Goal: Task Accomplishment & Management: Use online tool/utility

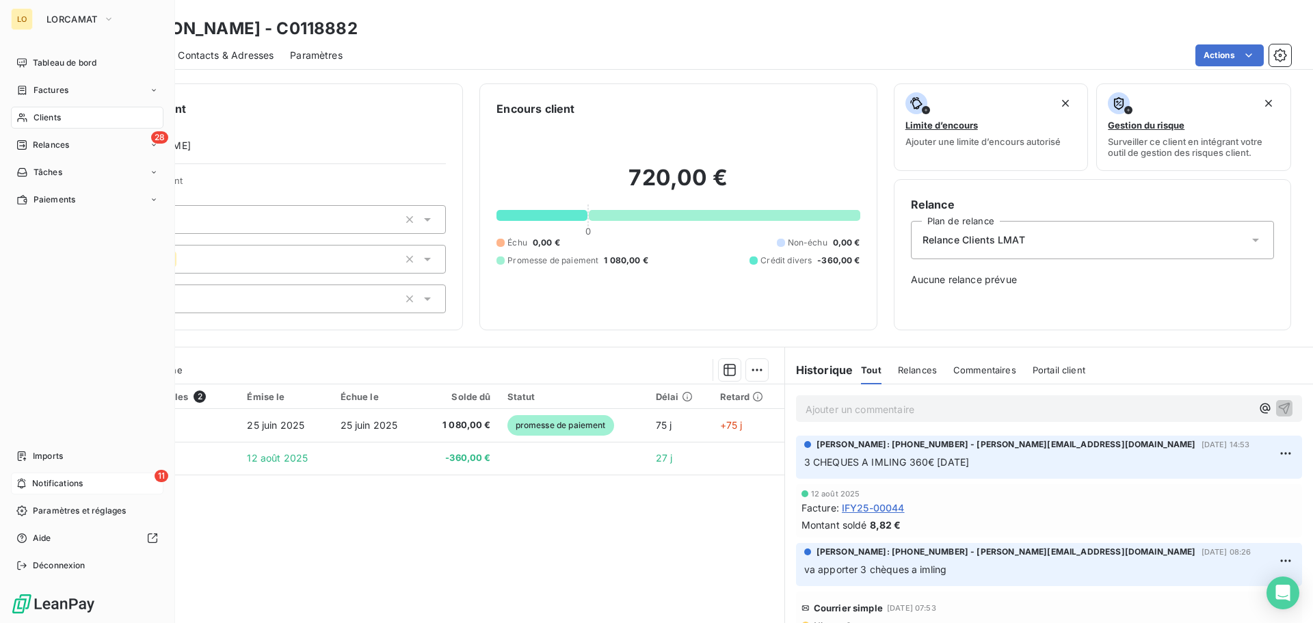
click at [28, 480] on div "11 Notifications" at bounding box center [87, 484] width 153 height 22
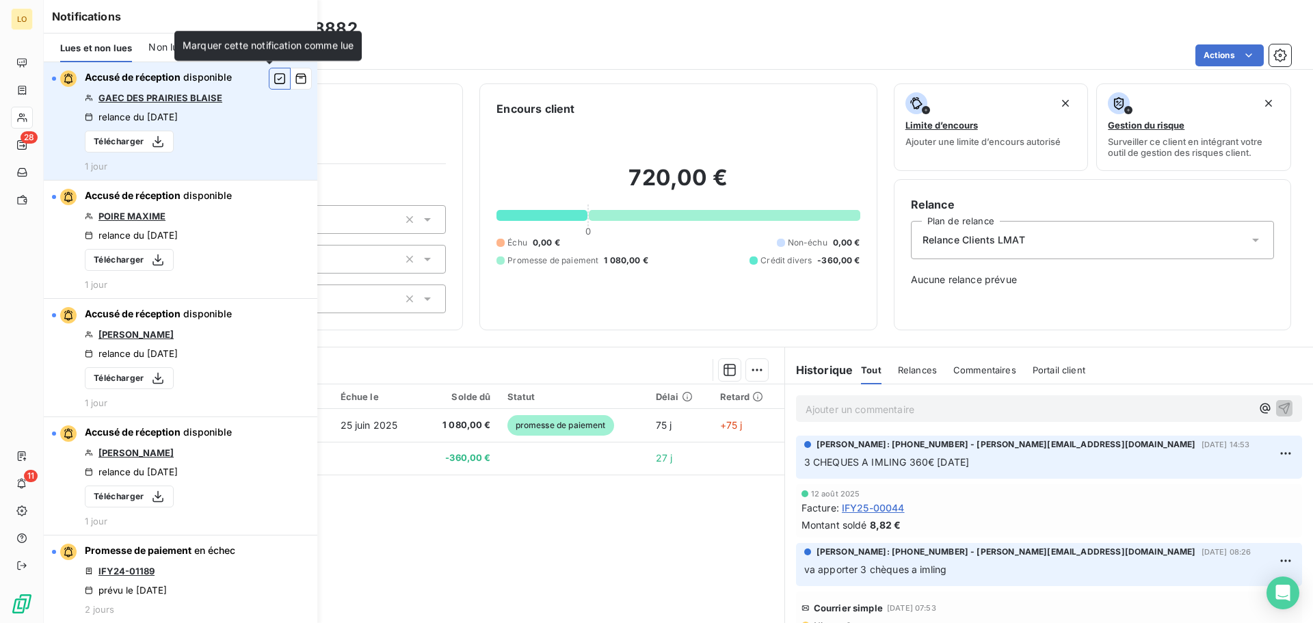
click at [274, 74] on icon "button" at bounding box center [279, 78] width 11 height 11
click at [274, 77] on icon "button" at bounding box center [280, 79] width 12 height 14
click at [274, 81] on icon "button" at bounding box center [280, 79] width 12 height 14
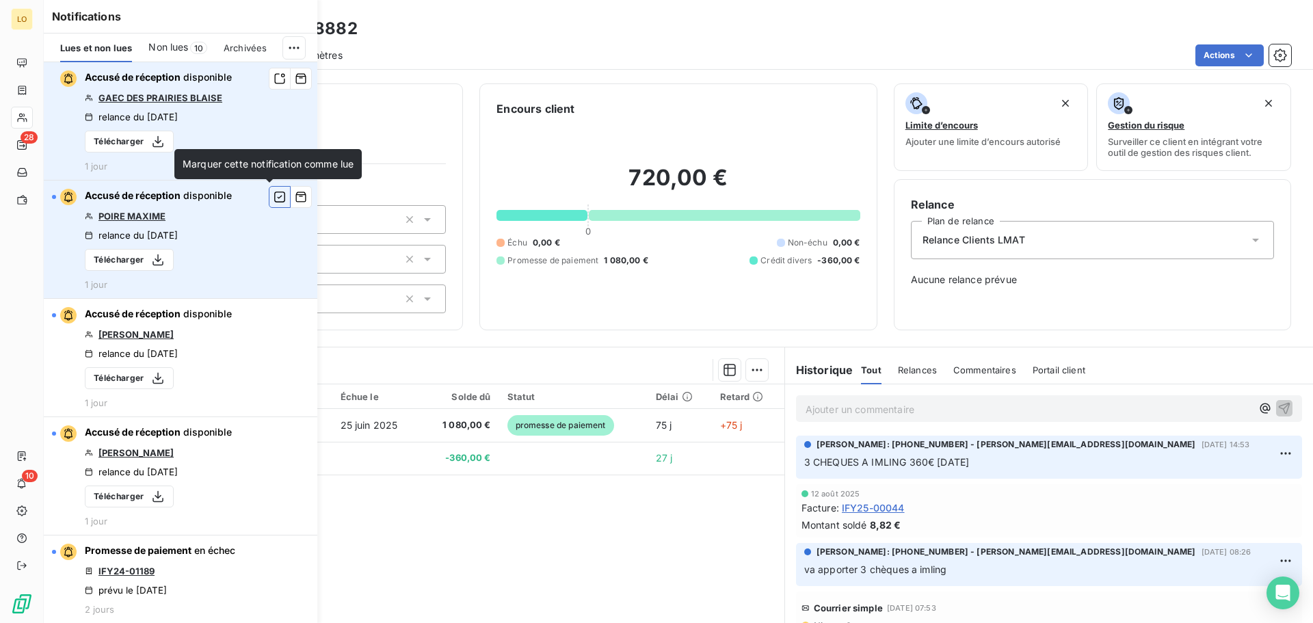
click at [274, 195] on icon "button" at bounding box center [280, 197] width 12 height 14
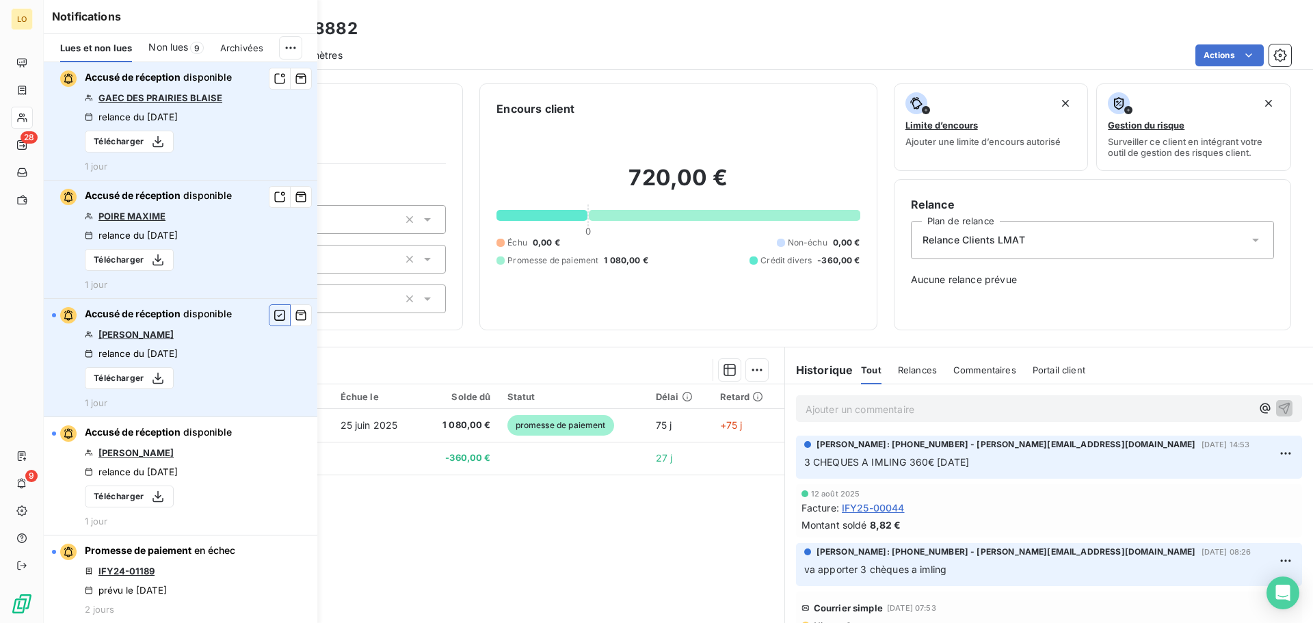
click at [274, 320] on icon "button" at bounding box center [280, 316] width 12 height 14
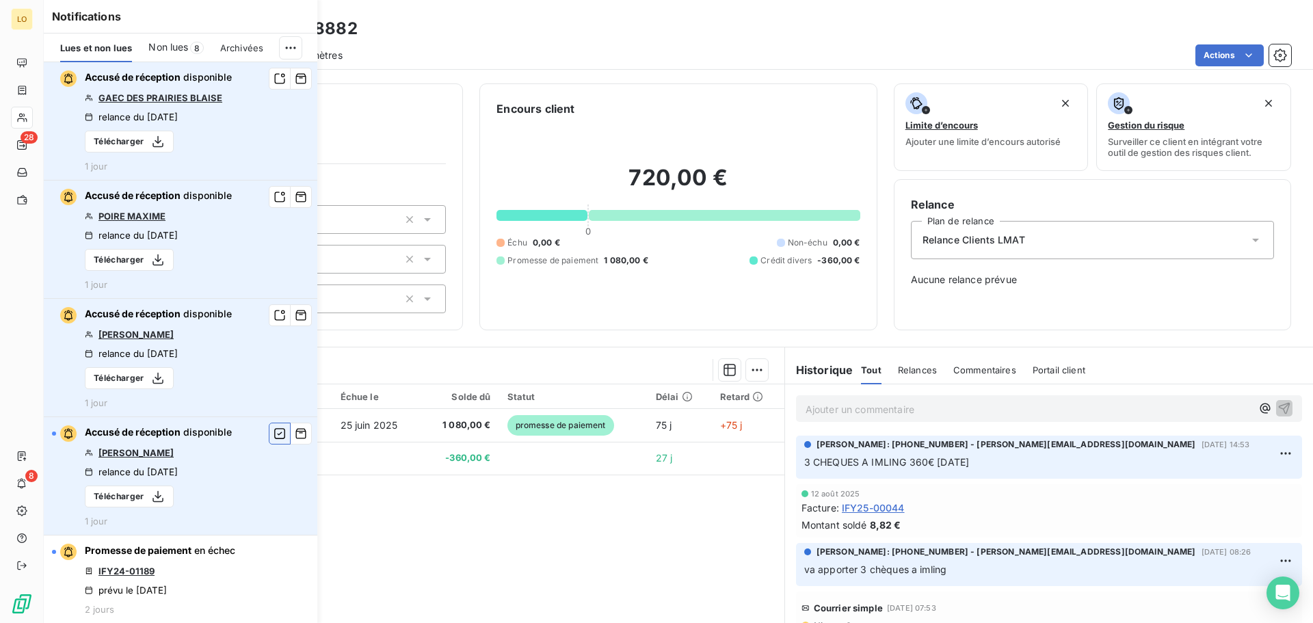
click at [274, 434] on icon "button" at bounding box center [280, 434] width 12 height 14
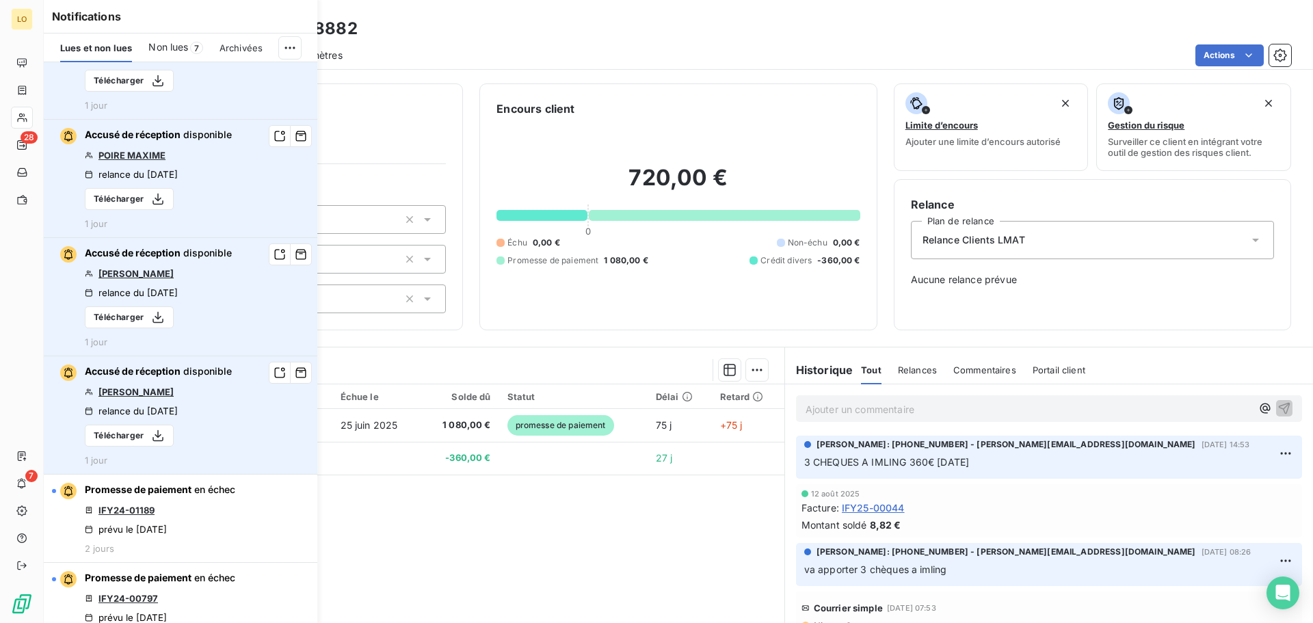
scroll to position [137, 0]
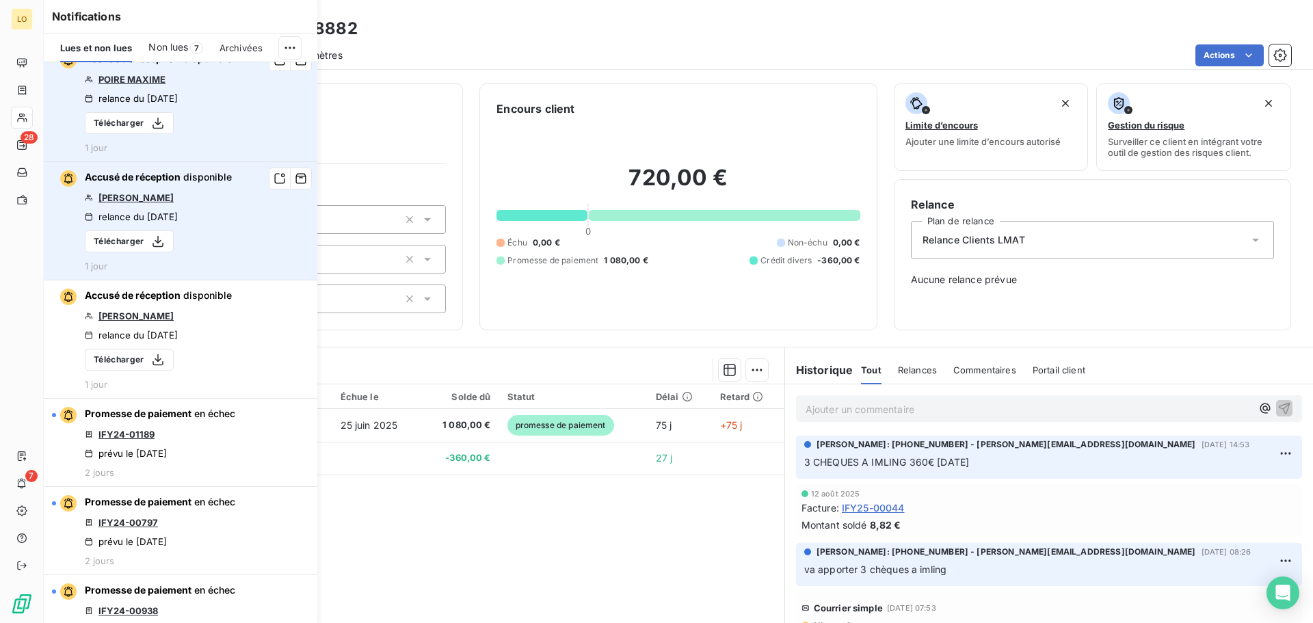
click at [0, 0] on icon "button" at bounding box center [0, 0] width 0 height 0
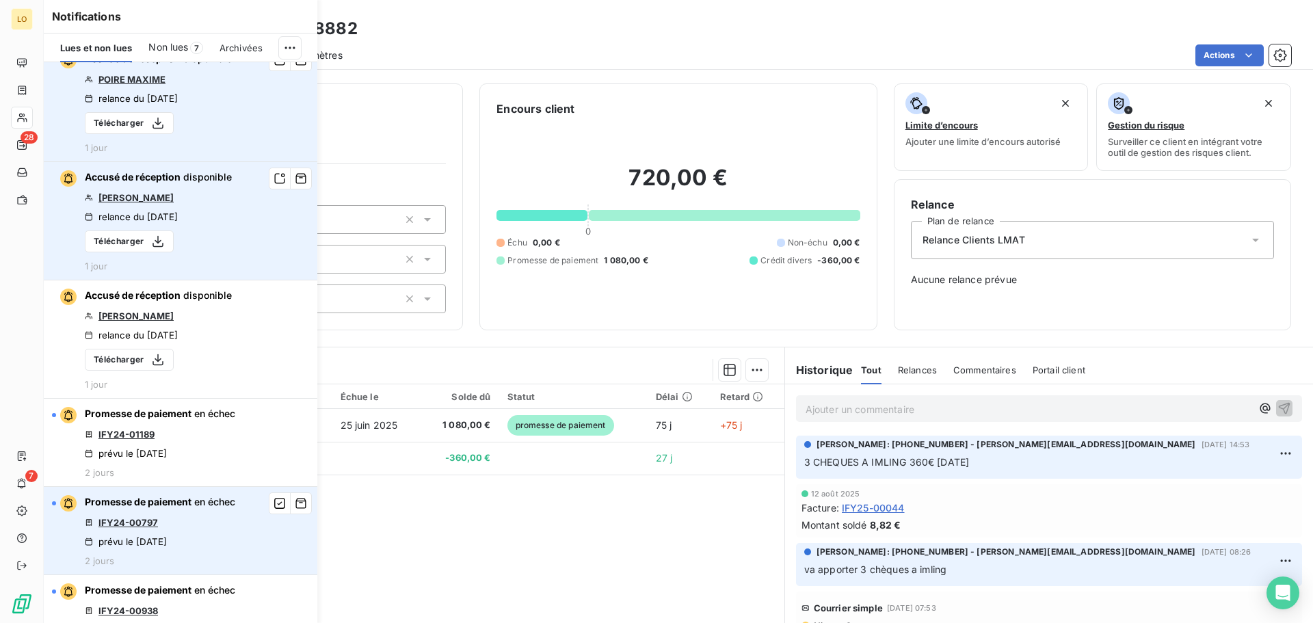
click at [139, 518] on link "IFY24-00797" at bounding box center [129, 522] width 60 height 11
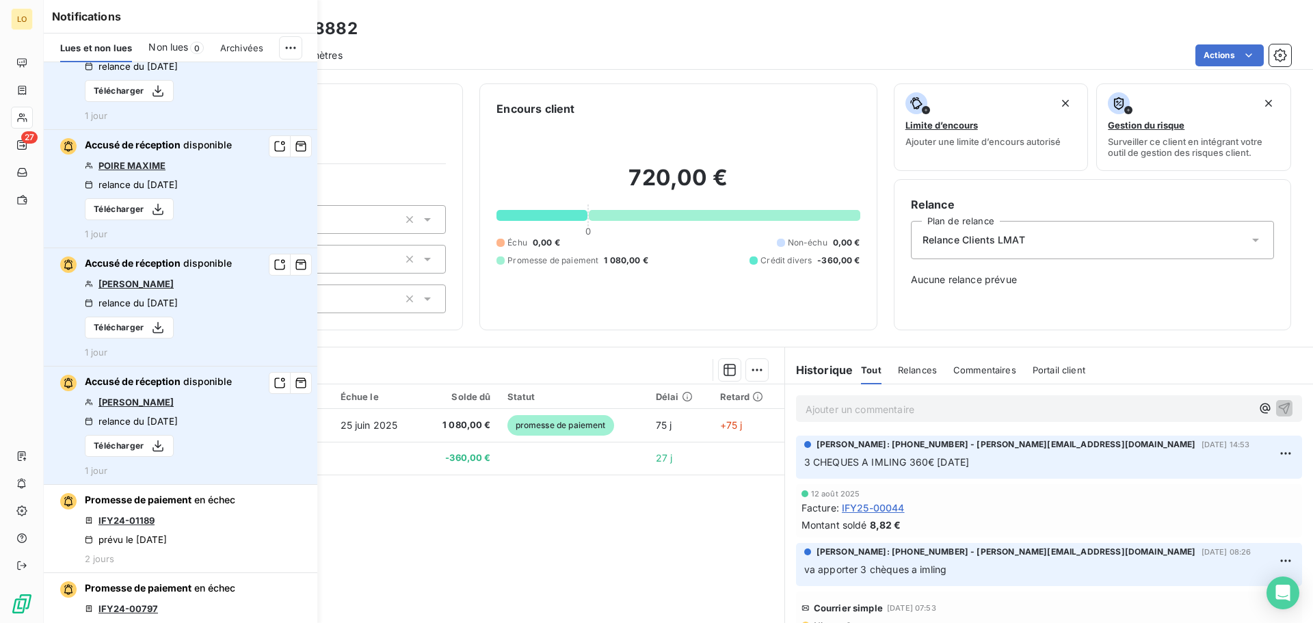
scroll to position [0, 0]
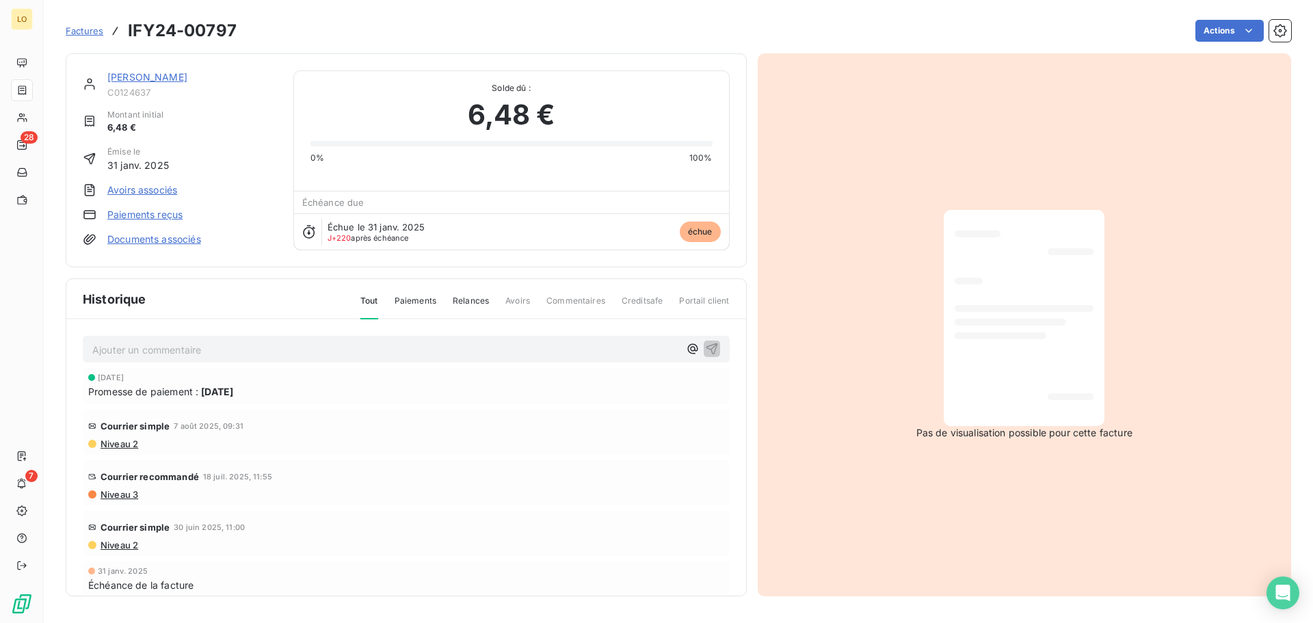
click at [118, 79] on link "SCHOOR PIERRE" at bounding box center [147, 77] width 80 height 12
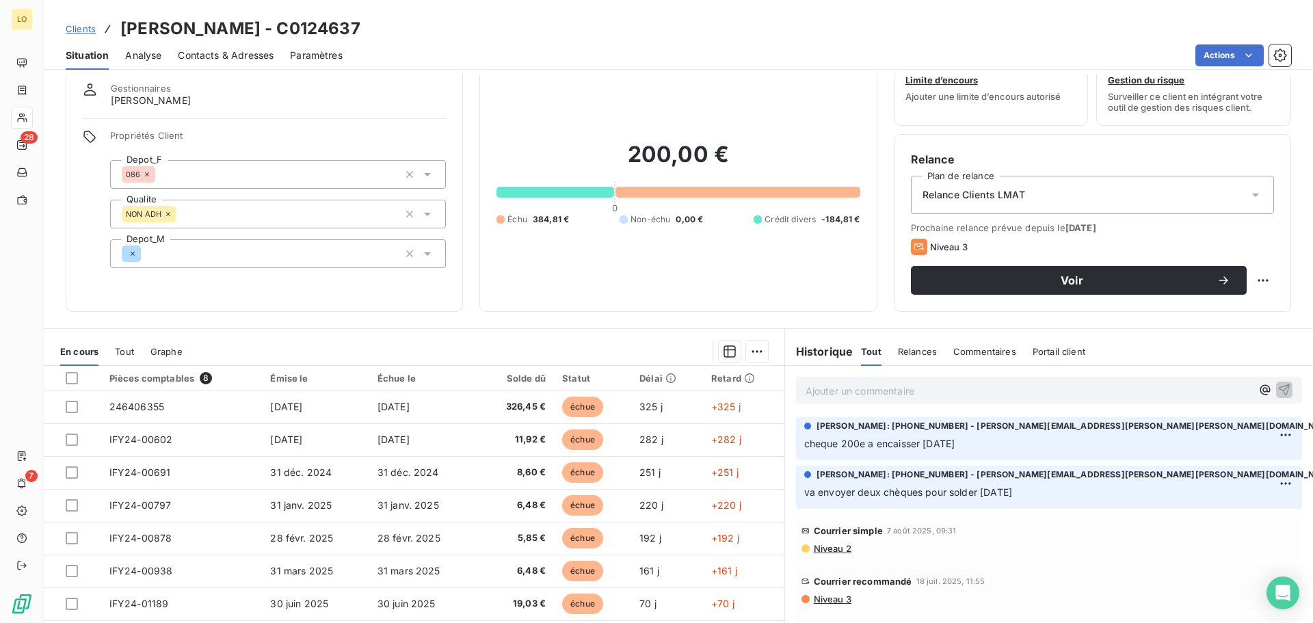
scroll to position [92, 0]
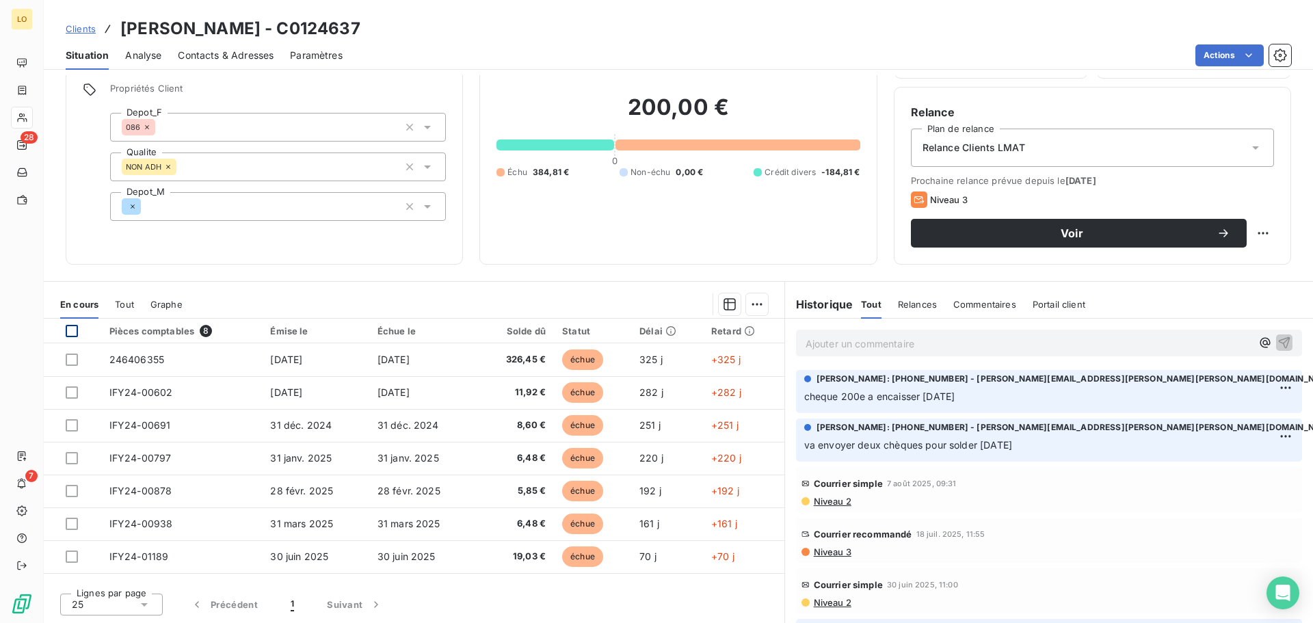
click at [75, 333] on div at bounding box center [72, 331] width 12 height 12
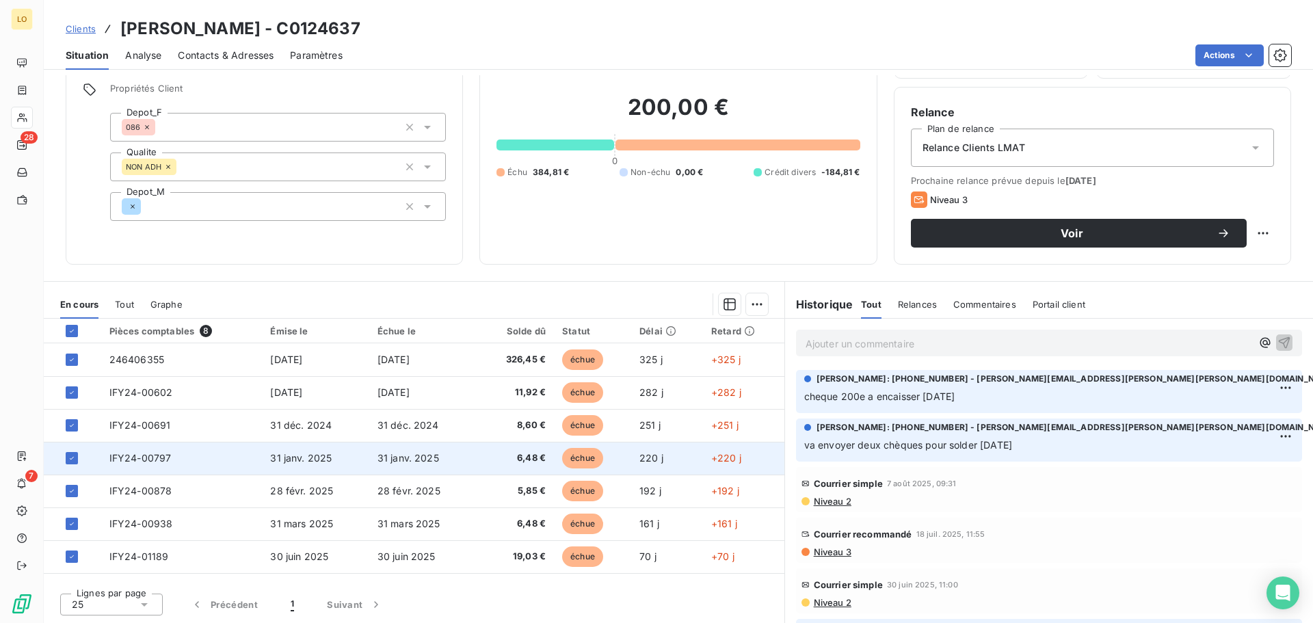
scroll to position [25, 0]
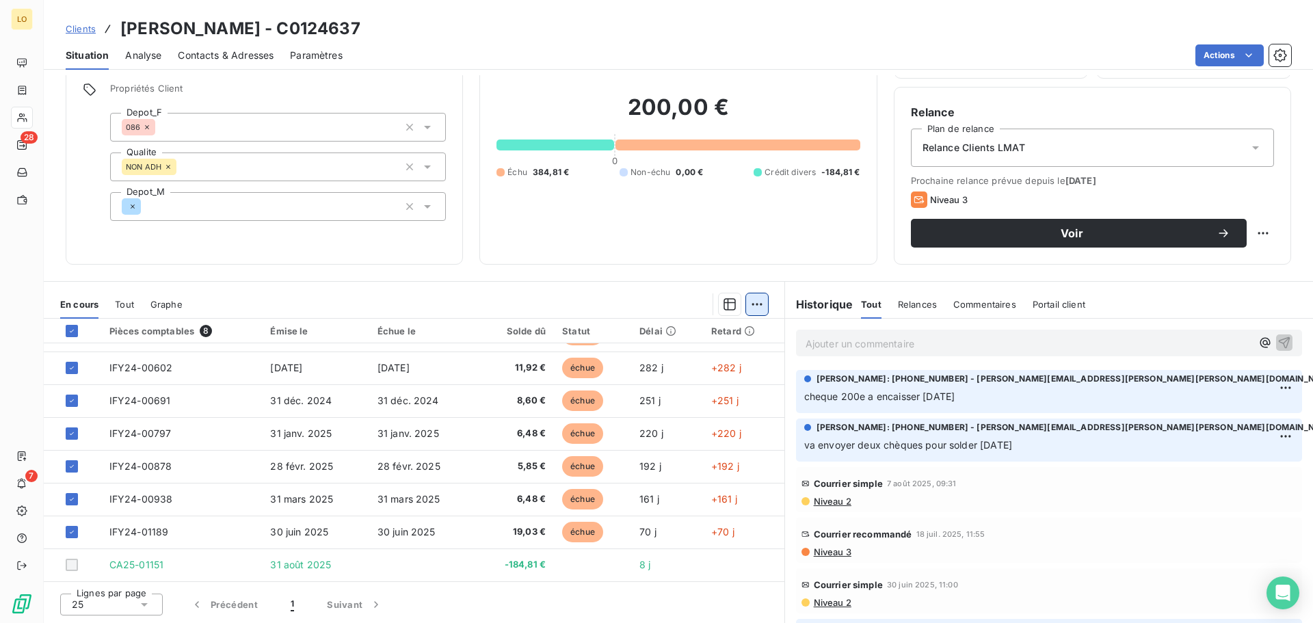
click at [748, 302] on html "LO 28 7 Clients SCHOOR PIERRE - C0124637 Situation Analyse Contacts & Adresses …" at bounding box center [656, 311] width 1313 height 623
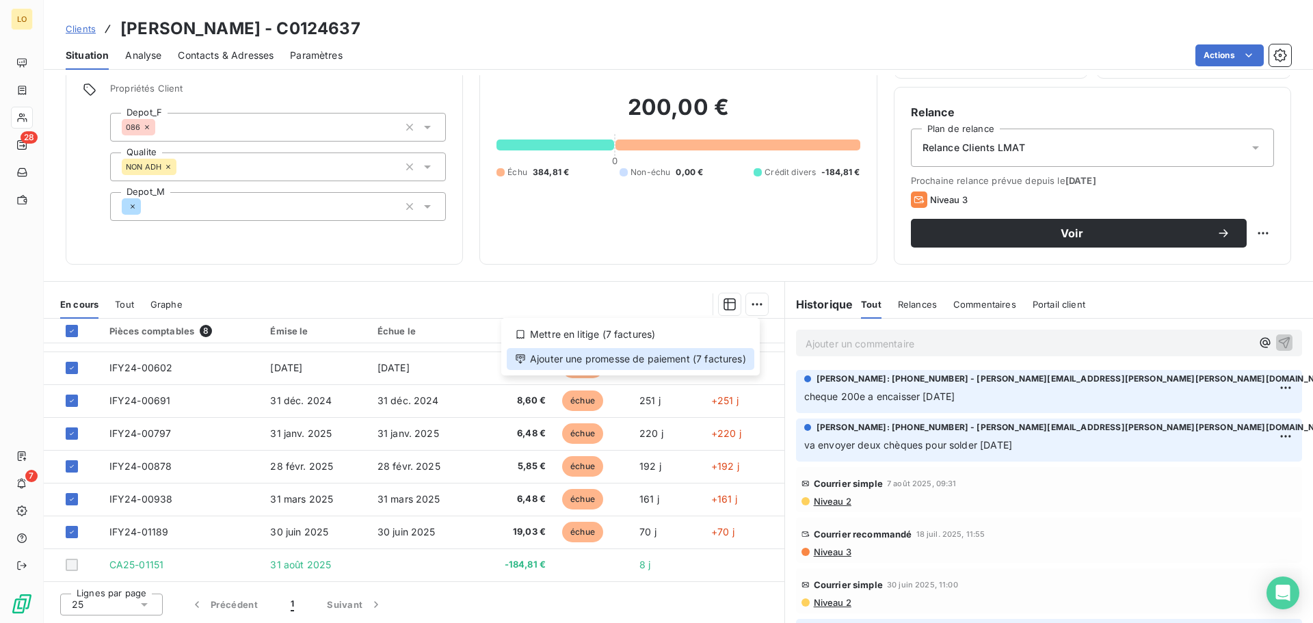
click at [686, 356] on div "Ajouter une promesse de paiement (7 factures)" at bounding box center [631, 359] width 248 height 22
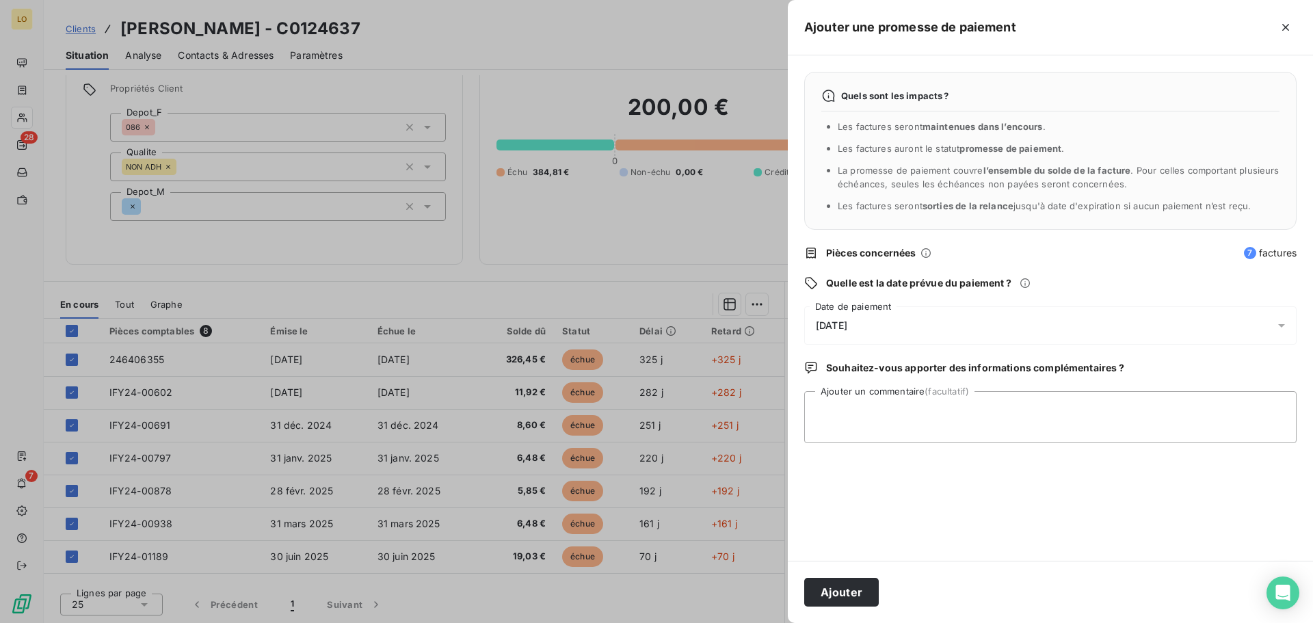
click at [1170, 332] on div "09/09/2025" at bounding box center [1050, 325] width 493 height 38
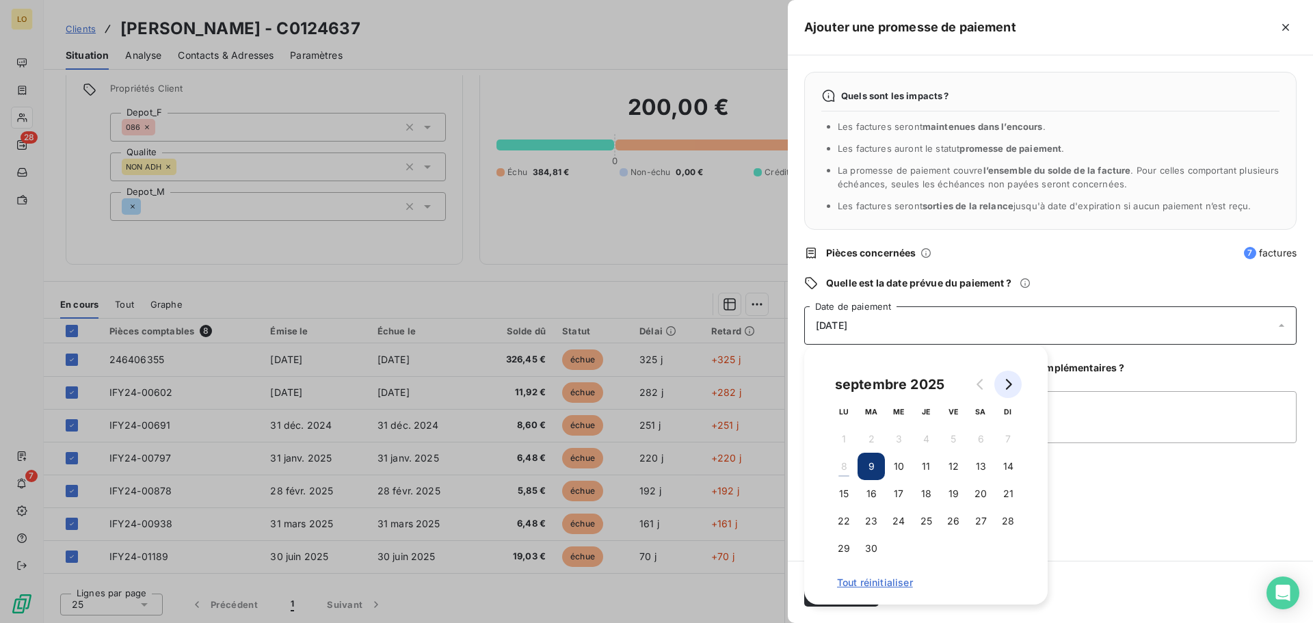
click at [1012, 384] on icon "Go to next month" at bounding box center [1008, 384] width 11 height 11
click at [952, 461] on button "10" at bounding box center [953, 466] width 27 height 27
click at [1172, 482] on div "Quels sont les impacts ? Les factures seront maintenues dans l’encours . Les fa…" at bounding box center [1050, 308] width 525 height 506
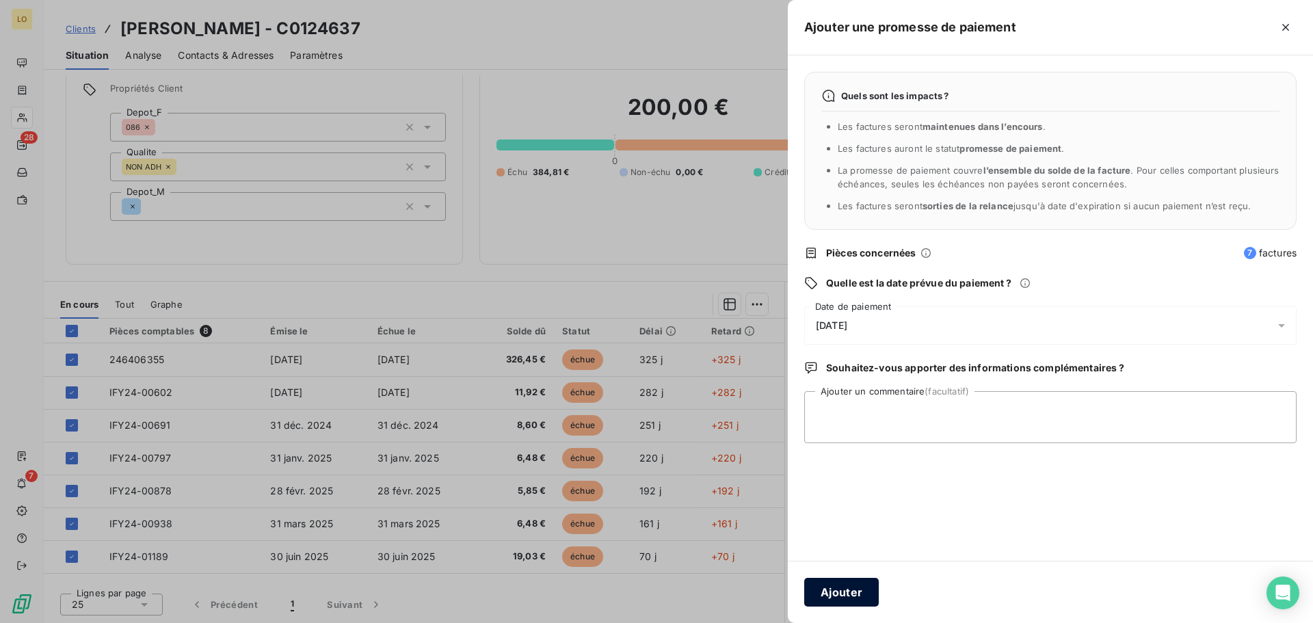
click at [835, 592] on button "Ajouter" at bounding box center [841, 592] width 75 height 29
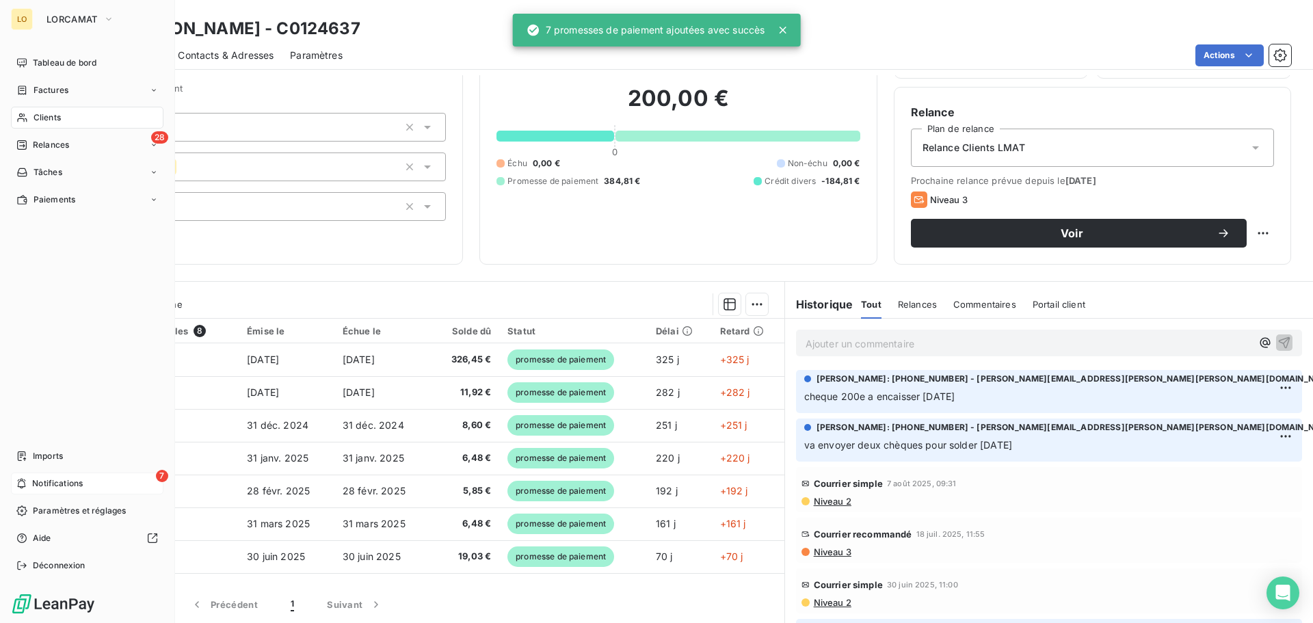
click at [32, 479] on span "Notifications" at bounding box center [57, 483] width 51 height 12
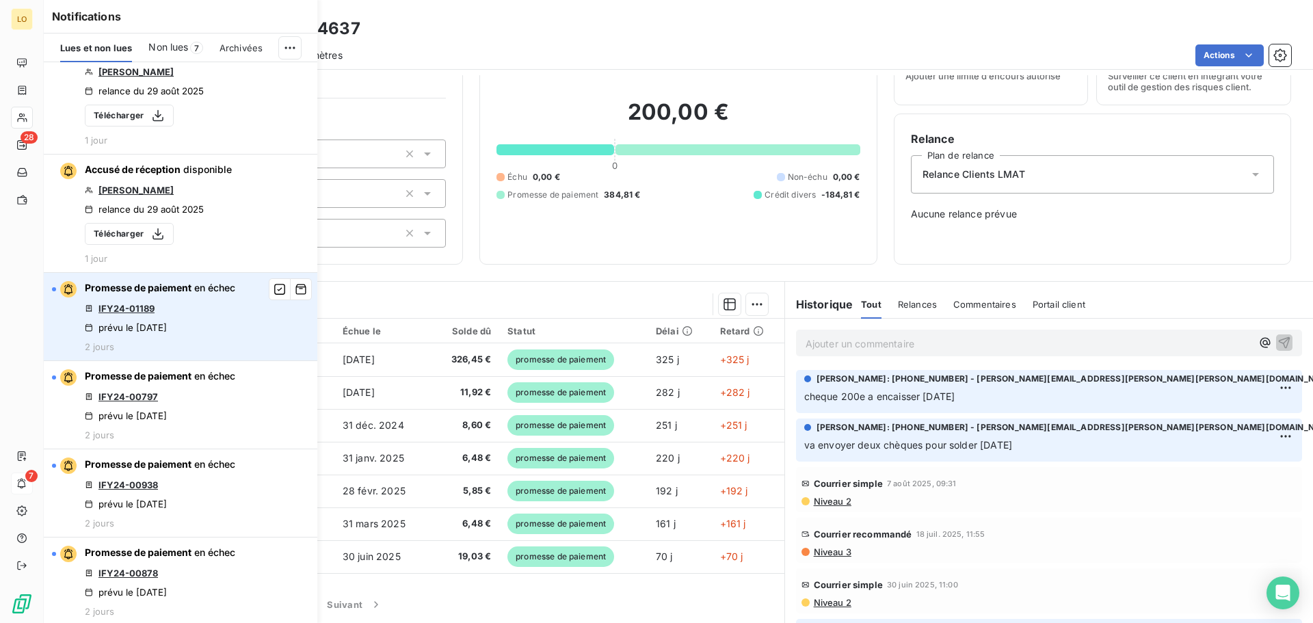
scroll to position [274, 0]
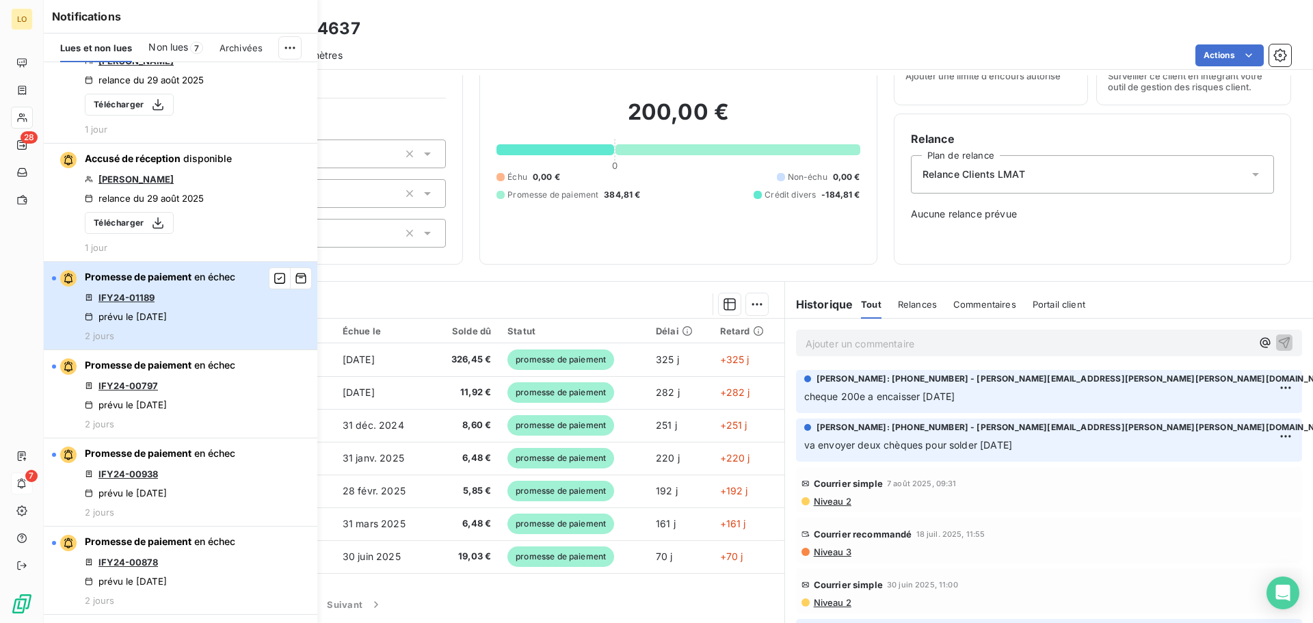
click at [198, 278] on span "en échec" at bounding box center [214, 277] width 41 height 12
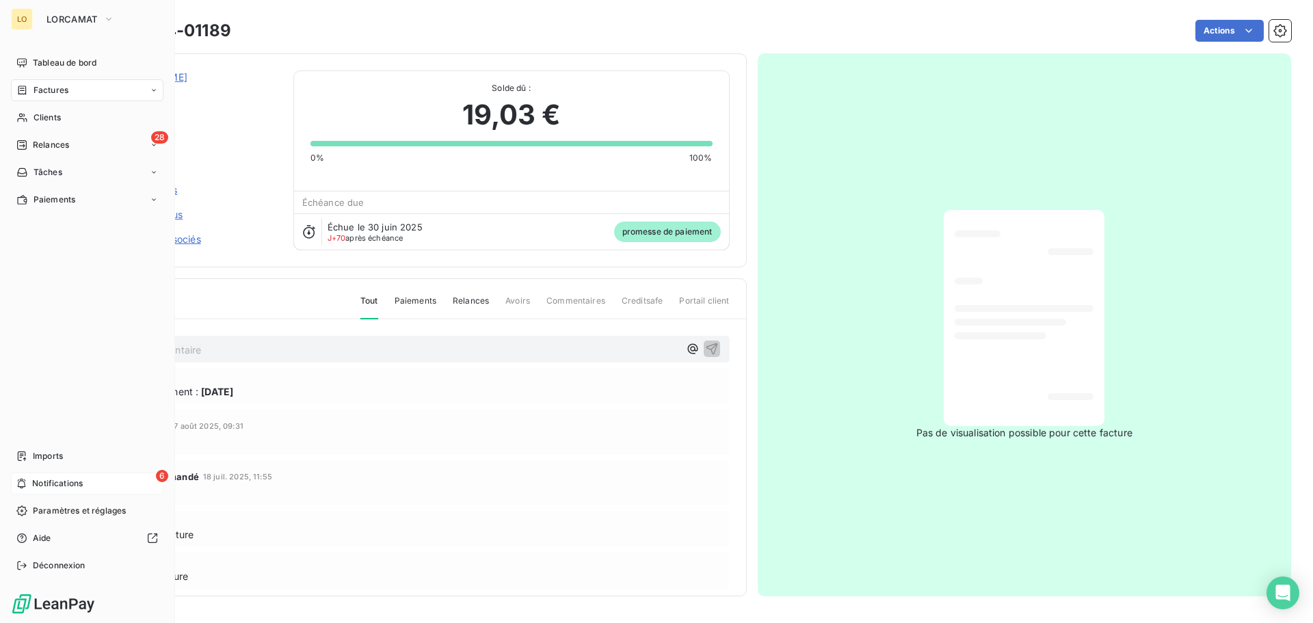
click at [36, 481] on span "Notifications" at bounding box center [57, 483] width 51 height 12
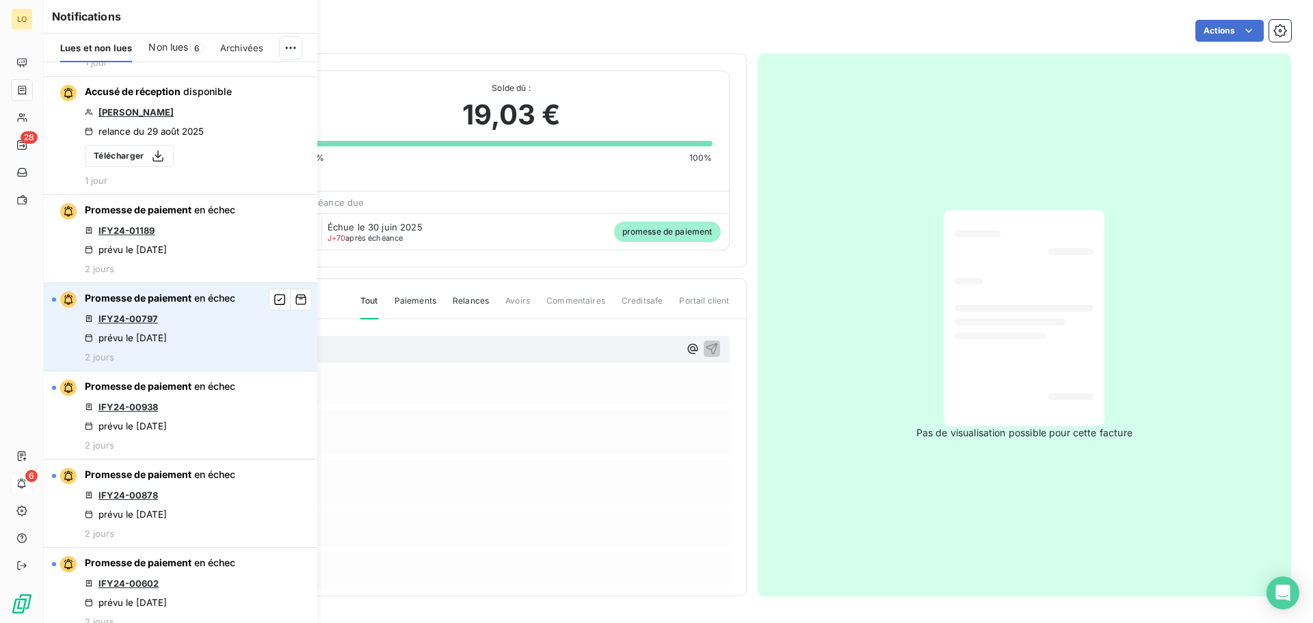
scroll to position [342, 0]
click at [274, 301] on icon "button" at bounding box center [280, 298] width 12 height 14
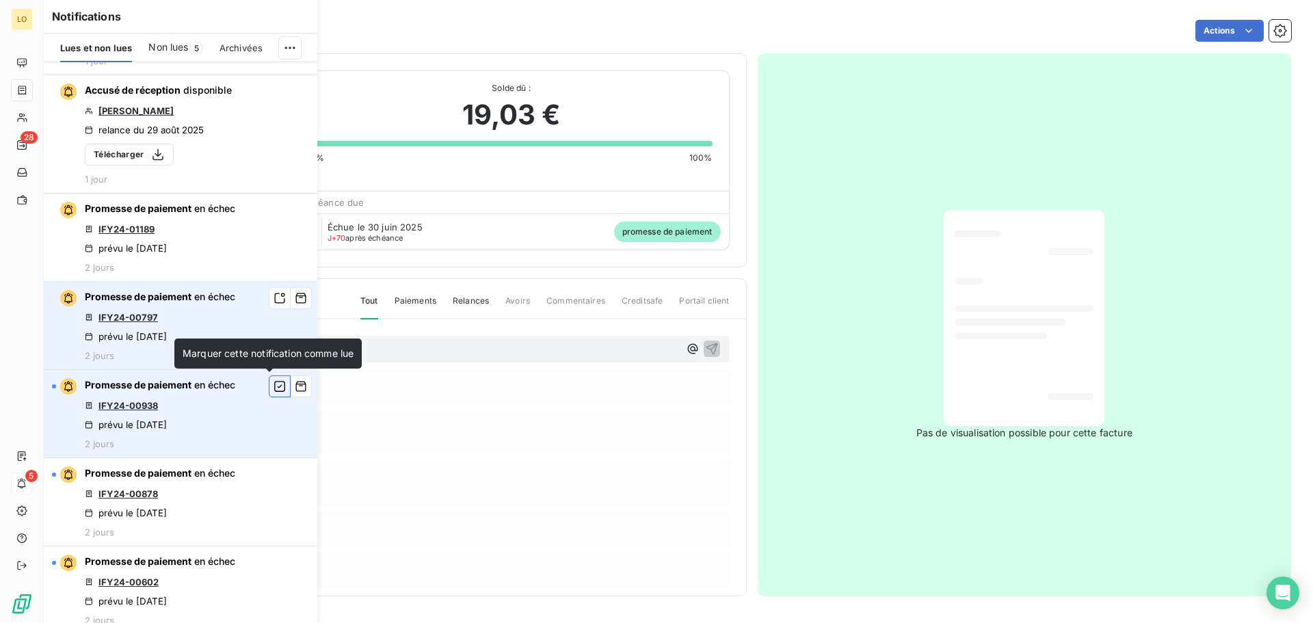
click at [274, 380] on icon "button" at bounding box center [280, 387] width 12 height 14
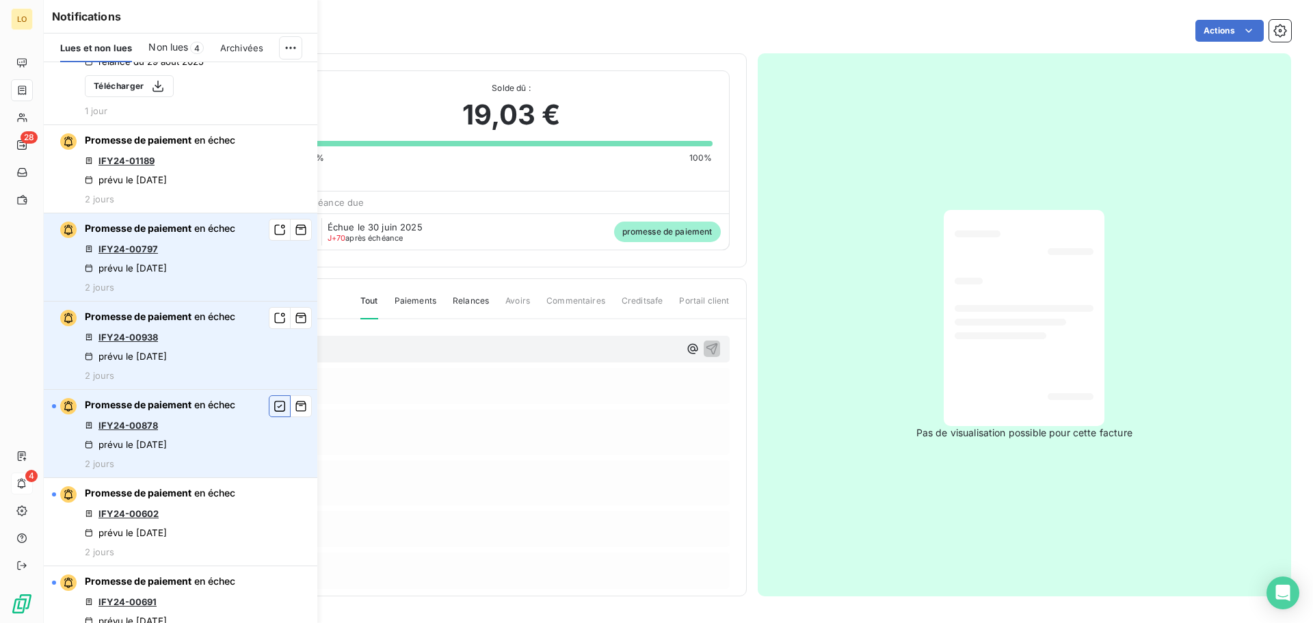
click at [274, 399] on icon "button" at bounding box center [280, 406] width 12 height 14
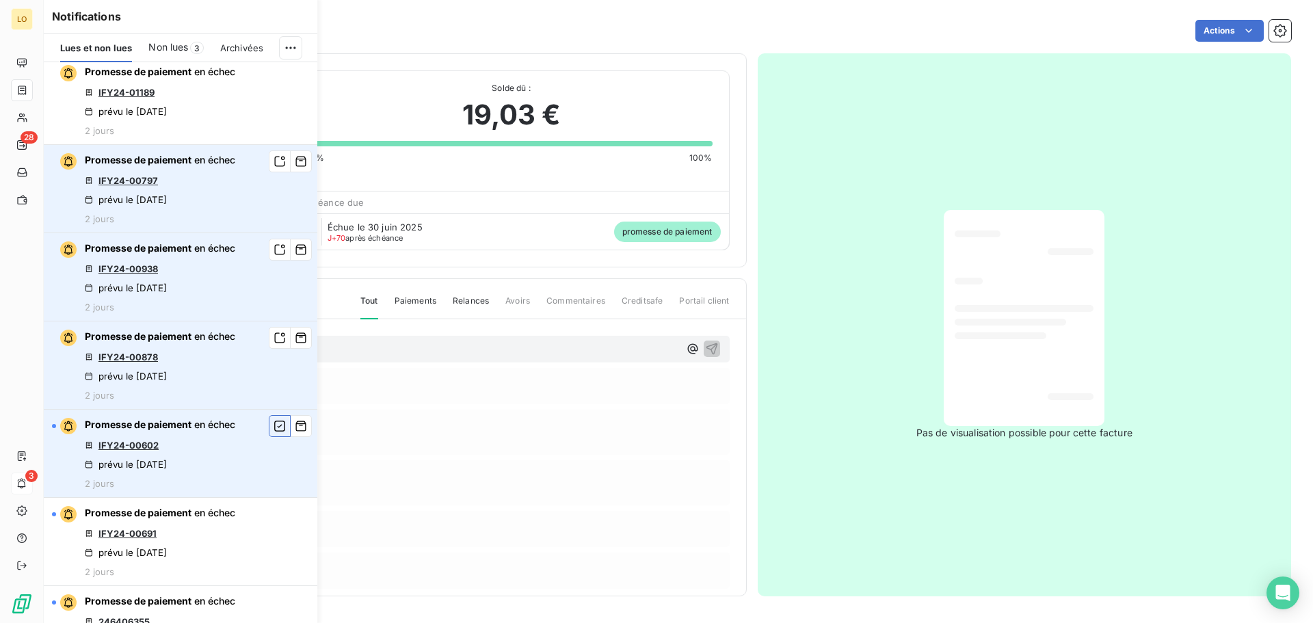
click at [274, 419] on icon "button" at bounding box center [280, 426] width 12 height 14
click at [153, 446] on link "IFY24-00602" at bounding box center [129, 445] width 60 height 11
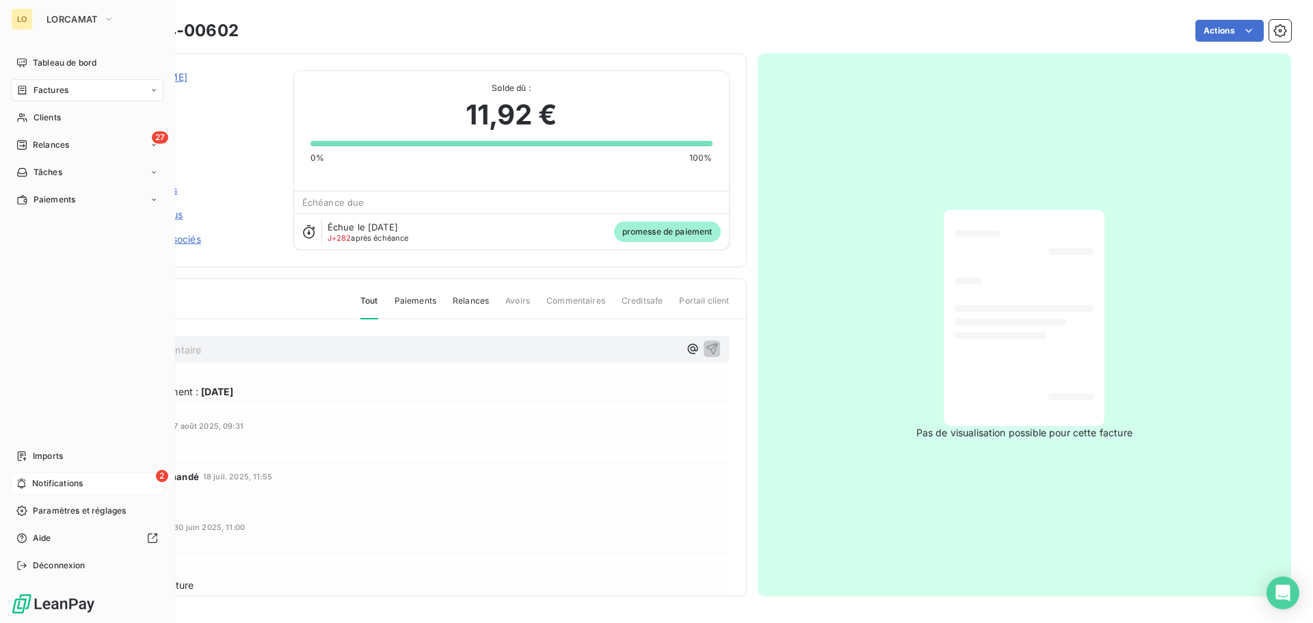
click at [84, 481] on div "2 Notifications" at bounding box center [87, 484] width 153 height 22
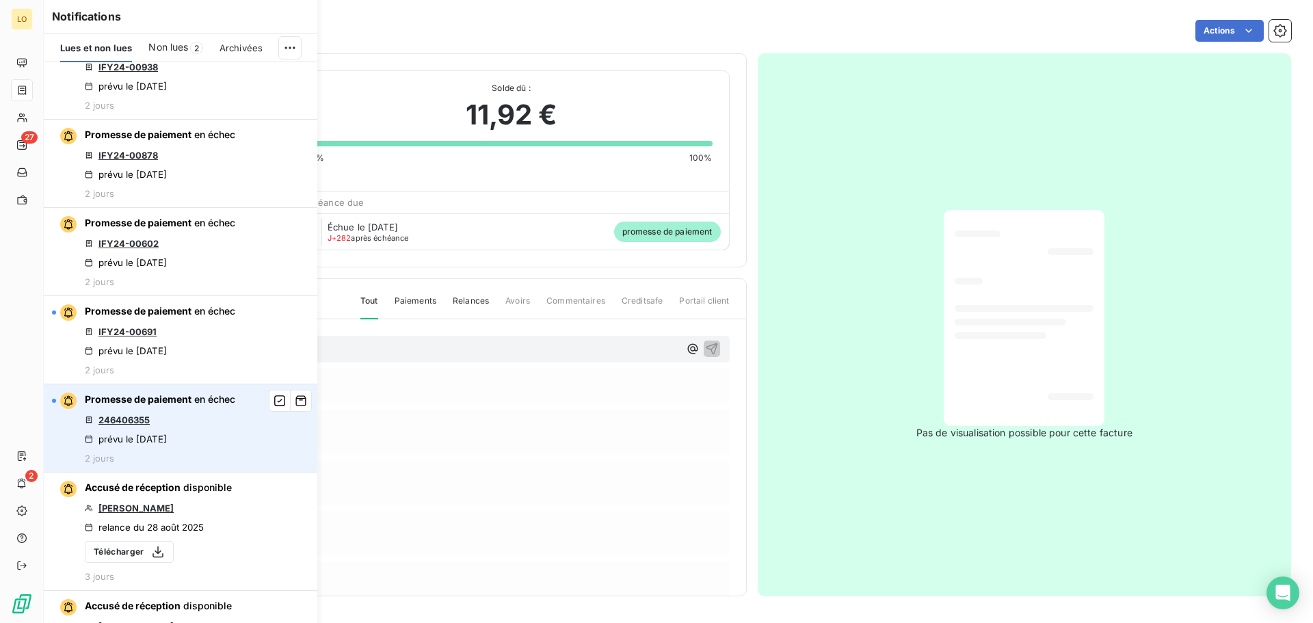
scroll to position [684, 0]
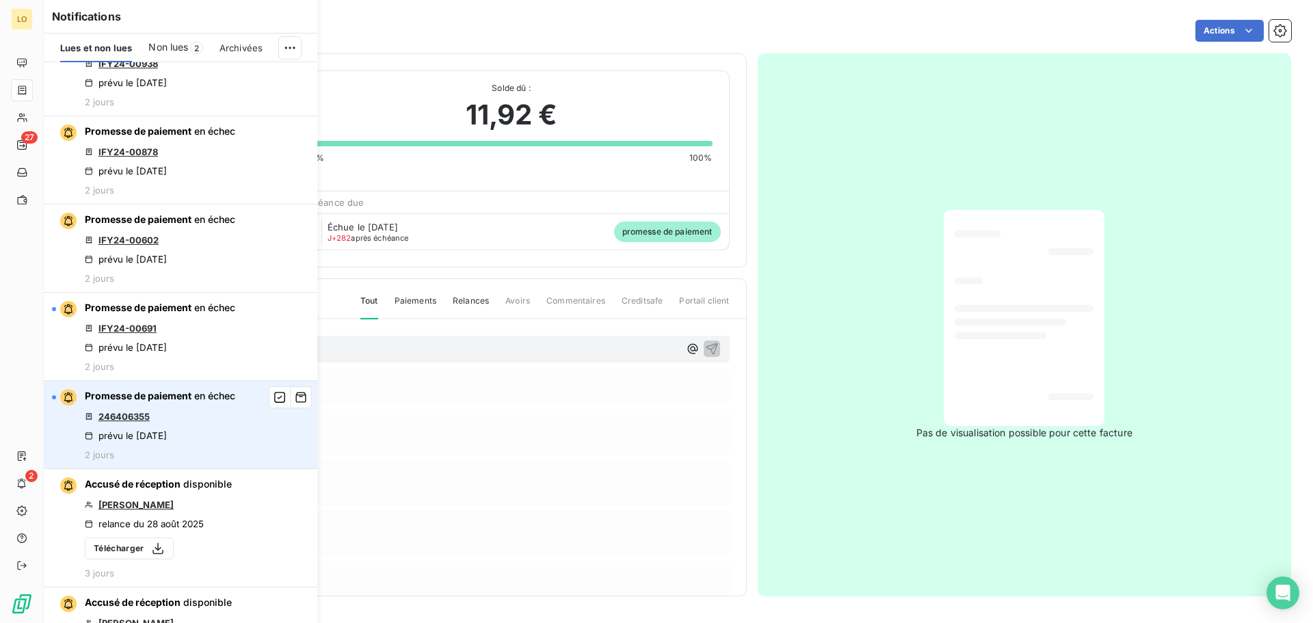
click at [136, 417] on link "246406355" at bounding box center [124, 416] width 51 height 11
click at [274, 397] on icon "button" at bounding box center [279, 397] width 11 height 11
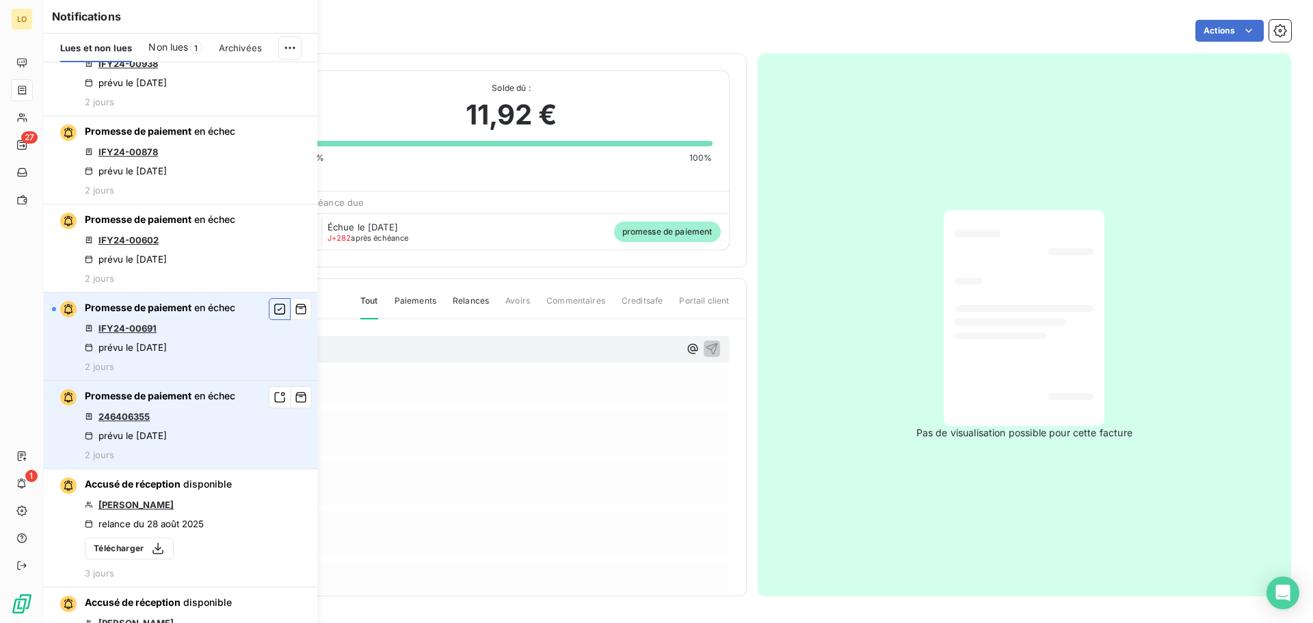
click at [274, 312] on icon "button" at bounding box center [280, 309] width 12 height 14
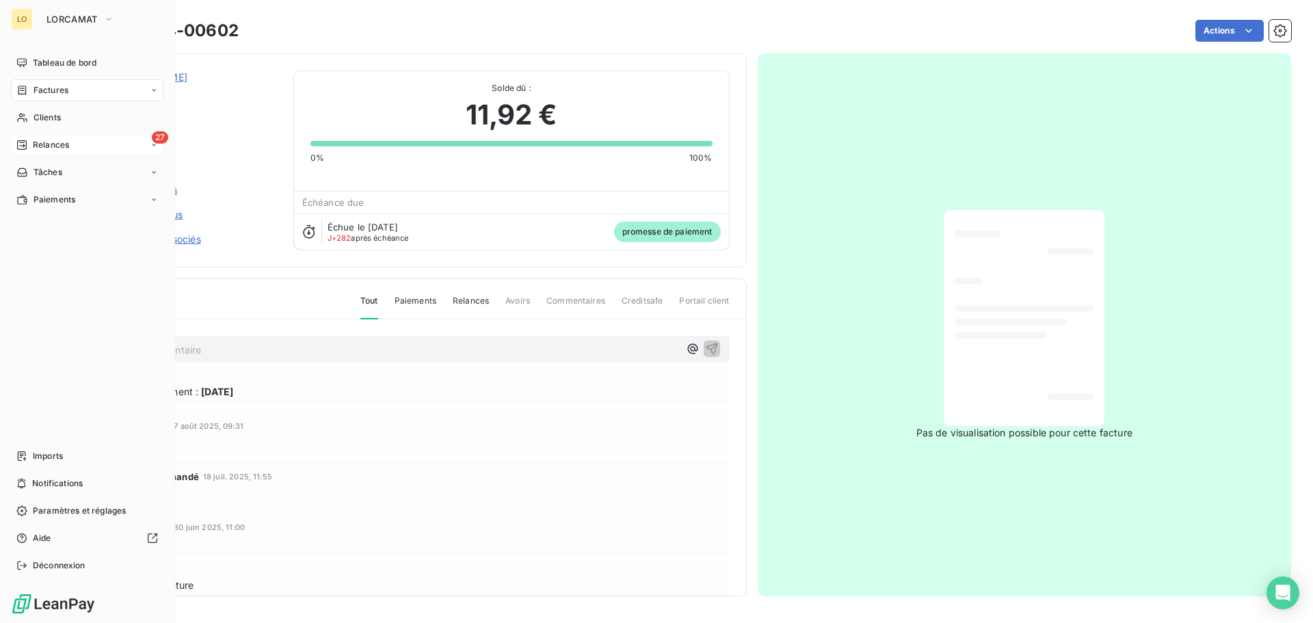
click at [23, 148] on icon at bounding box center [21, 145] width 11 height 11
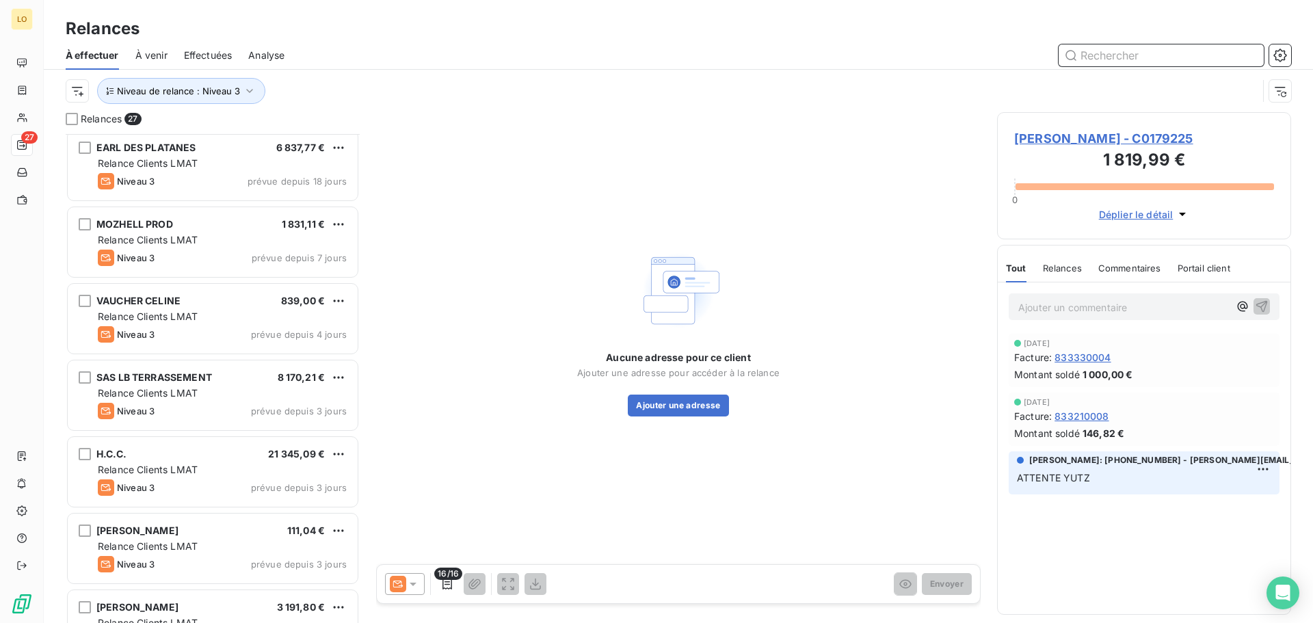
scroll to position [1580, 0]
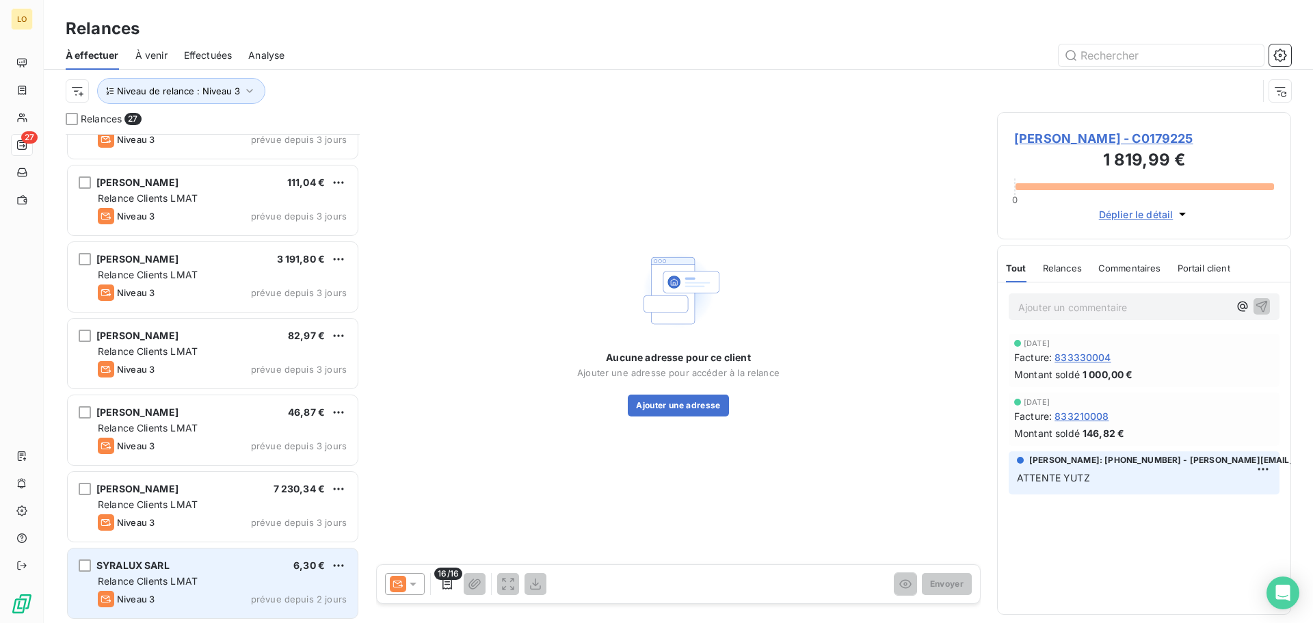
click at [187, 572] on div "SYRALUX SARL 6,30 € Relance Clients LMAT Niveau 3 prévue depuis 2 jours" at bounding box center [213, 584] width 290 height 70
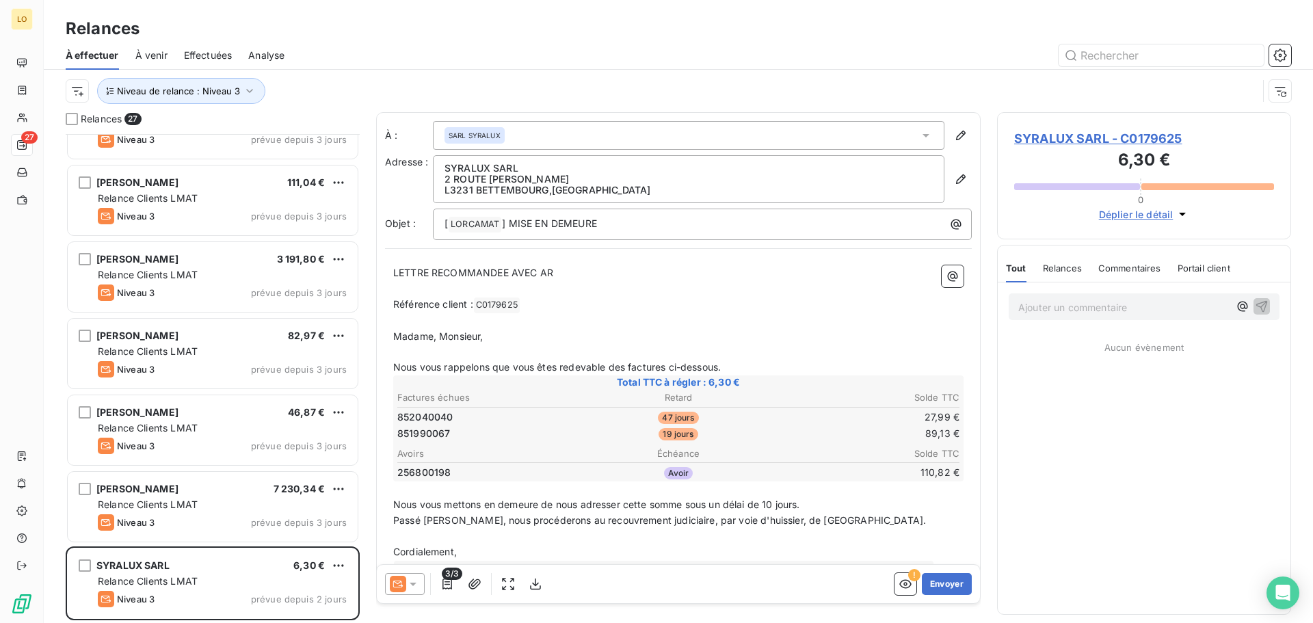
click at [419, 590] on icon at bounding box center [413, 584] width 14 height 14
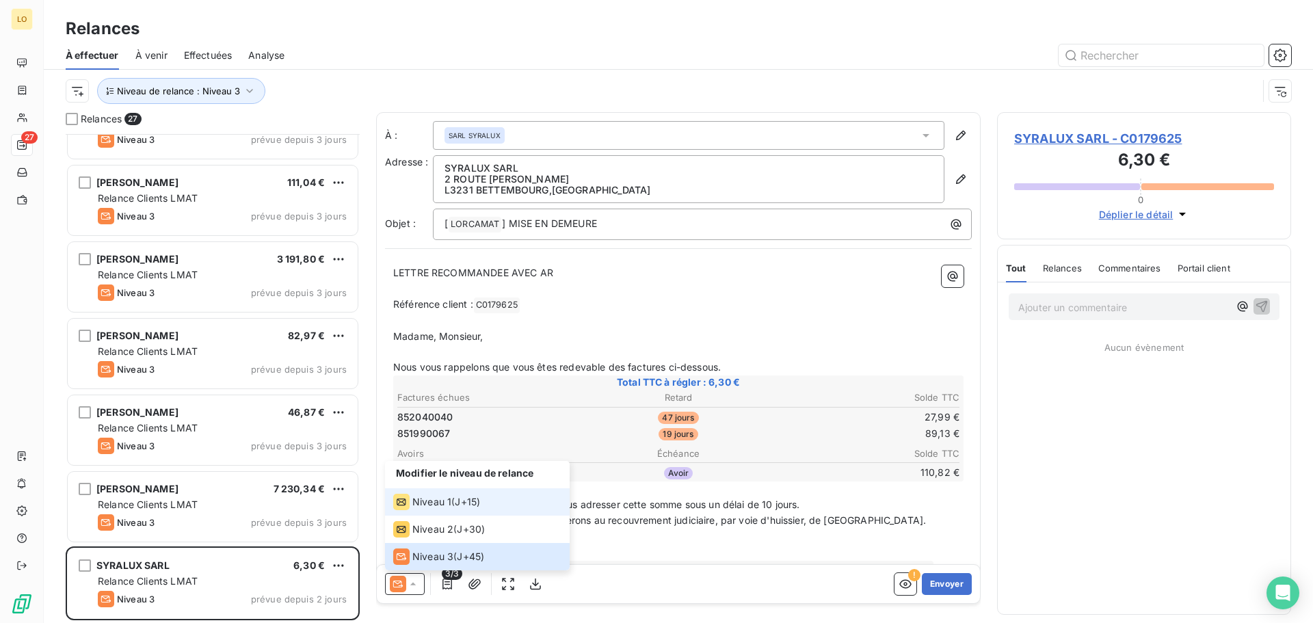
click at [445, 506] on span "Niveau 1" at bounding box center [431, 502] width 39 height 14
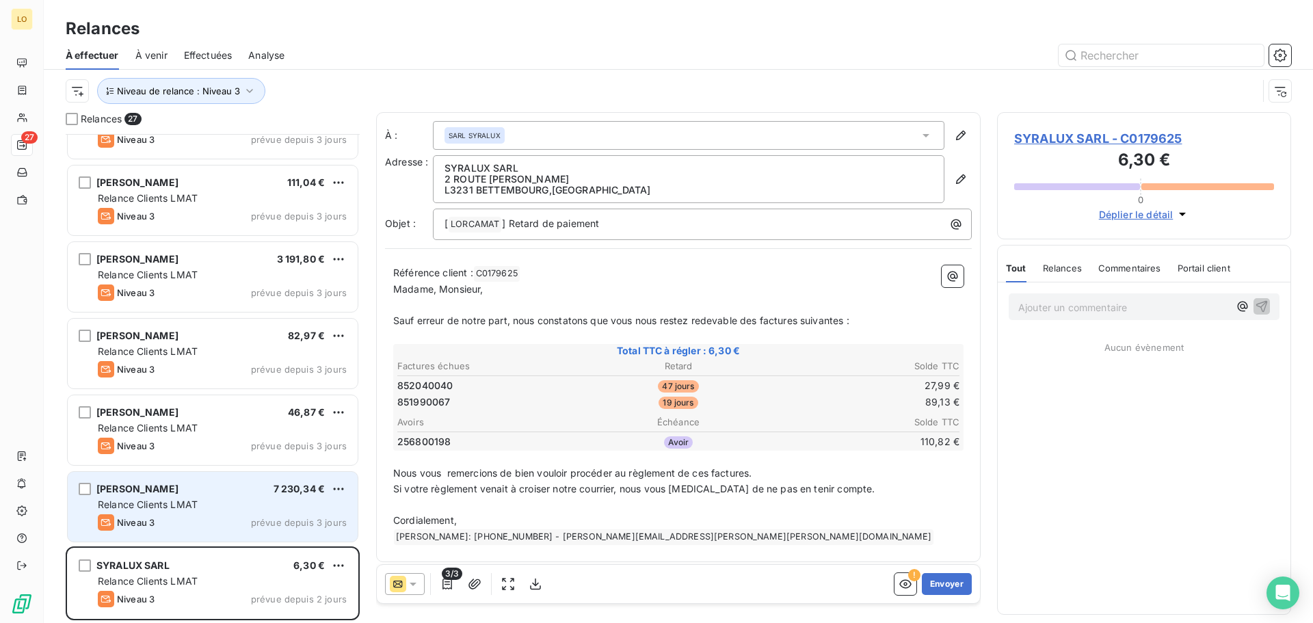
click at [177, 517] on div "Niveau 3 prévue depuis 3 jours" at bounding box center [222, 522] width 249 height 16
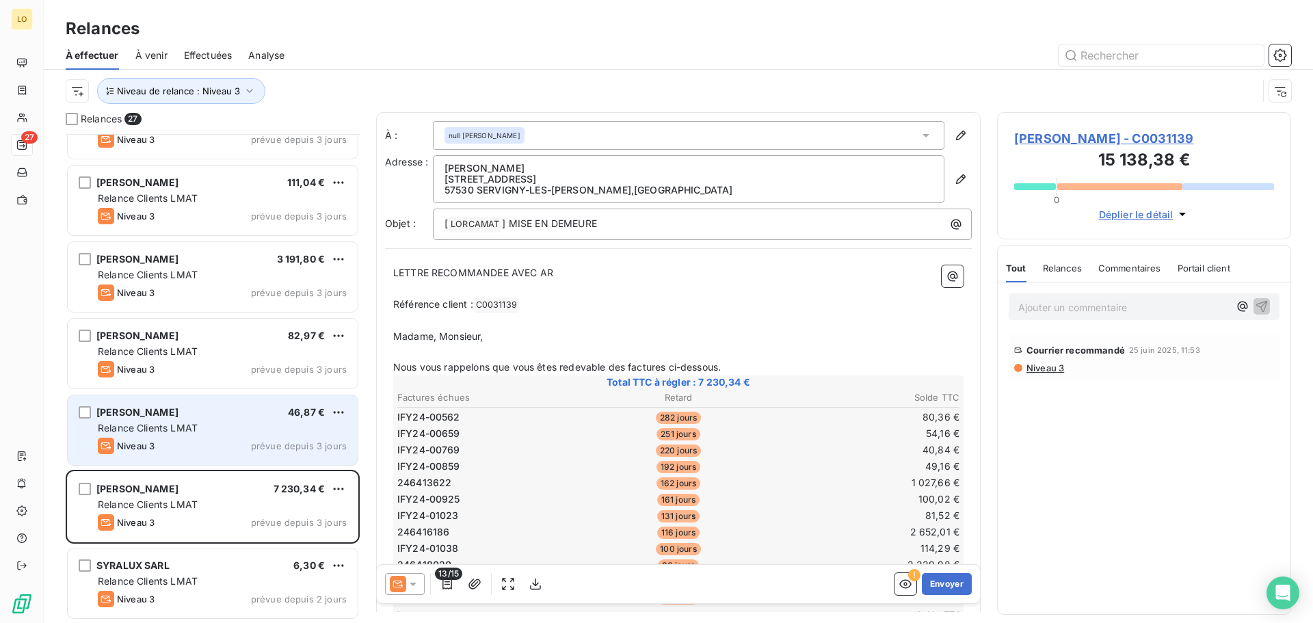
click at [116, 412] on span "MAGINI JULIEN" at bounding box center [137, 412] width 82 height 12
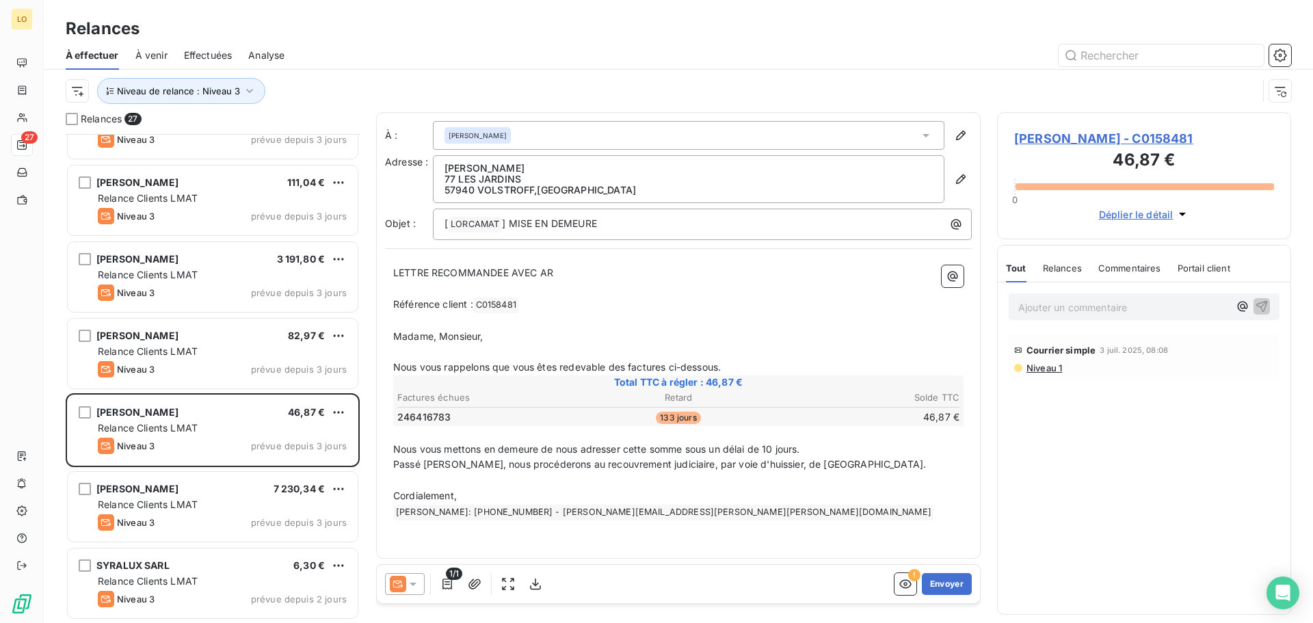
click at [414, 586] on icon at bounding box center [413, 584] width 7 height 3
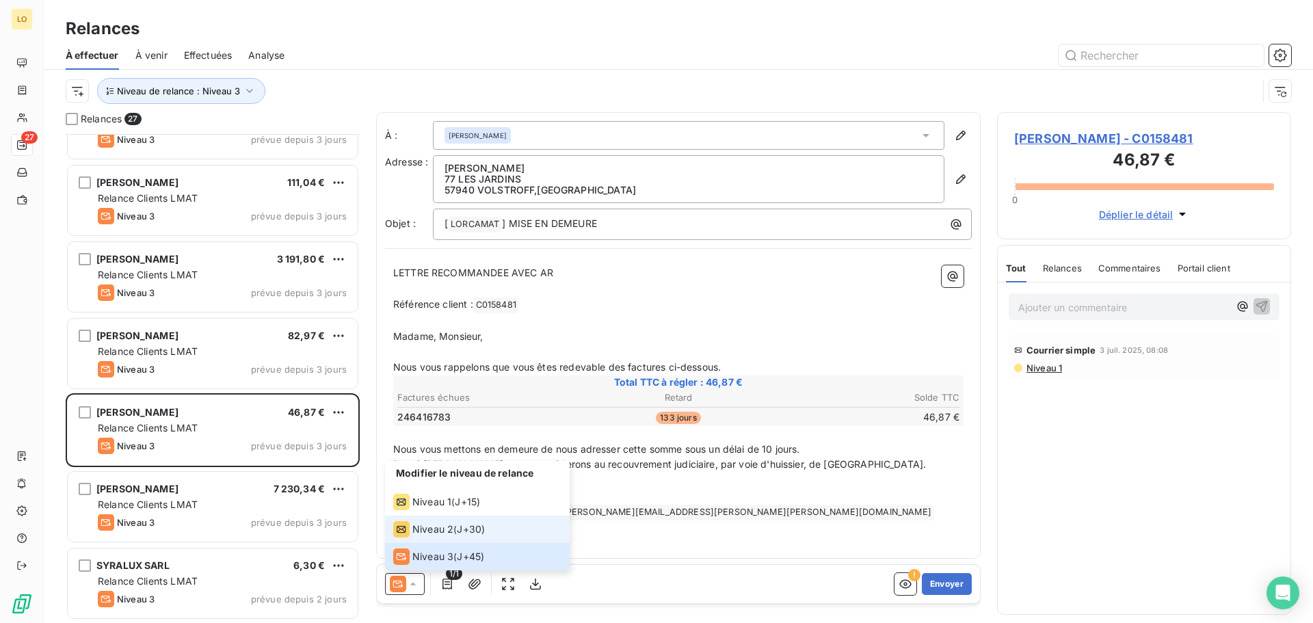
click at [428, 527] on span "Niveau 2" at bounding box center [432, 530] width 41 height 14
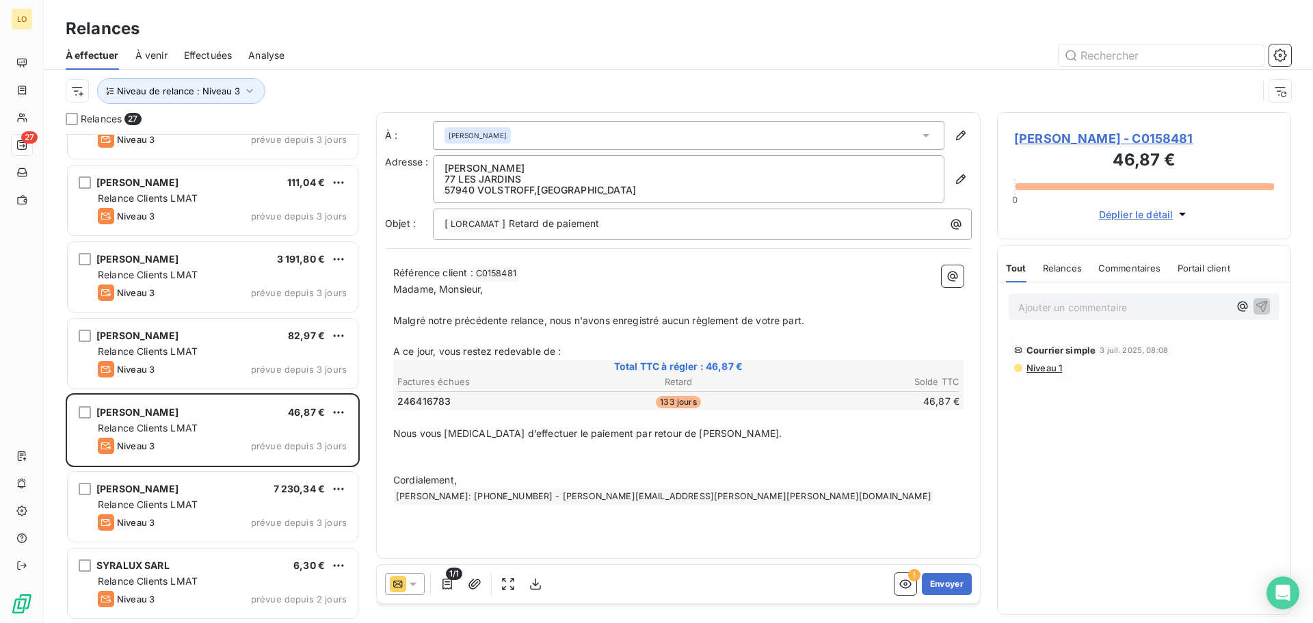
click at [1040, 367] on span "Niveau 1" at bounding box center [1043, 368] width 37 height 11
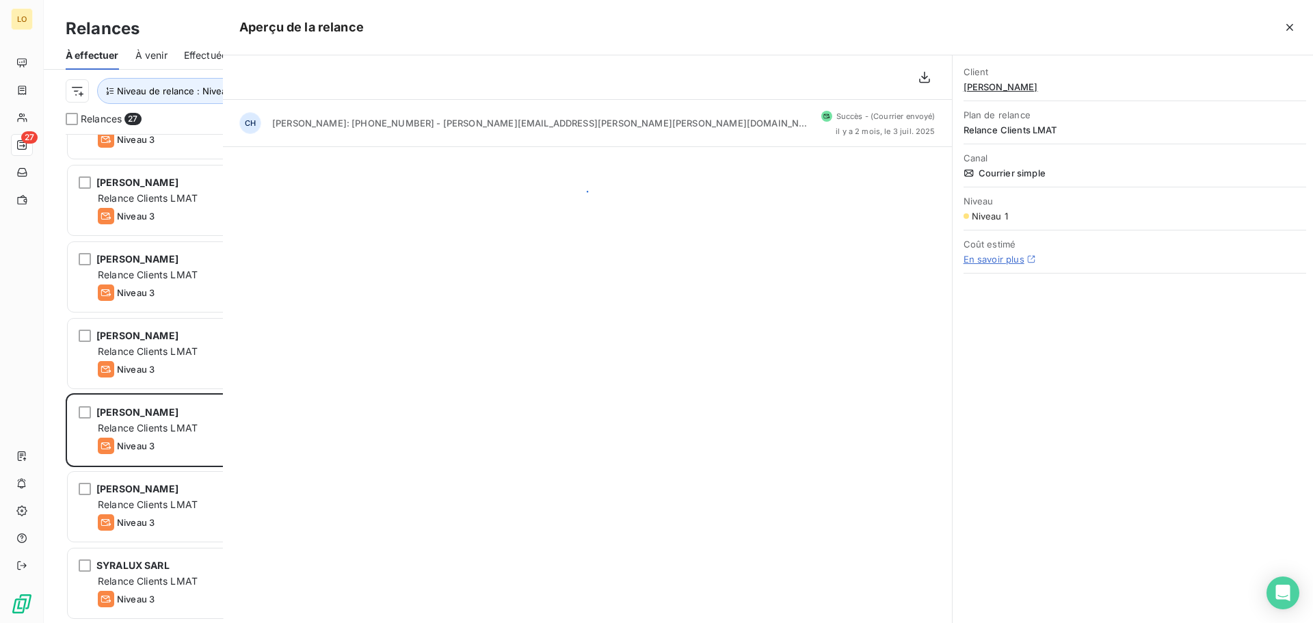
scroll to position [479, 284]
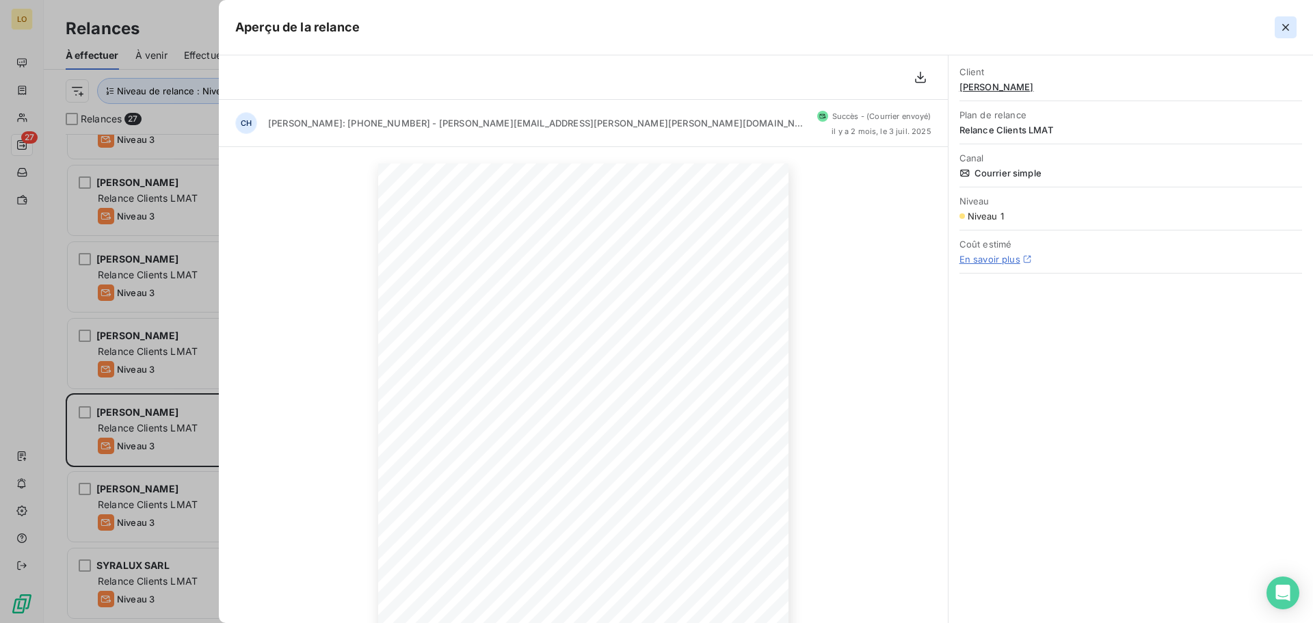
click at [1291, 28] on icon "button" at bounding box center [1286, 28] width 14 height 14
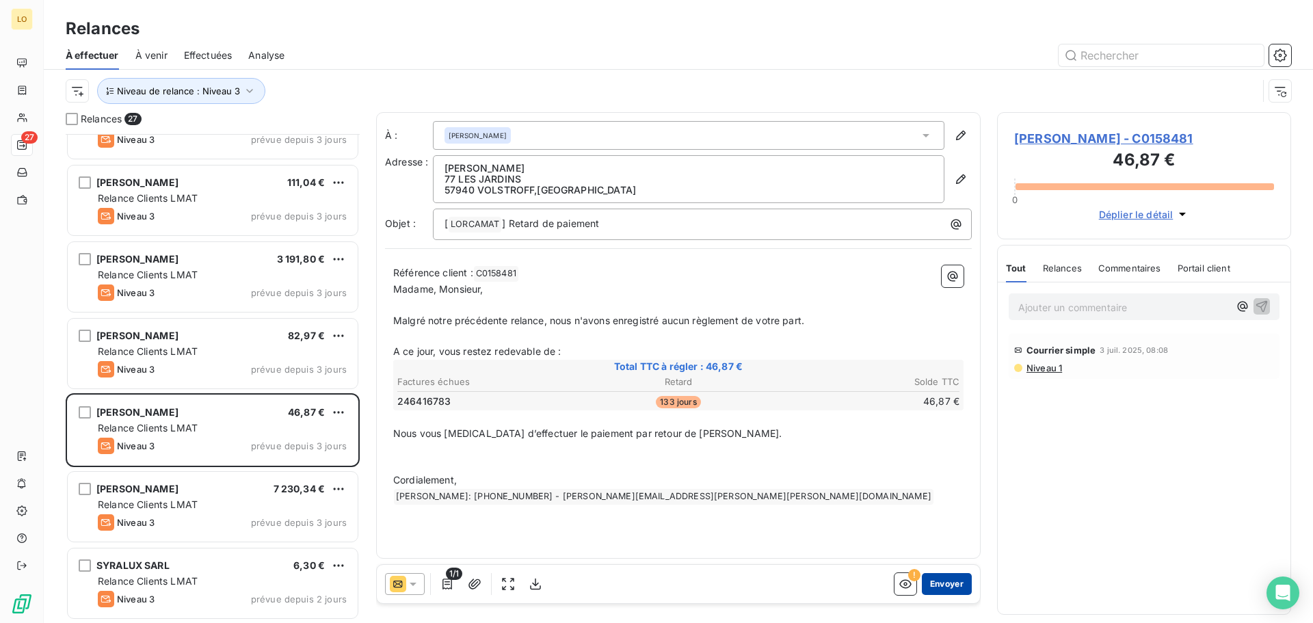
click at [939, 583] on button "Envoyer" at bounding box center [947, 584] width 50 height 22
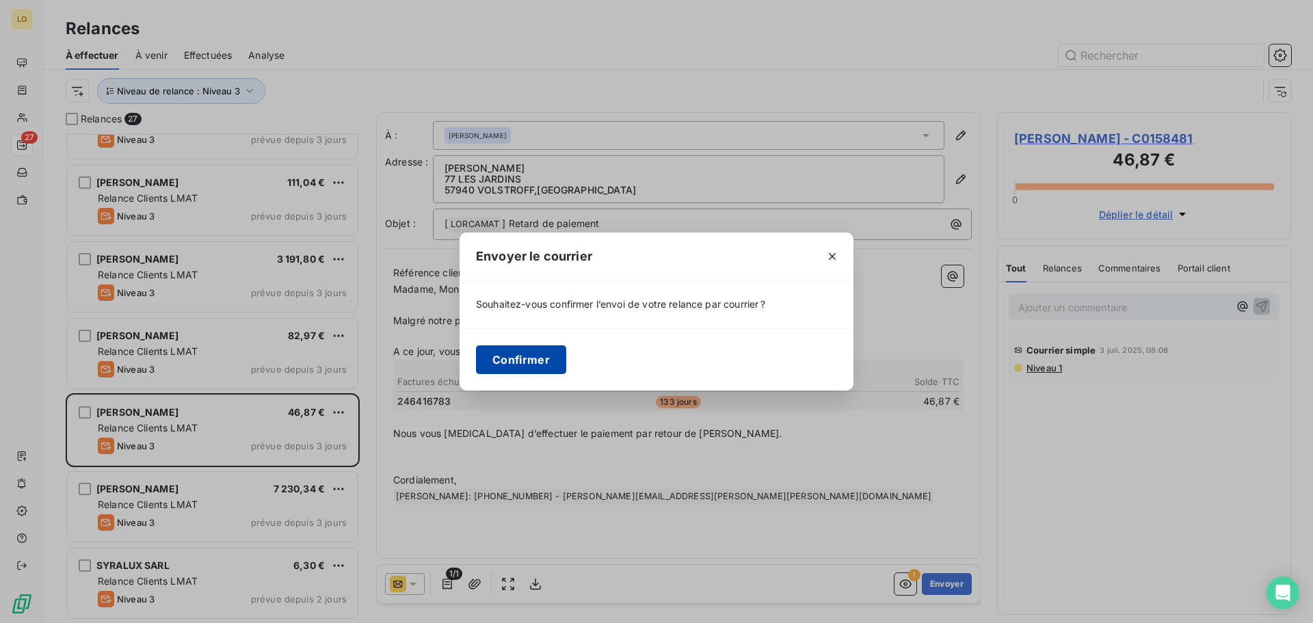
click at [519, 364] on button "Confirmer" at bounding box center [521, 359] width 90 height 29
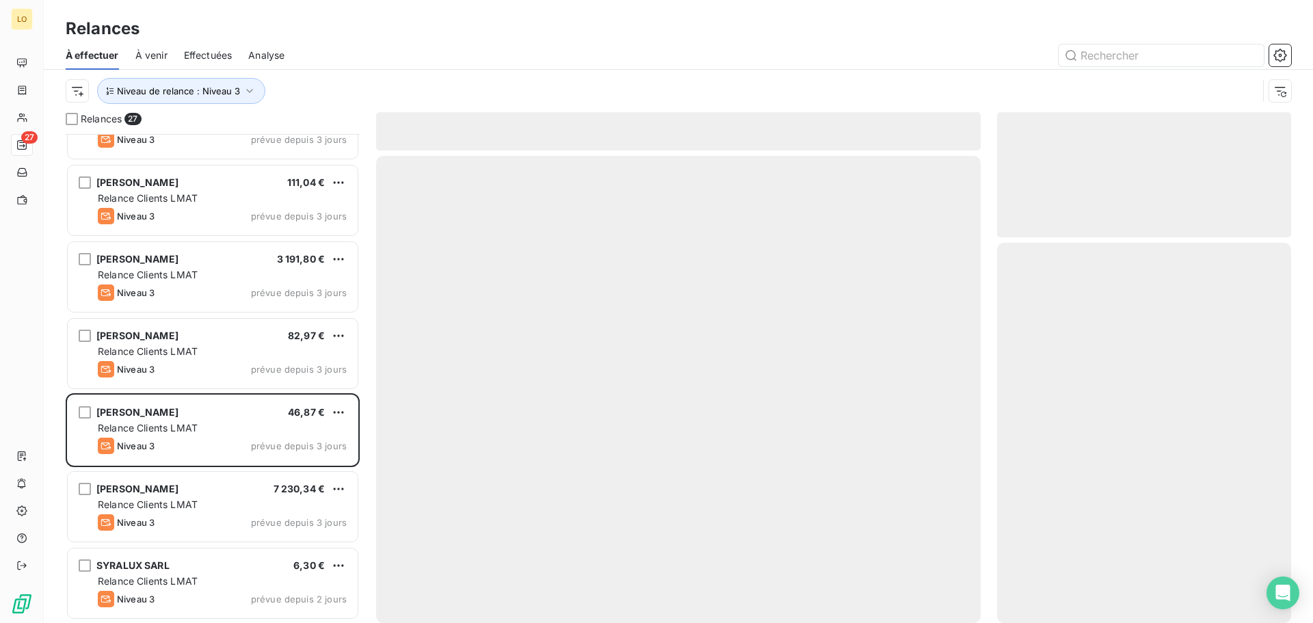
scroll to position [1503, 0]
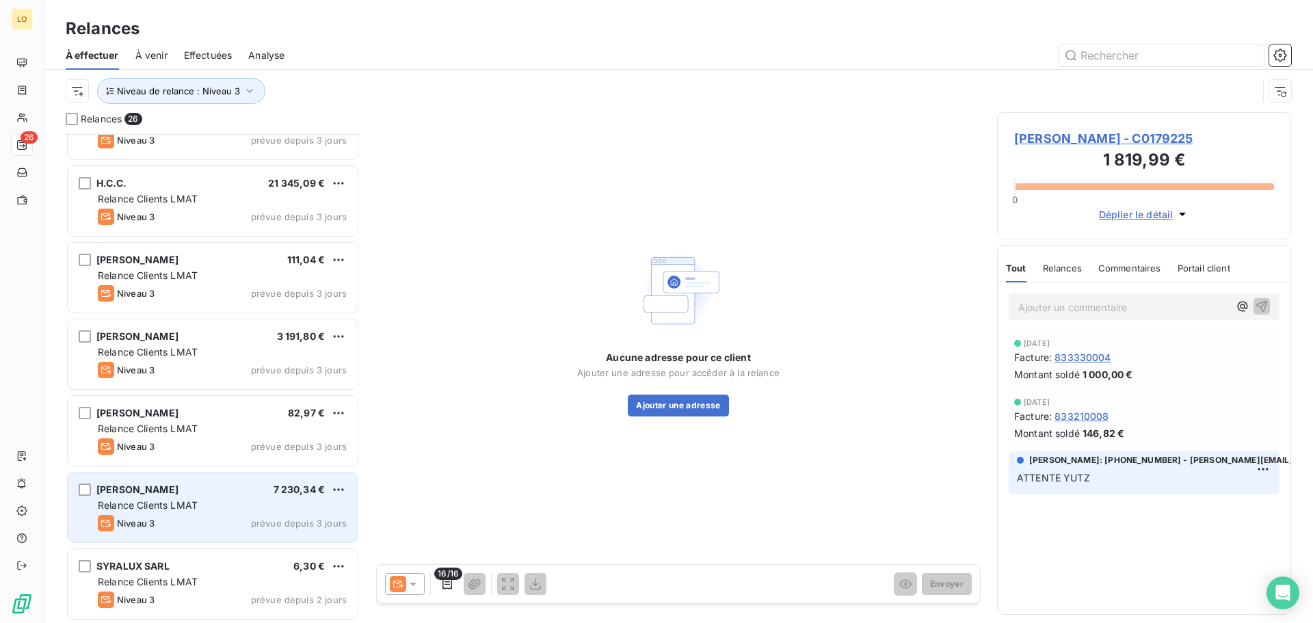
click at [133, 518] on span "Niveau 3" at bounding box center [136, 523] width 38 height 11
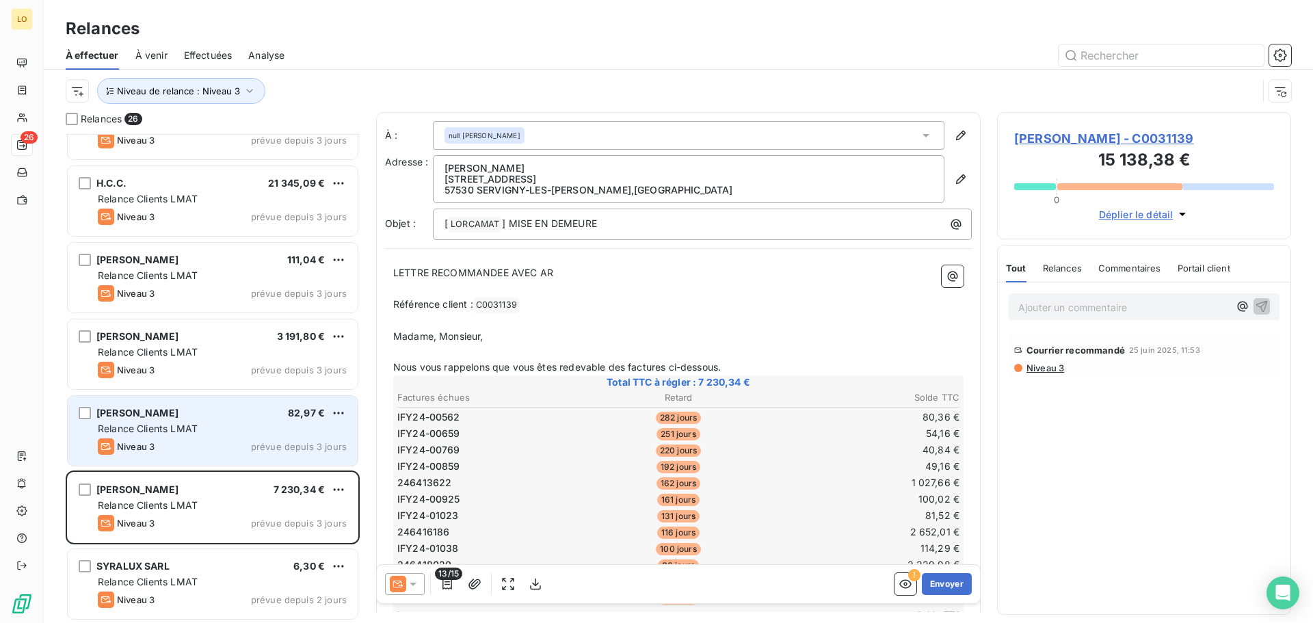
click at [222, 426] on div "Relance Clients LMAT" at bounding box center [222, 429] width 249 height 14
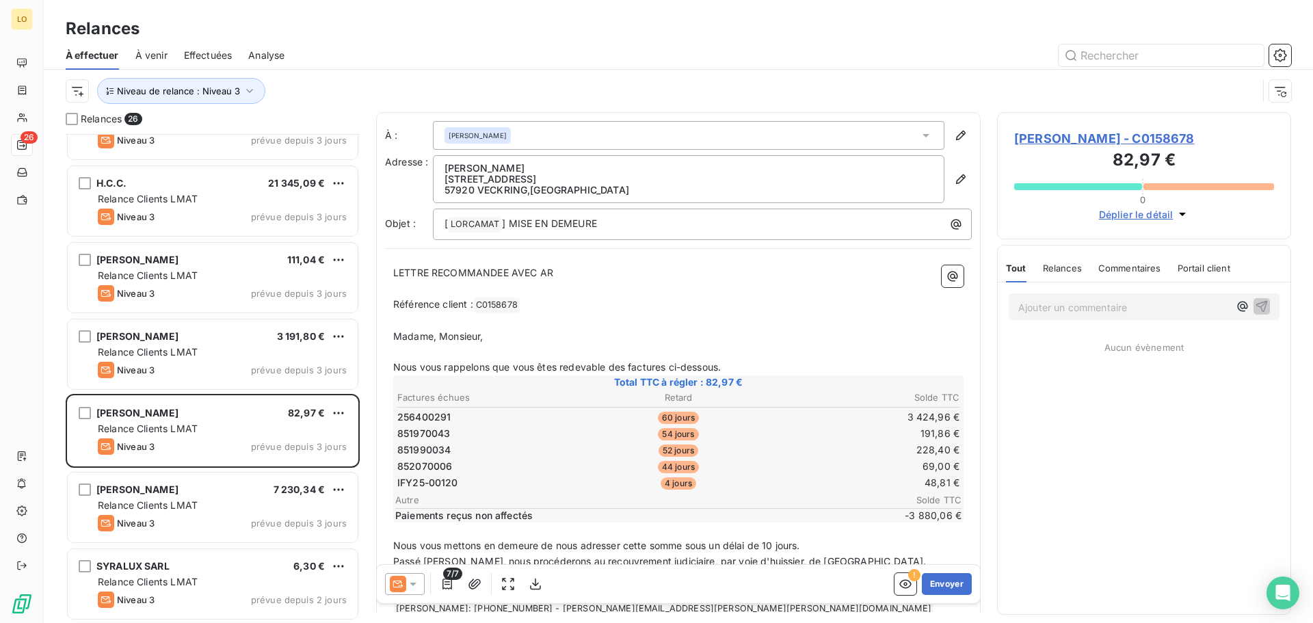
click at [419, 589] on icon at bounding box center [413, 584] width 14 height 14
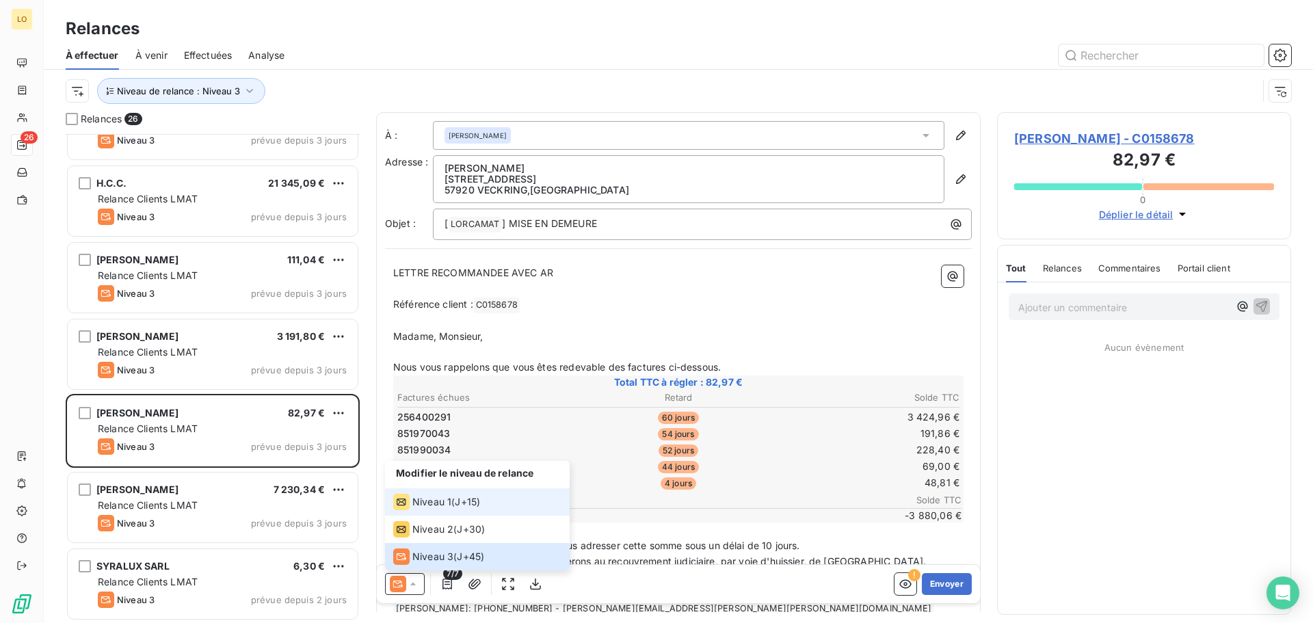
click at [412, 505] on span "Niveau 1" at bounding box center [431, 502] width 39 height 14
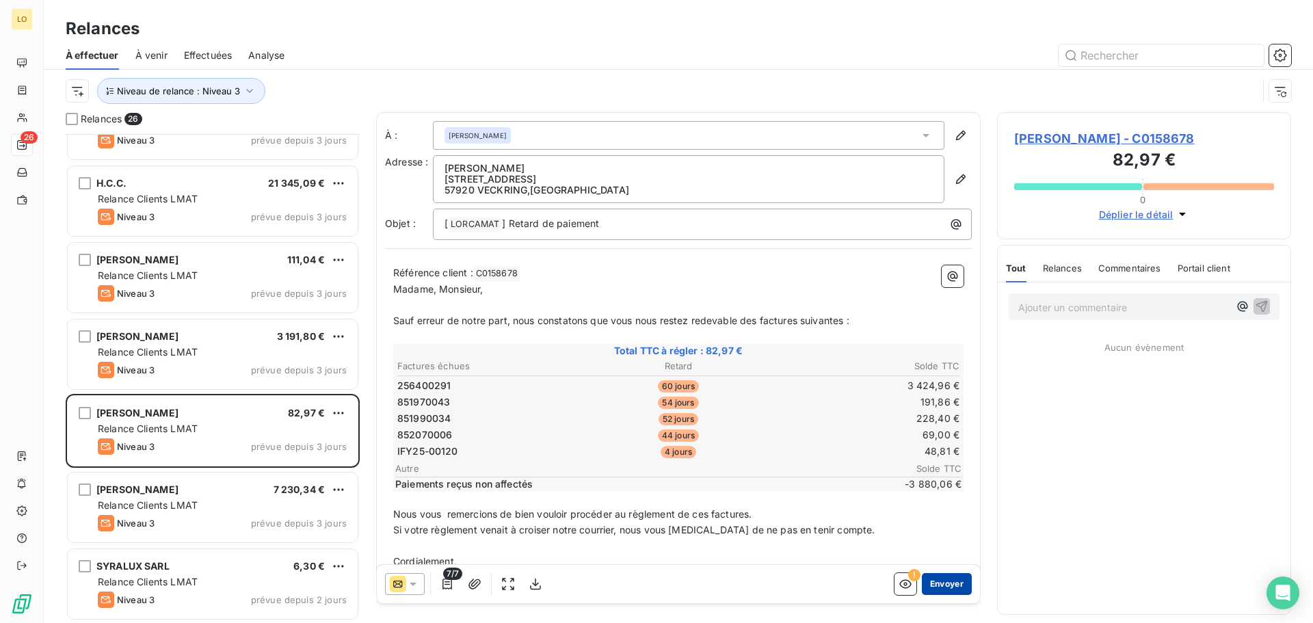
click at [943, 584] on button "Envoyer" at bounding box center [947, 584] width 50 height 22
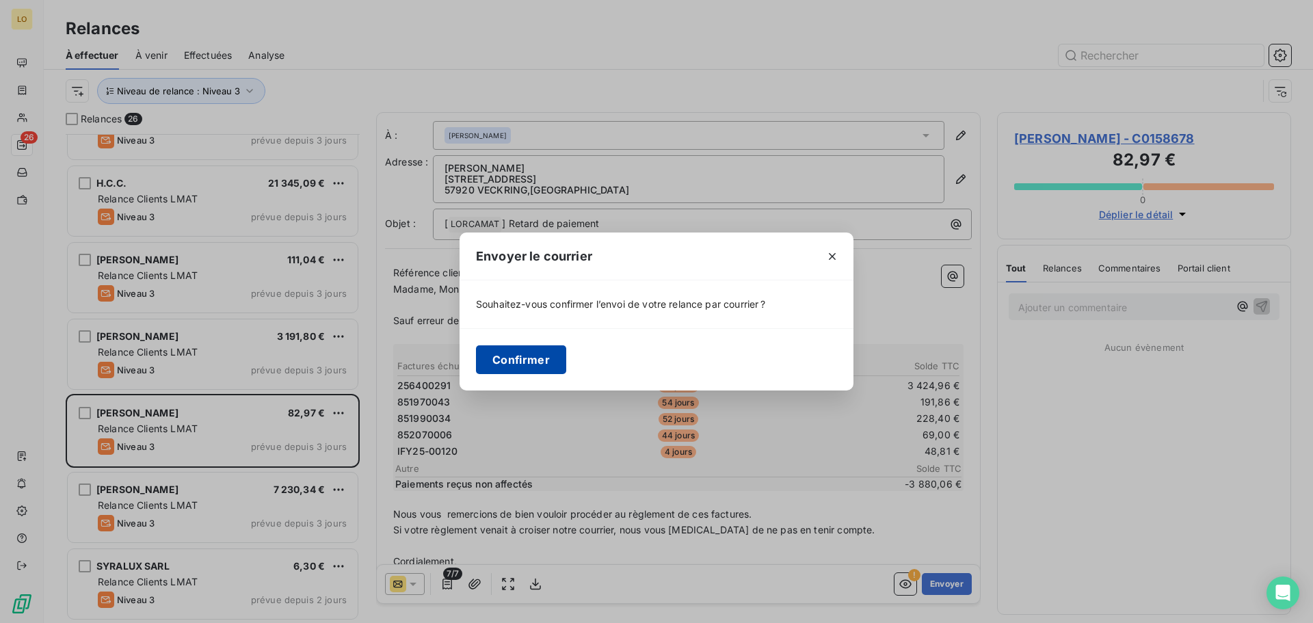
click at [544, 356] on button "Confirmer" at bounding box center [521, 359] width 90 height 29
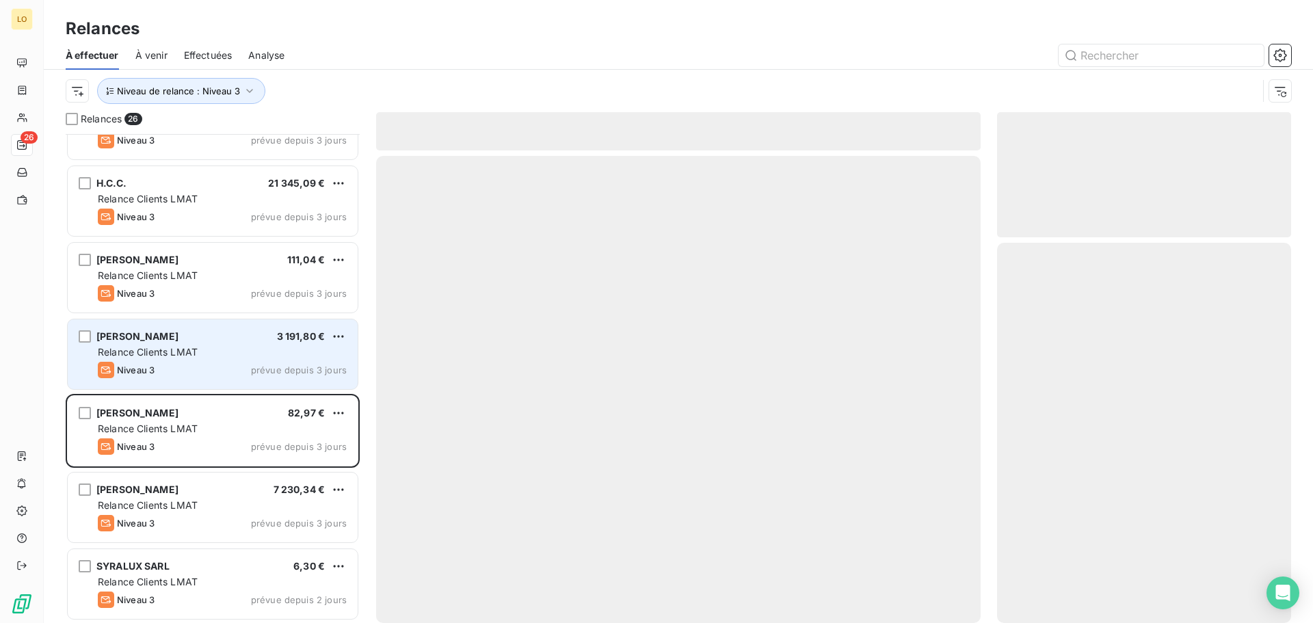
click at [292, 358] on div "Relance Clients LMAT" at bounding box center [222, 352] width 249 height 14
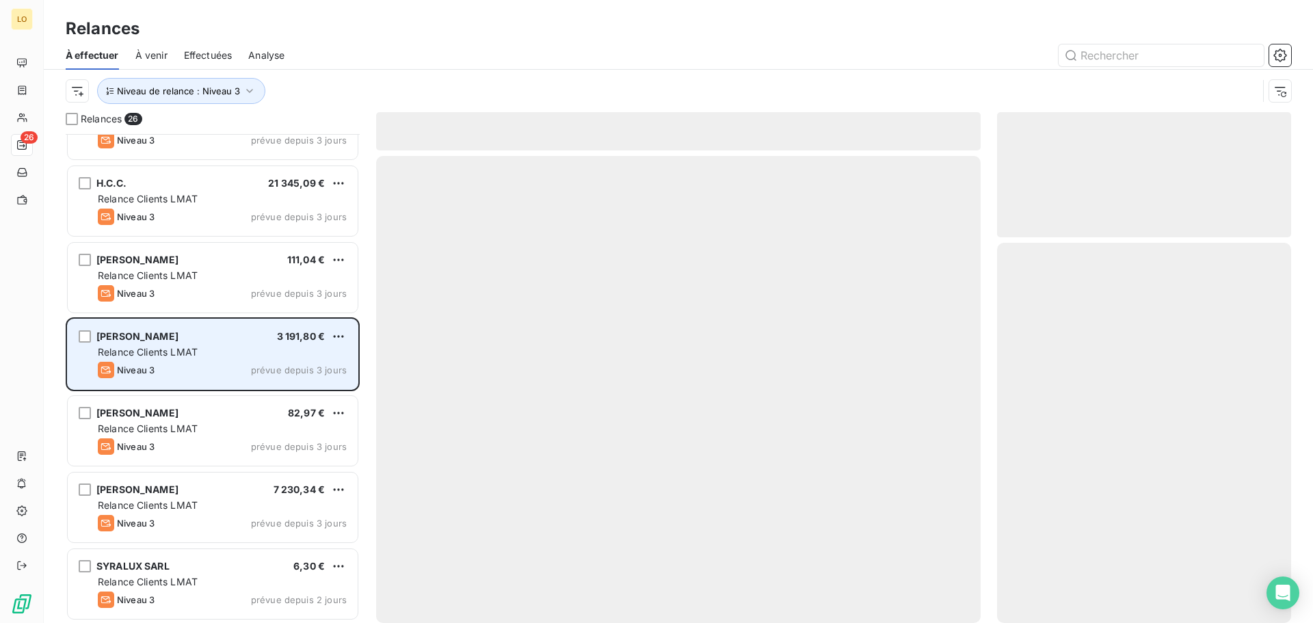
scroll to position [1426, 0]
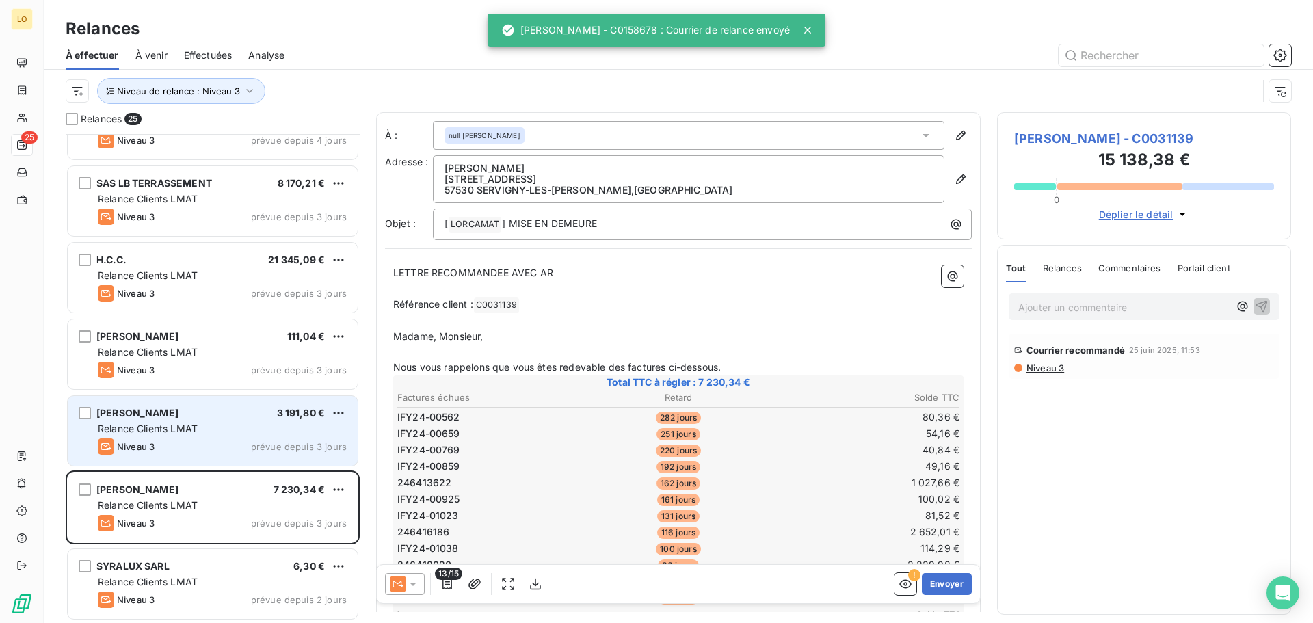
click at [235, 430] on div "Relance Clients LMAT" at bounding box center [222, 429] width 249 height 14
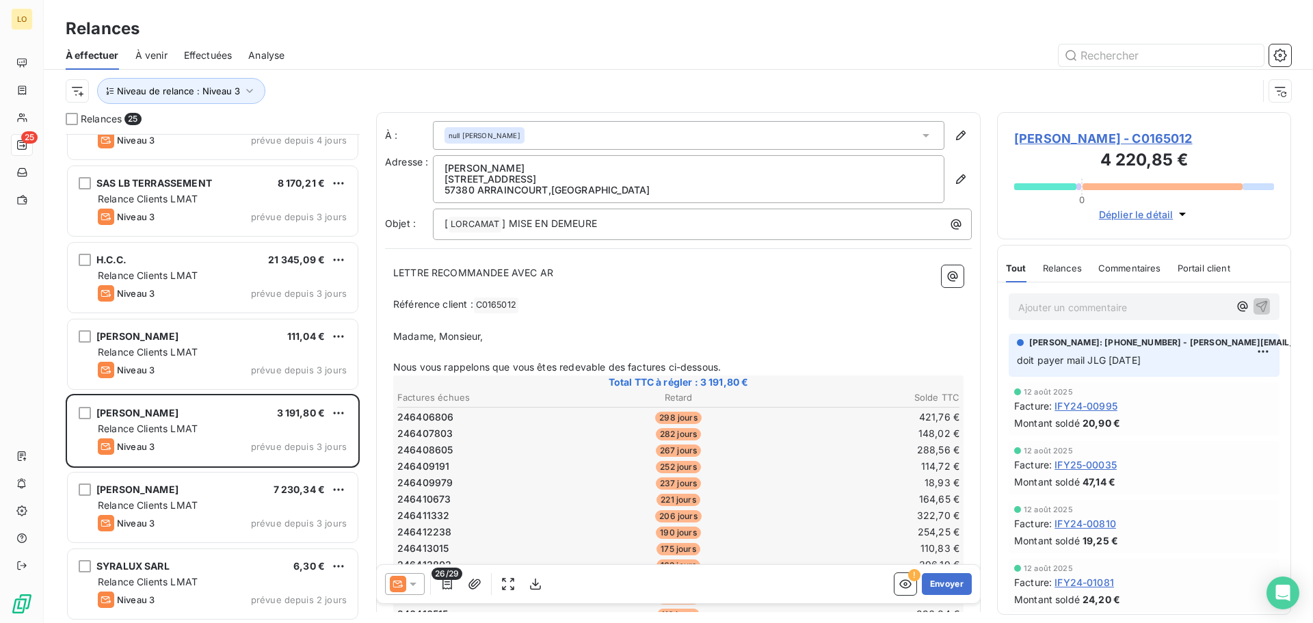
click at [412, 583] on icon at bounding box center [413, 584] width 7 height 3
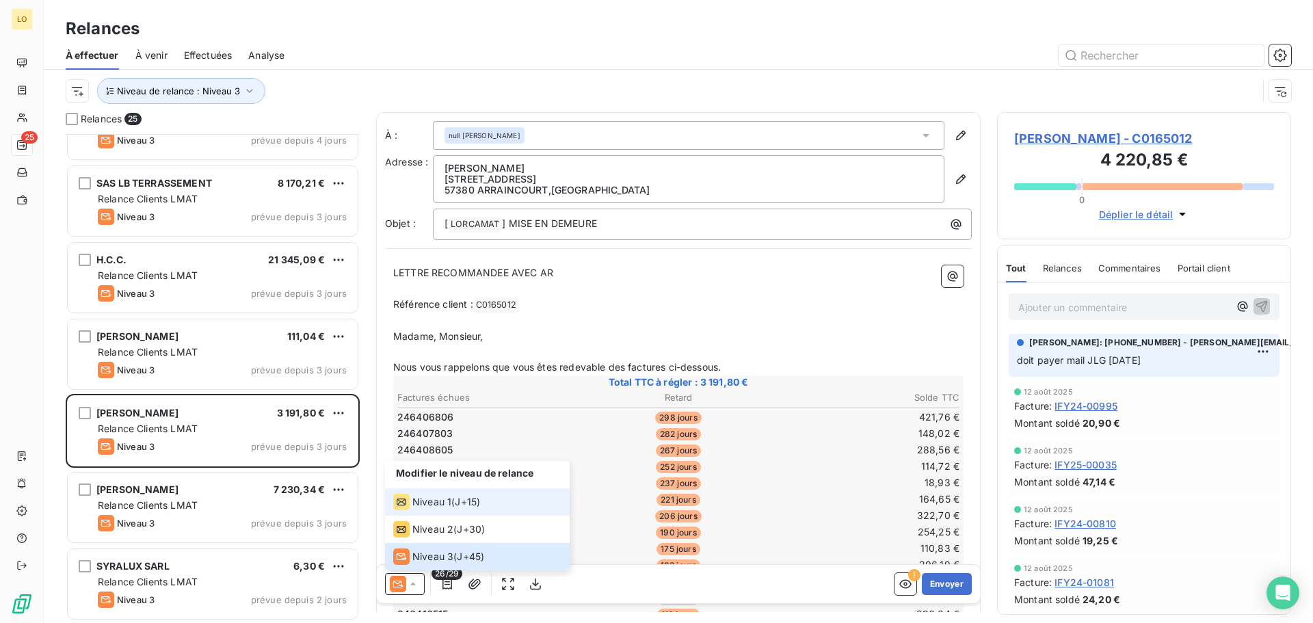
click at [411, 503] on div "Niveau 1" at bounding box center [422, 502] width 58 height 16
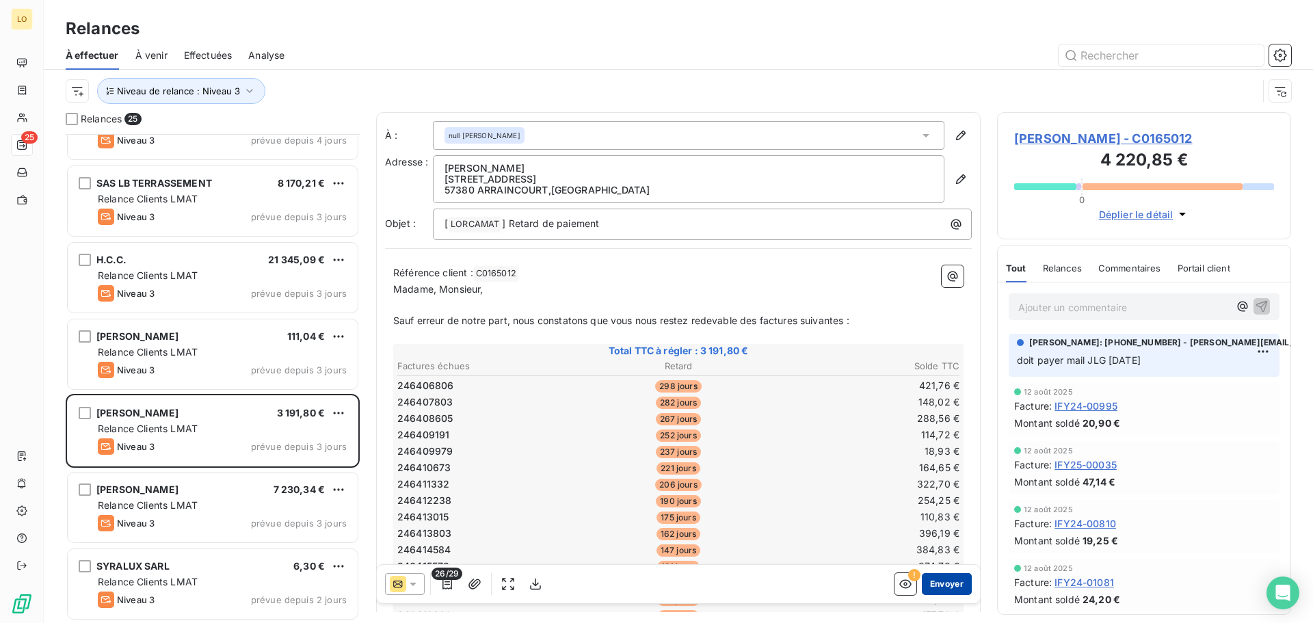
click at [935, 588] on button "Envoyer" at bounding box center [947, 584] width 50 height 22
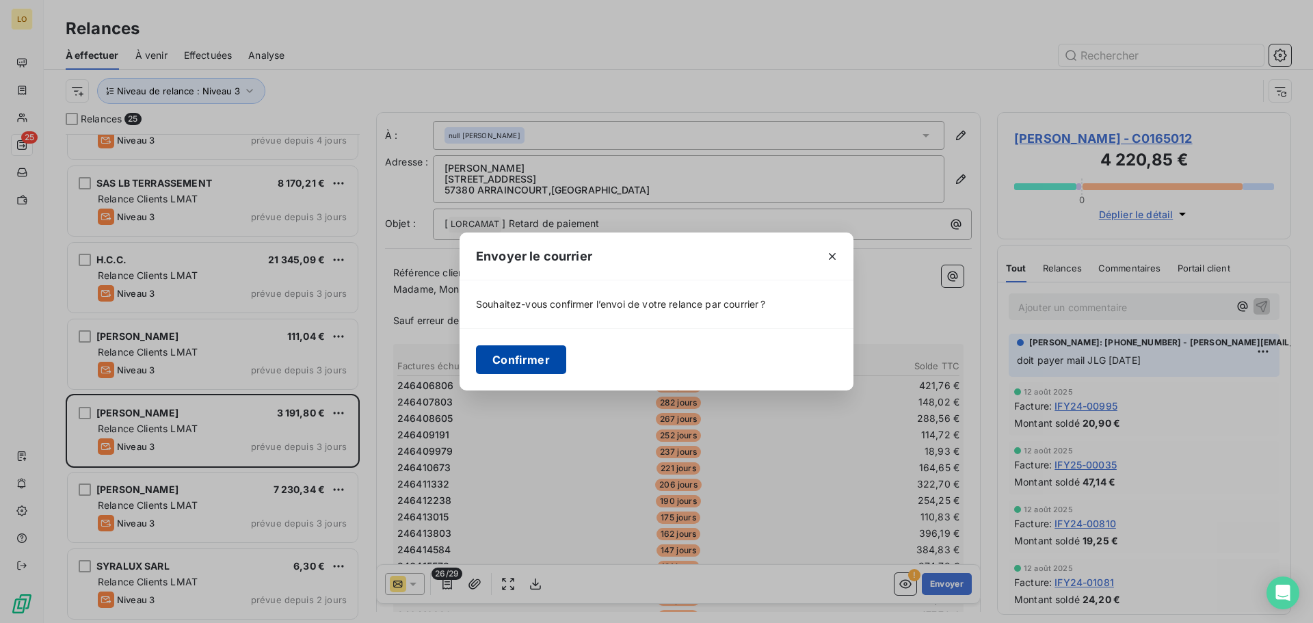
click at [511, 367] on button "Confirmer" at bounding box center [521, 359] width 90 height 29
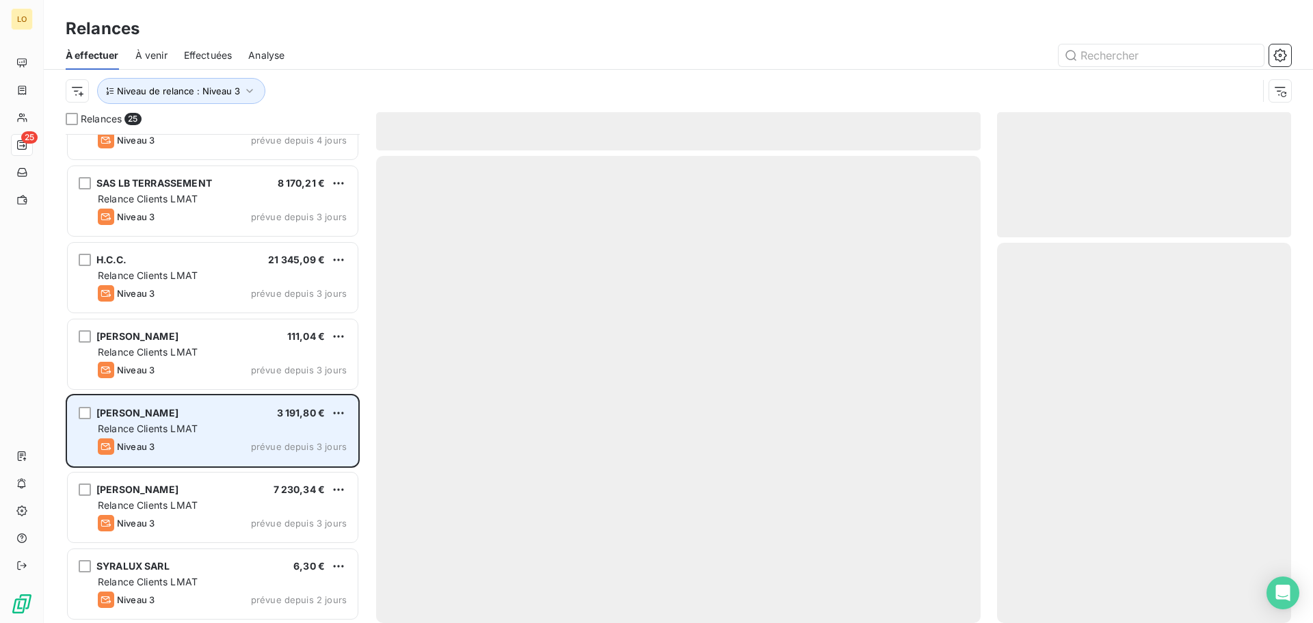
drag, startPoint x: 185, startPoint y: 346, endPoint x: 244, endPoint y: 408, distance: 85.6
click at [185, 347] on span "Relance Clients LMAT" at bounding box center [148, 352] width 100 height 12
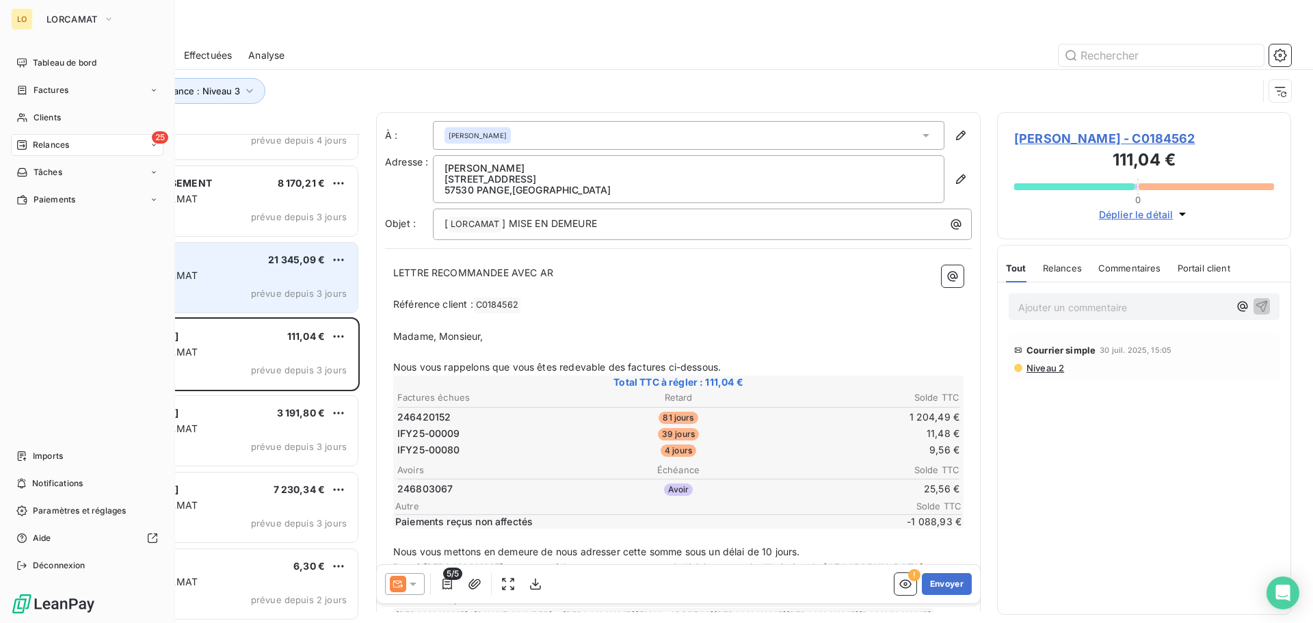
scroll to position [1350, 0]
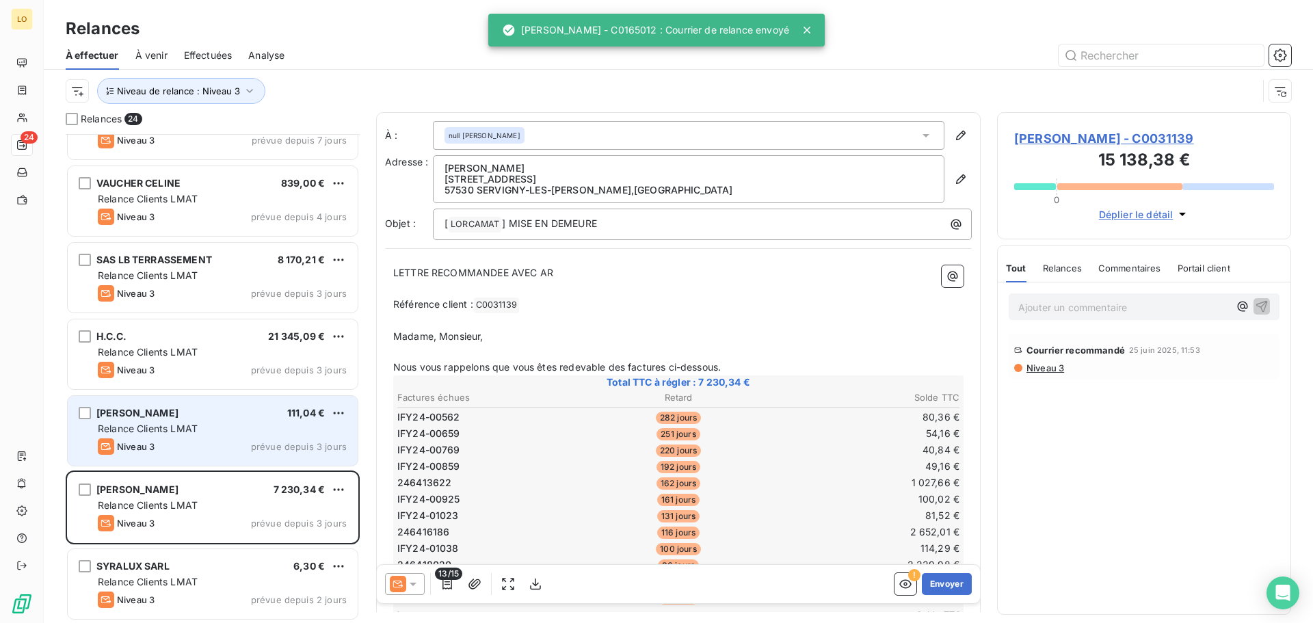
click at [196, 416] on div "ARNOULD CLEMENT 111,04 €" at bounding box center [222, 413] width 249 height 12
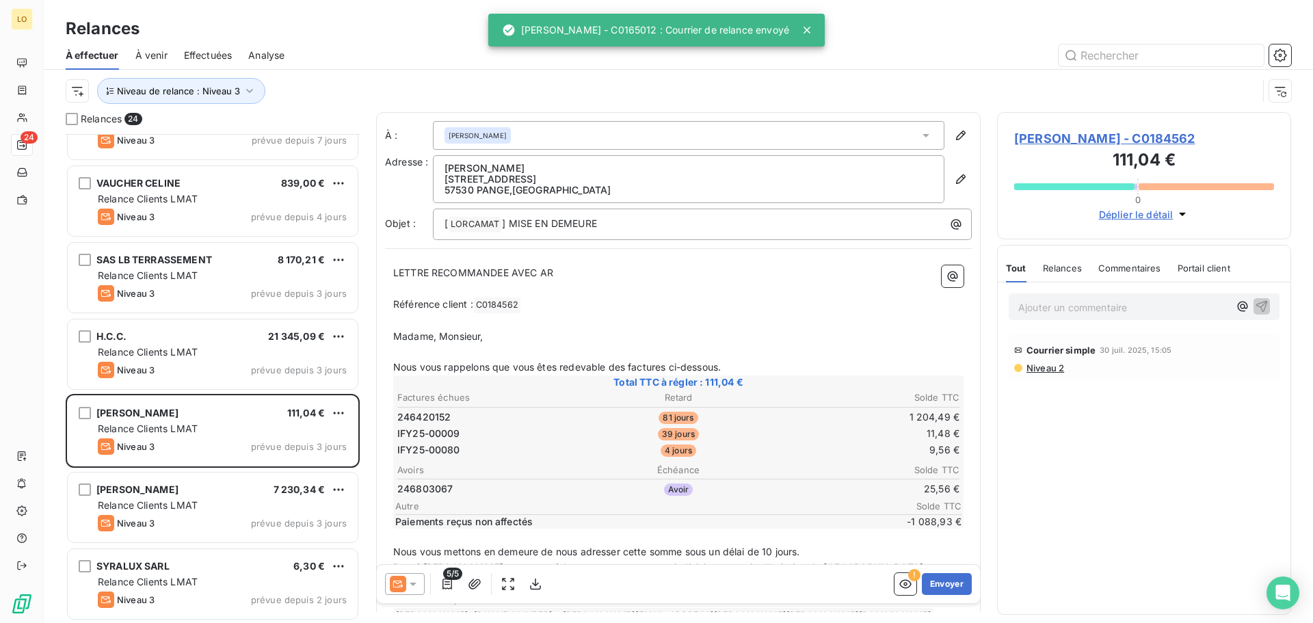
click at [212, 50] on span "Effectuées" at bounding box center [208, 56] width 49 height 14
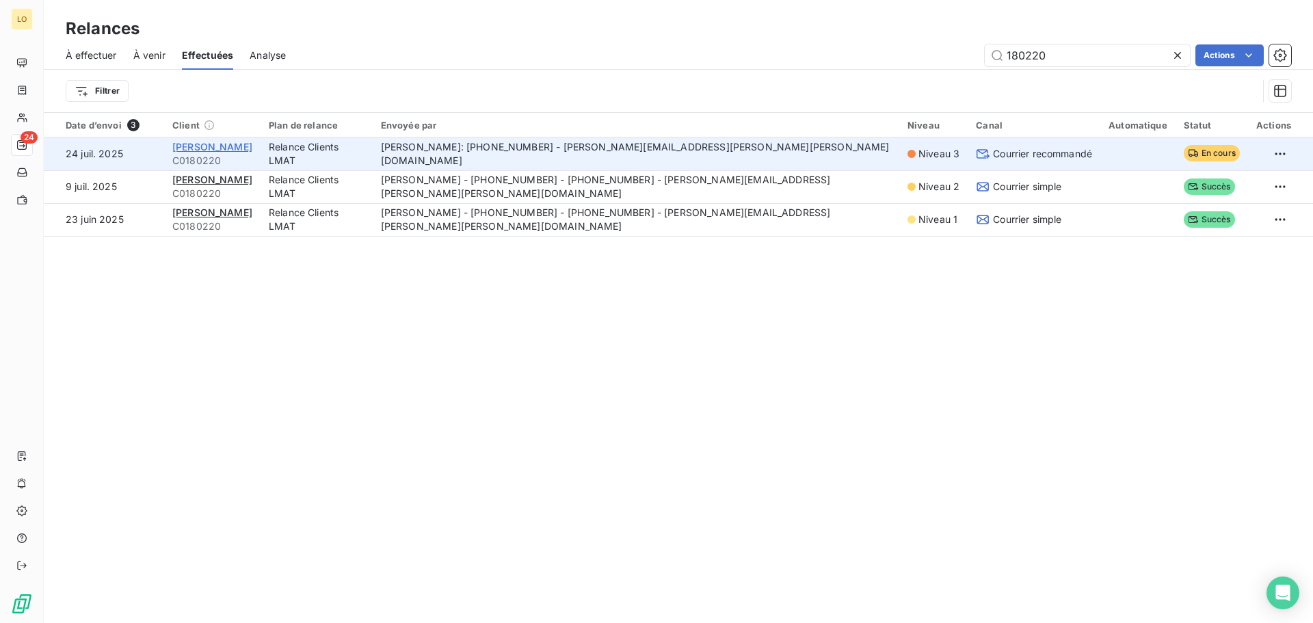
click at [215, 143] on span "ILKSOY MUHARREM" at bounding box center [212, 147] width 80 height 12
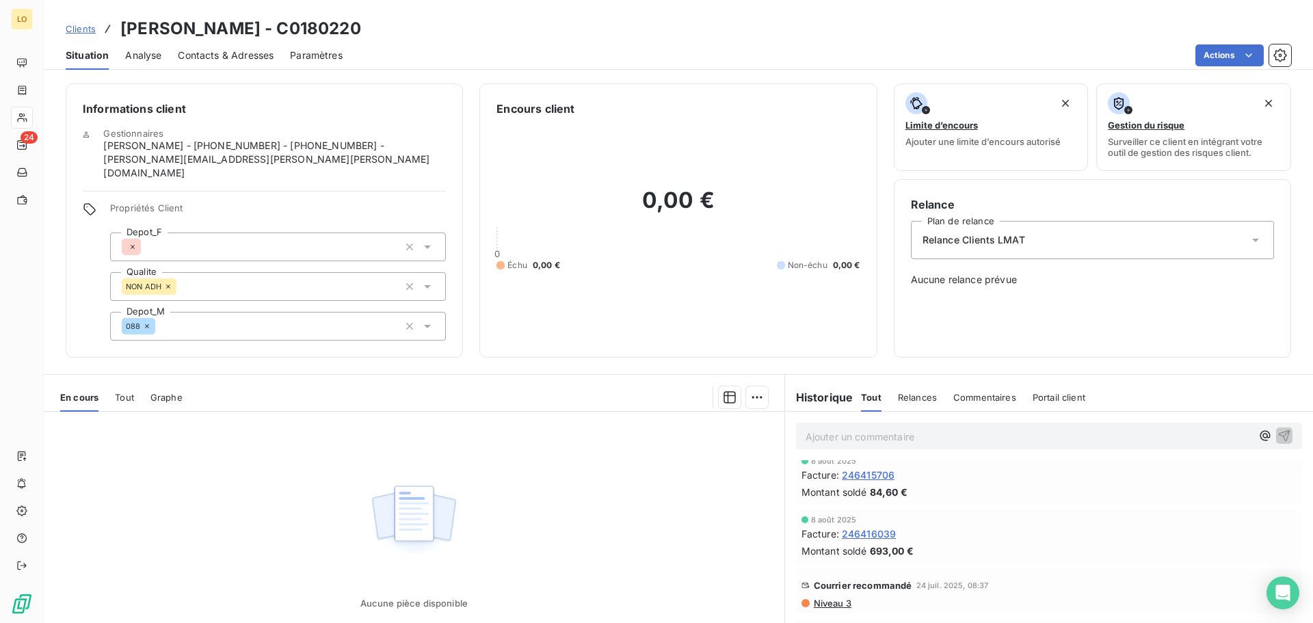
scroll to position [239, 0]
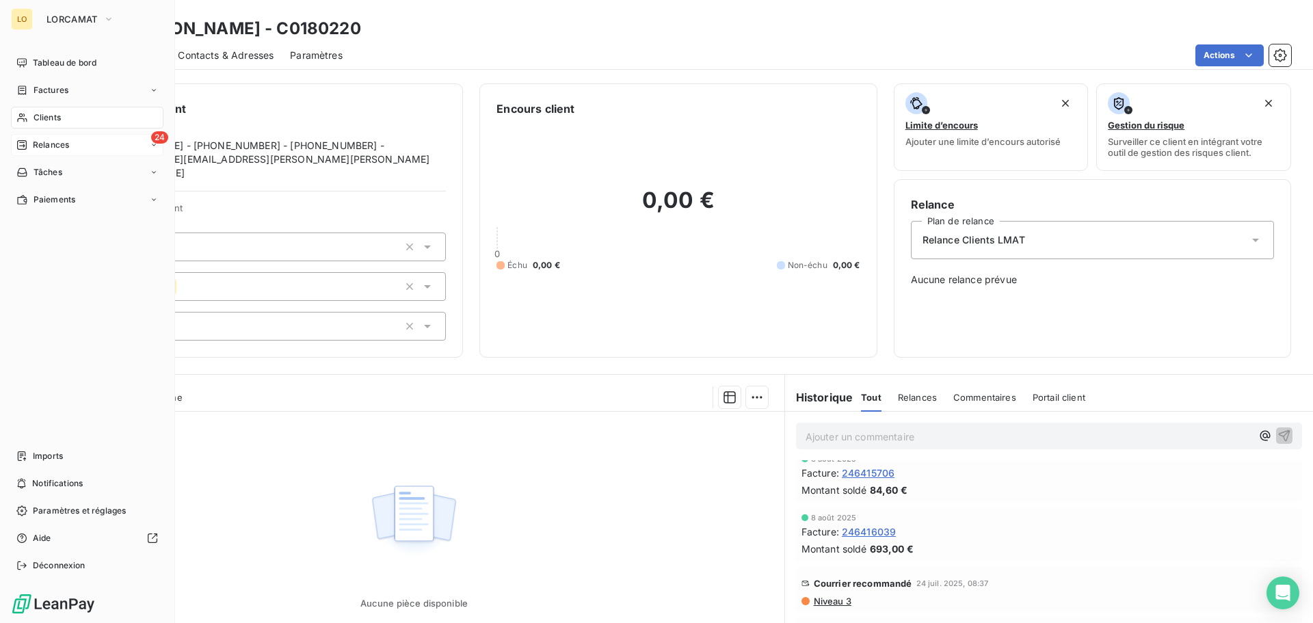
click at [34, 147] on span "Relances" at bounding box center [51, 145] width 36 height 12
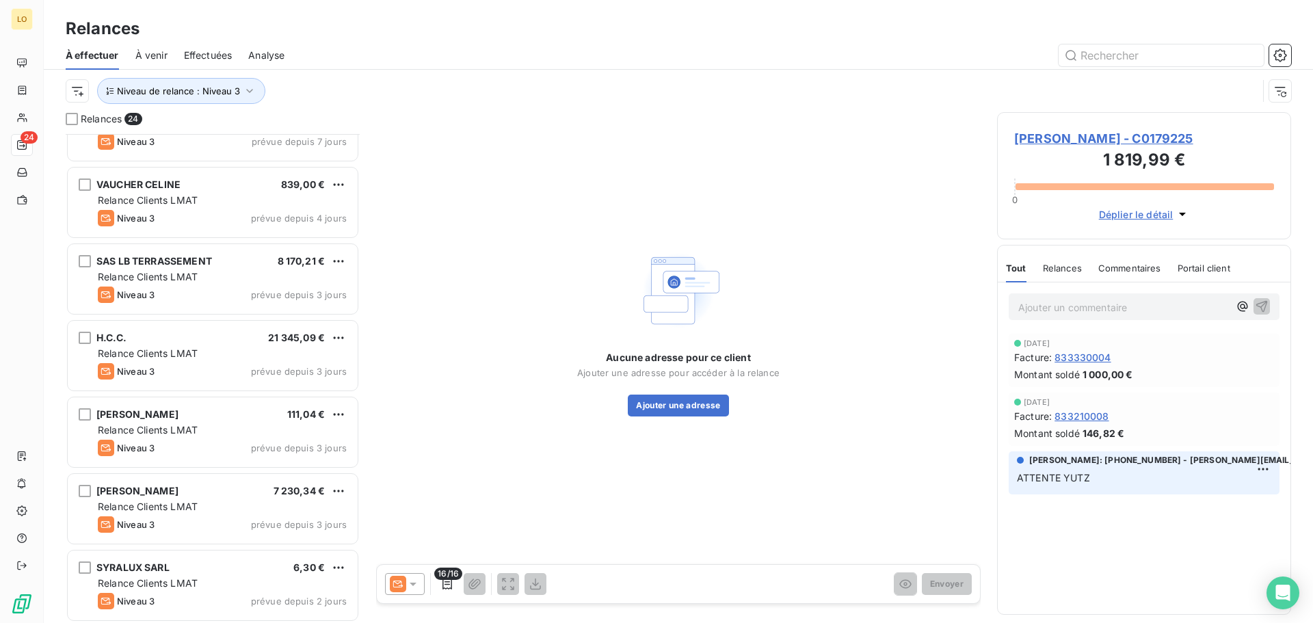
scroll to position [1350, 0]
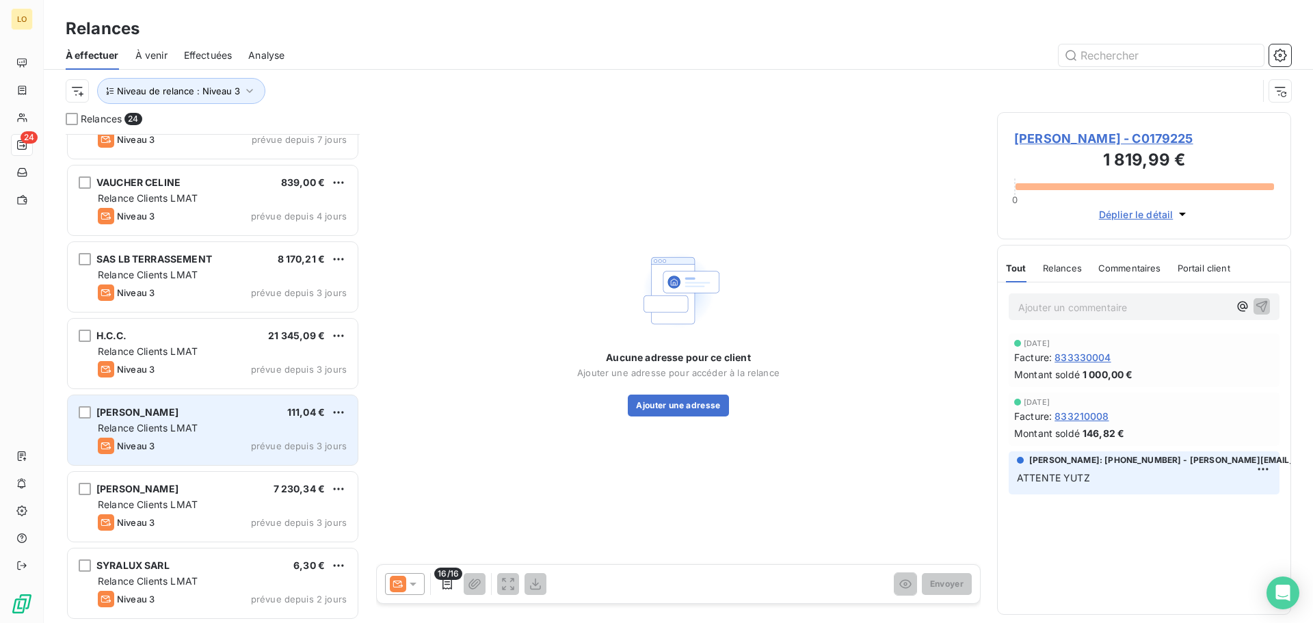
click at [222, 425] on div "Relance Clients LMAT" at bounding box center [222, 428] width 249 height 14
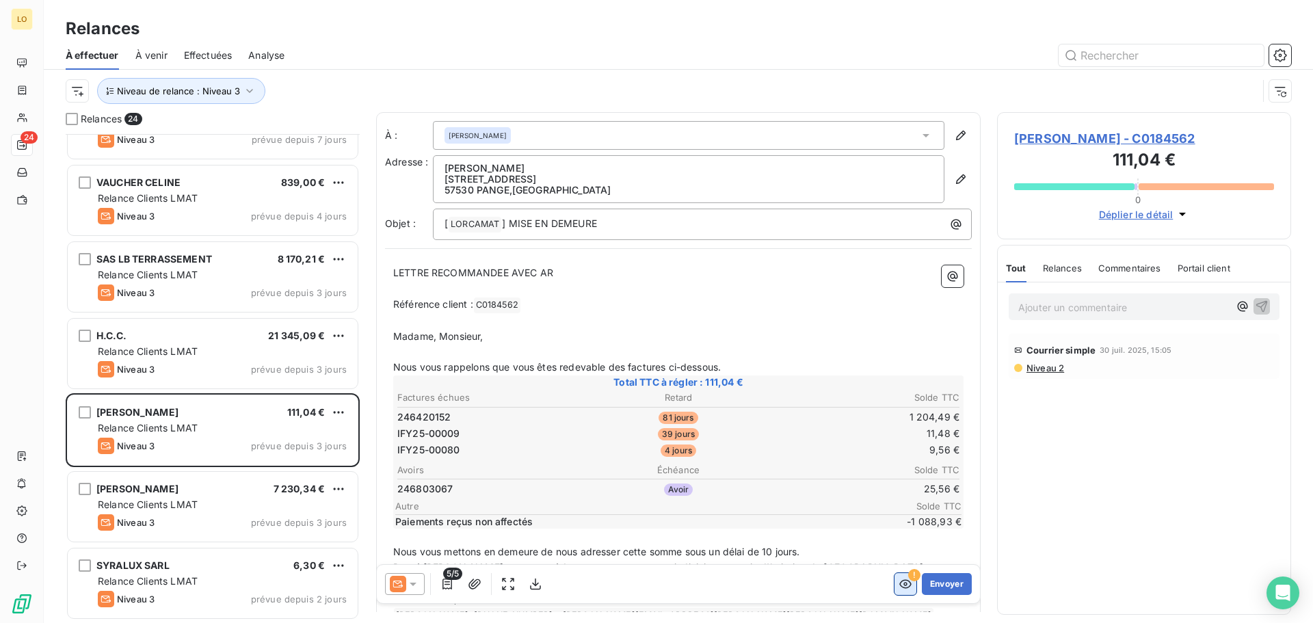
click at [899, 579] on icon "button" at bounding box center [906, 584] width 14 height 14
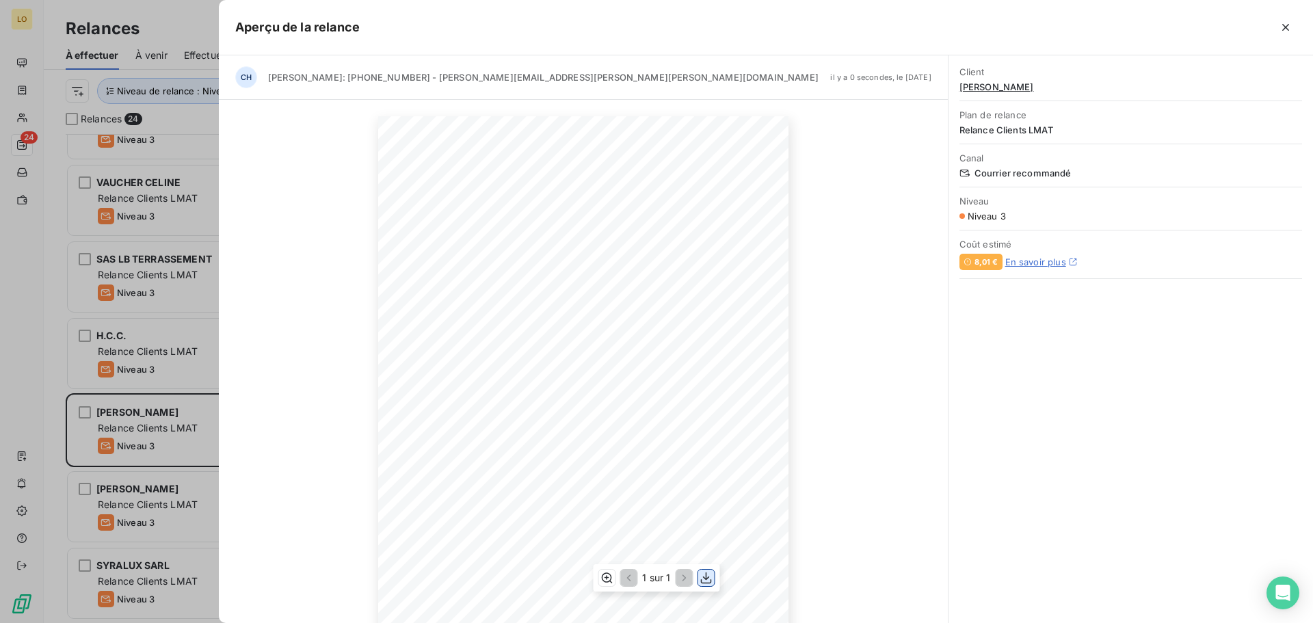
click at [713, 583] on button "button" at bounding box center [706, 578] width 16 height 16
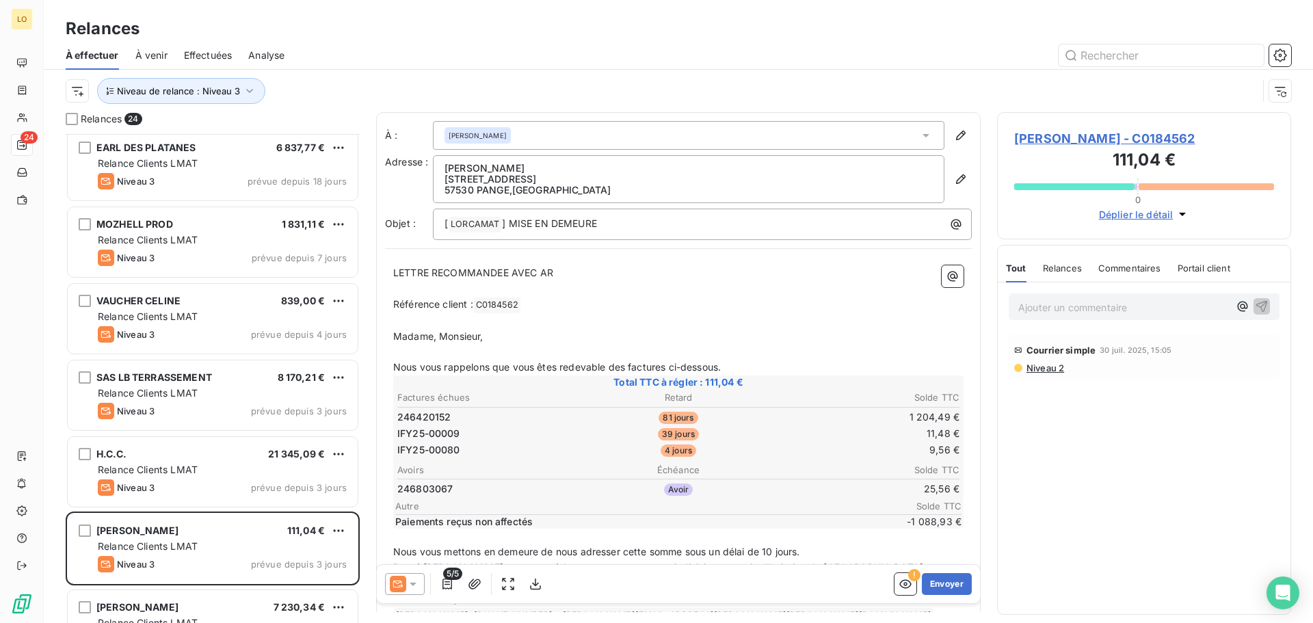
scroll to position [1350, 0]
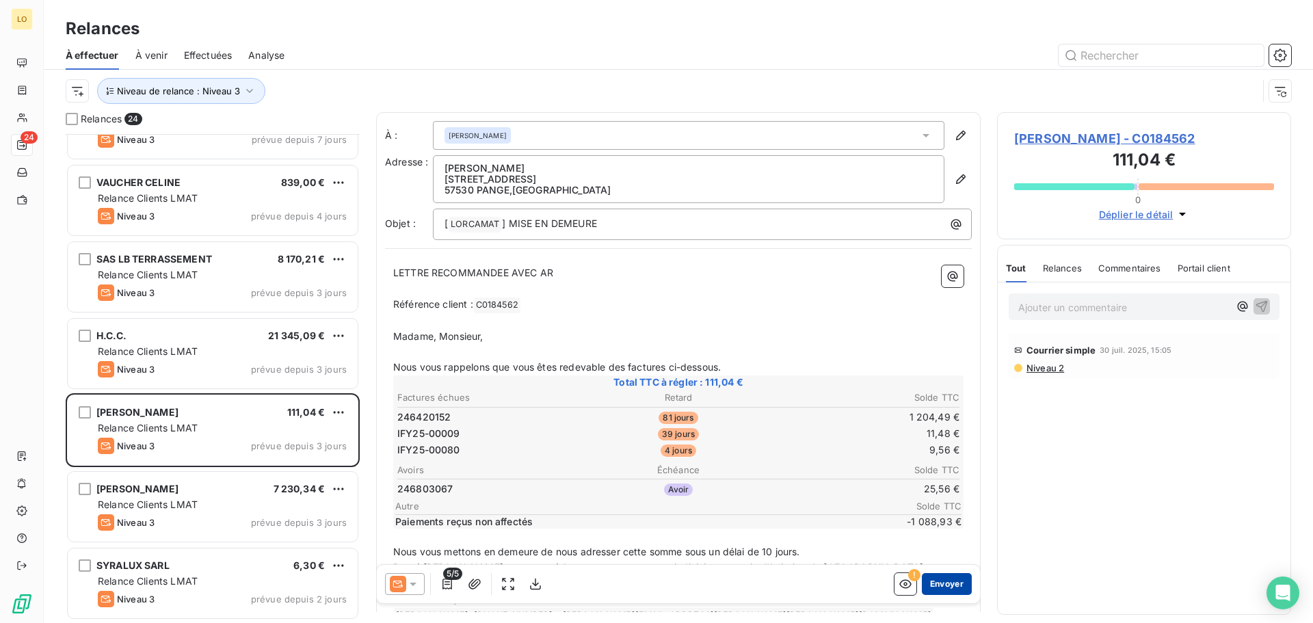
click at [925, 579] on button "Envoyer" at bounding box center [947, 584] width 50 height 22
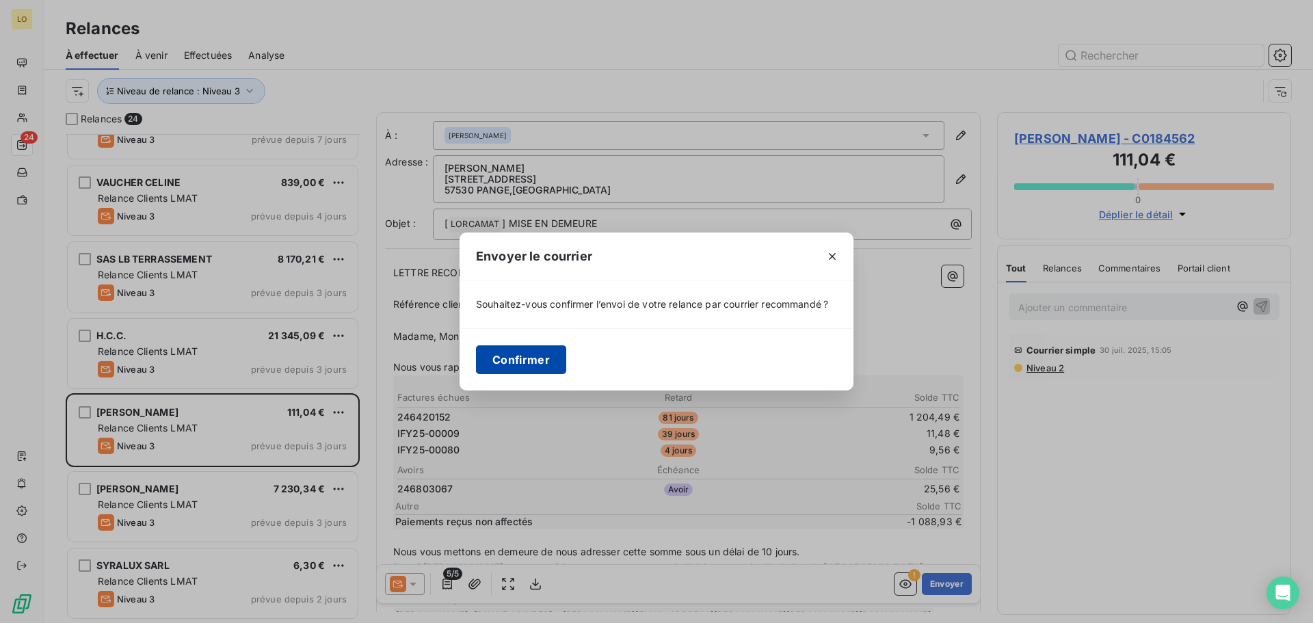
click at [553, 364] on button "Confirmer" at bounding box center [521, 359] width 90 height 29
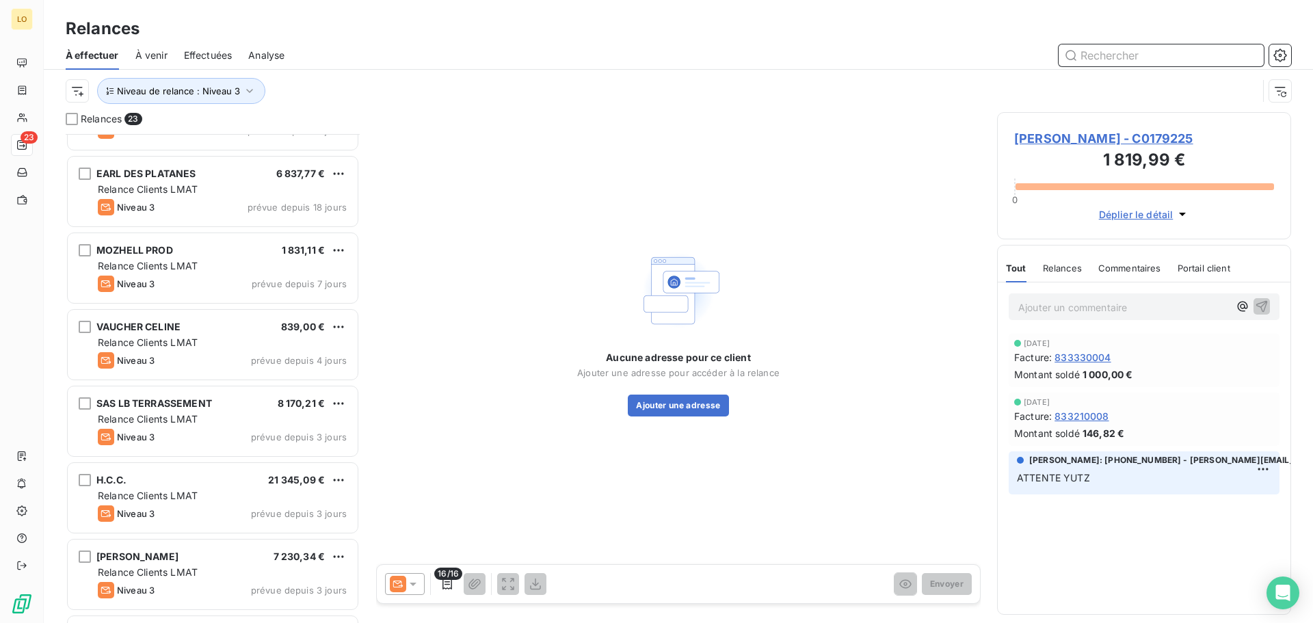
scroll to position [1205, 0]
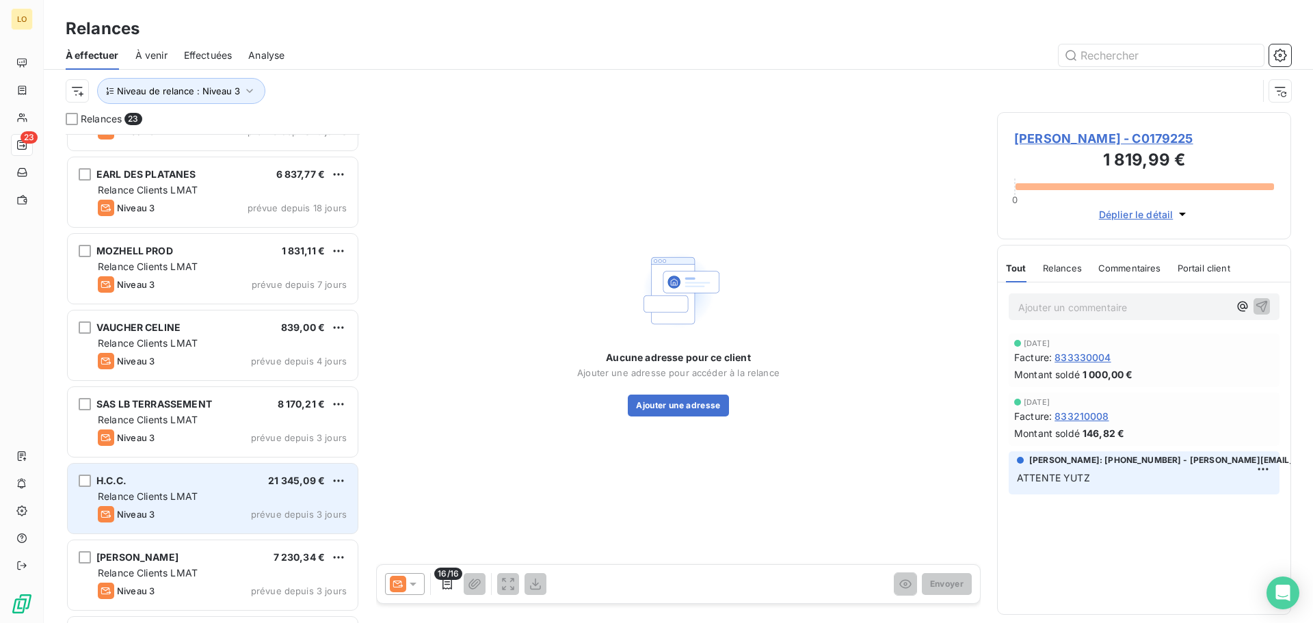
click at [172, 504] on div "H.C.C. 21 345,09 € Relance Clients LMAT Niveau 3 prévue depuis 3 jours" at bounding box center [213, 499] width 290 height 70
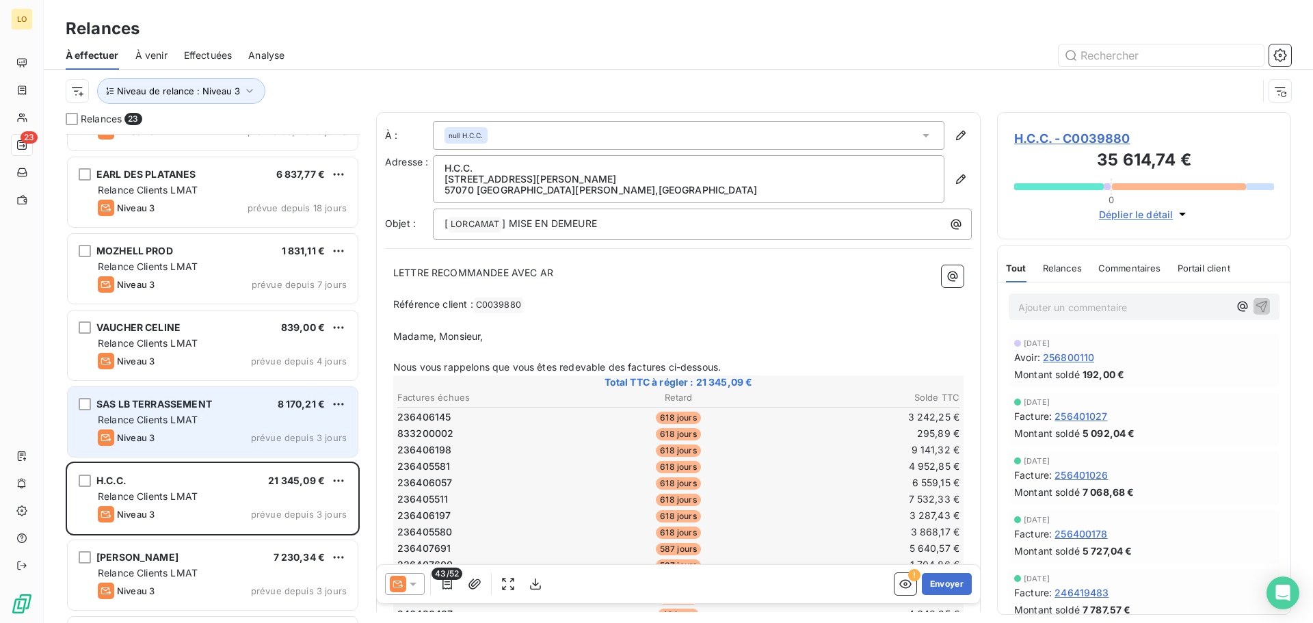
click at [202, 408] on span "SAS LB TERRASSEMENT" at bounding box center [154, 404] width 116 height 12
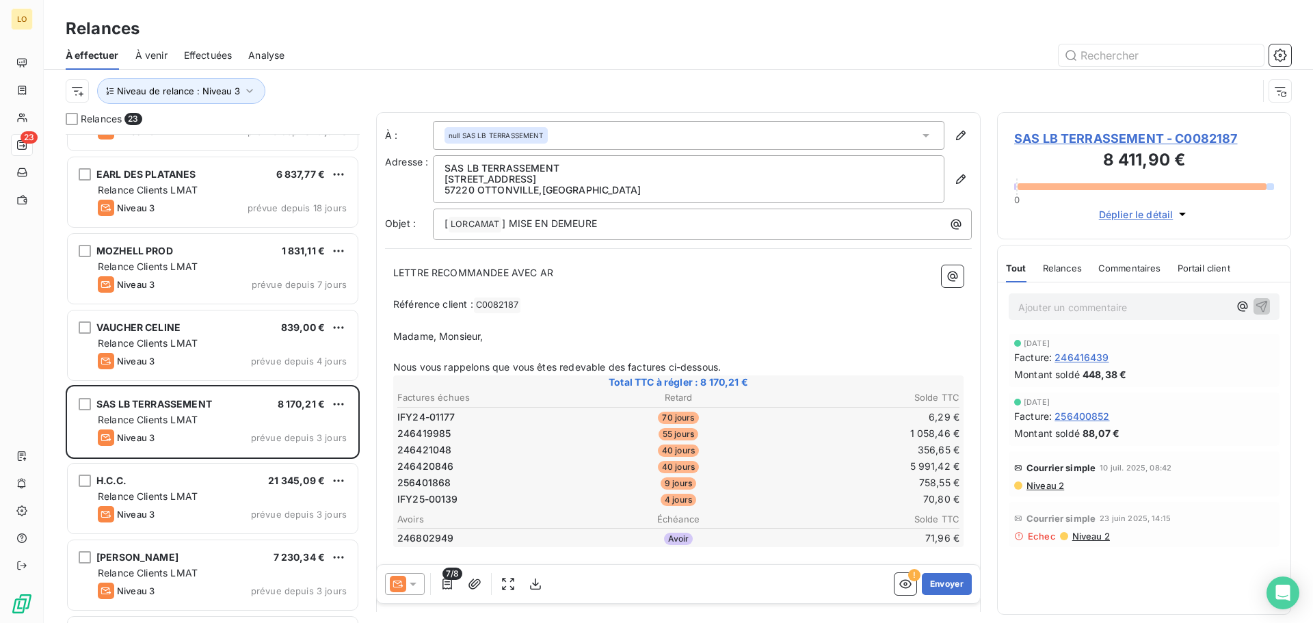
click at [1055, 302] on p "Ajouter un commentaire ﻿" at bounding box center [1124, 307] width 211 height 17
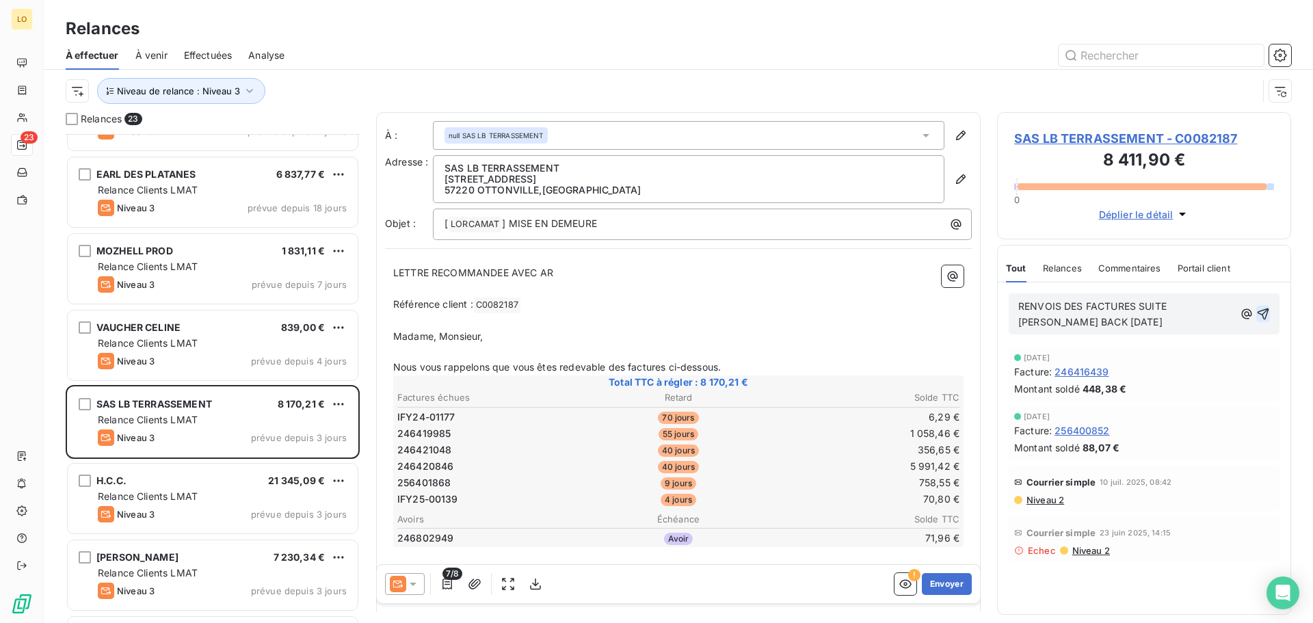
click at [1261, 313] on icon "button" at bounding box center [1264, 314] width 14 height 14
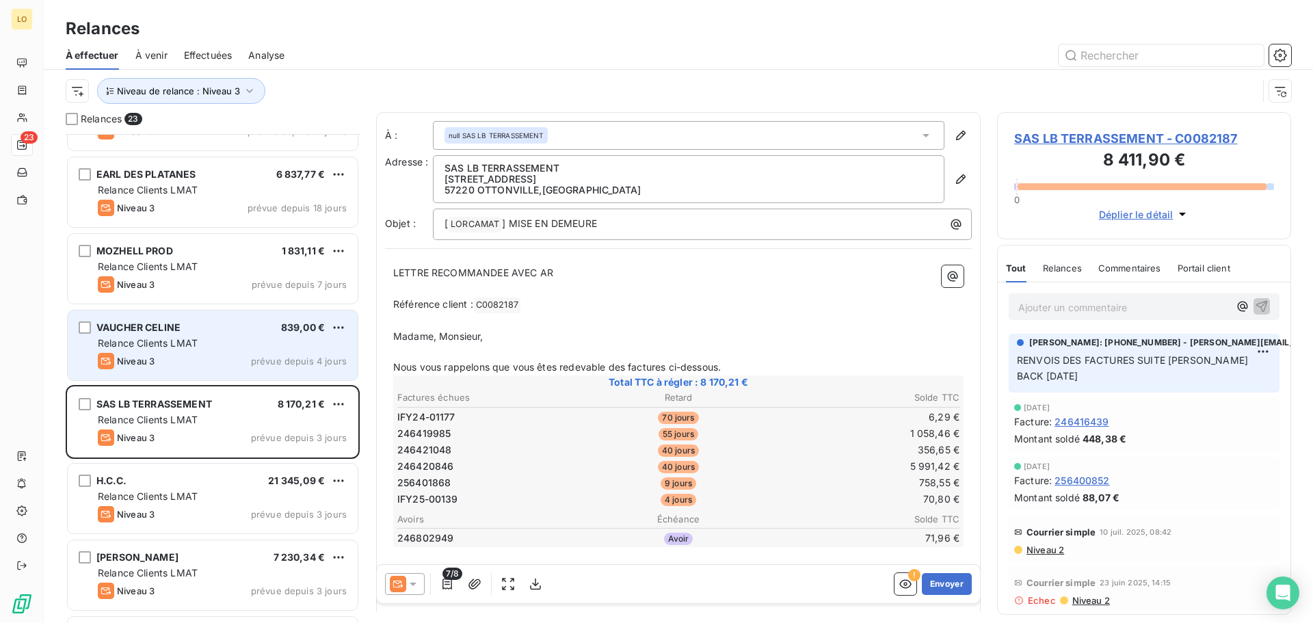
click at [192, 337] on div "Relance Clients LMAT" at bounding box center [222, 344] width 249 height 14
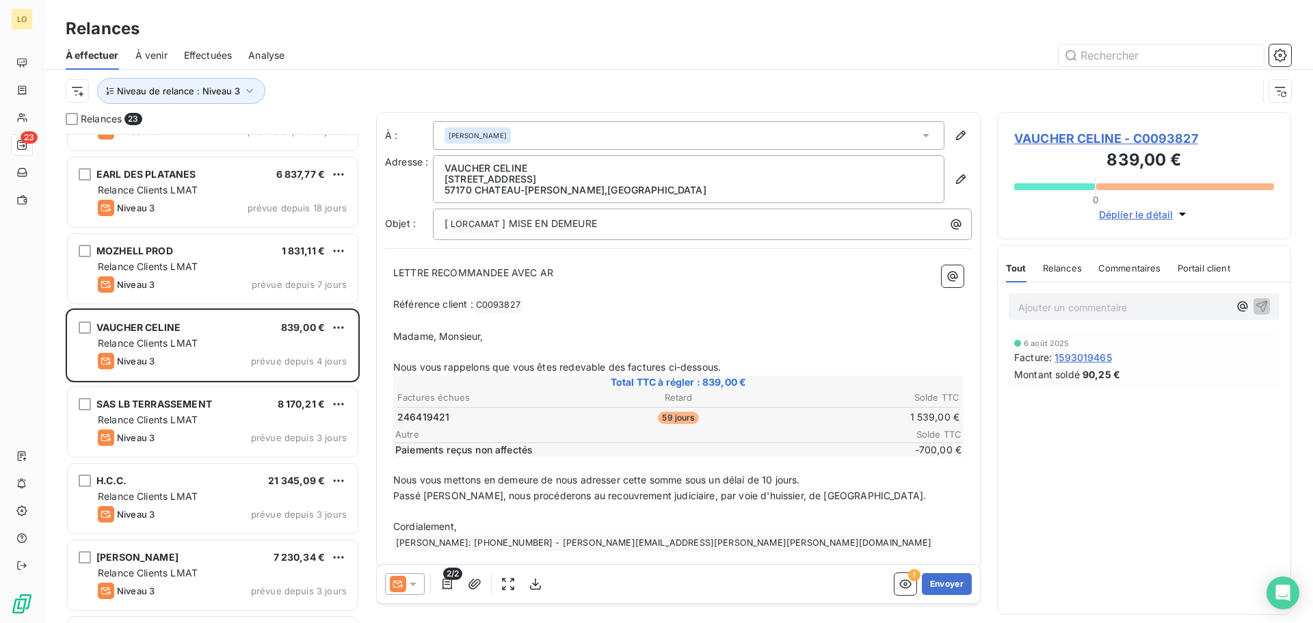
click at [1108, 307] on p "Ajouter un commentaire ﻿" at bounding box center [1124, 307] width 211 height 17
click at [1262, 302] on icon "button" at bounding box center [1263, 306] width 12 height 12
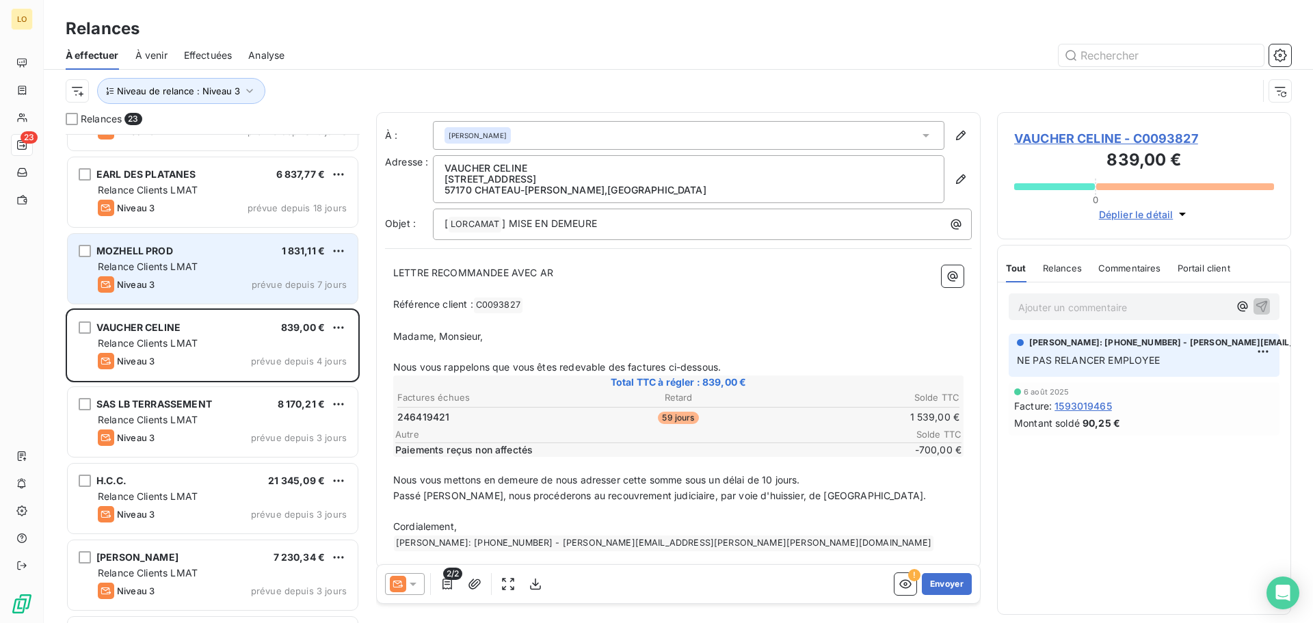
click at [192, 263] on span "Relance Clients LMAT" at bounding box center [148, 267] width 100 height 12
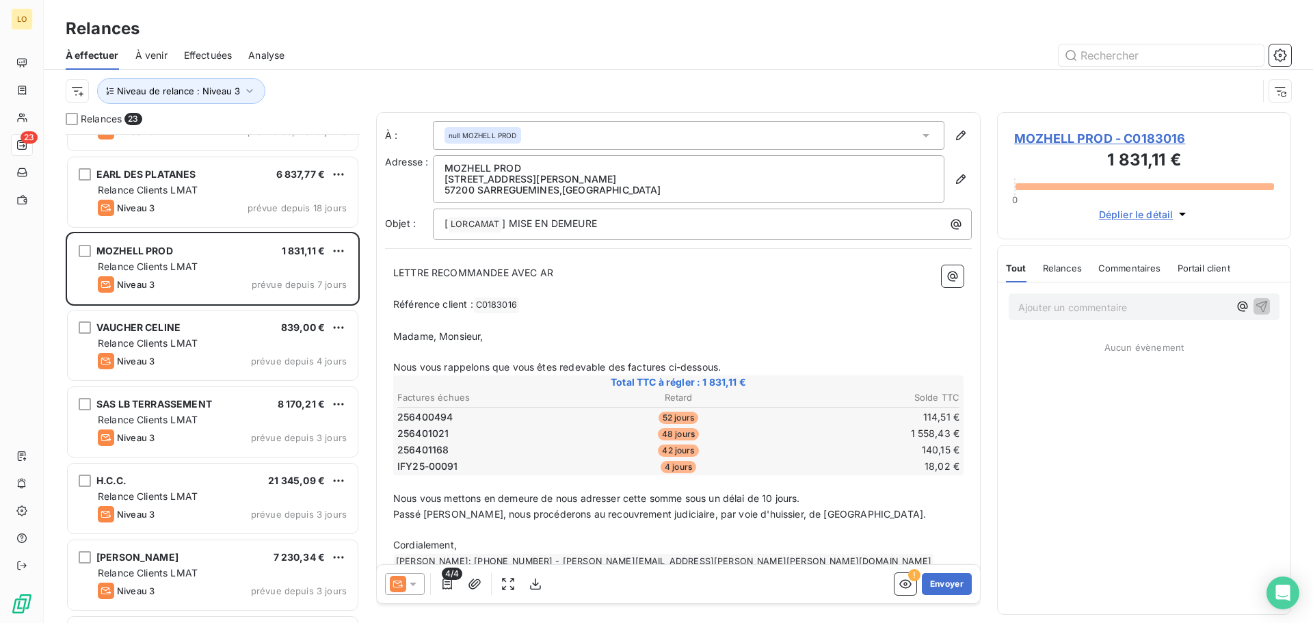
click at [417, 580] on icon at bounding box center [413, 584] width 14 height 14
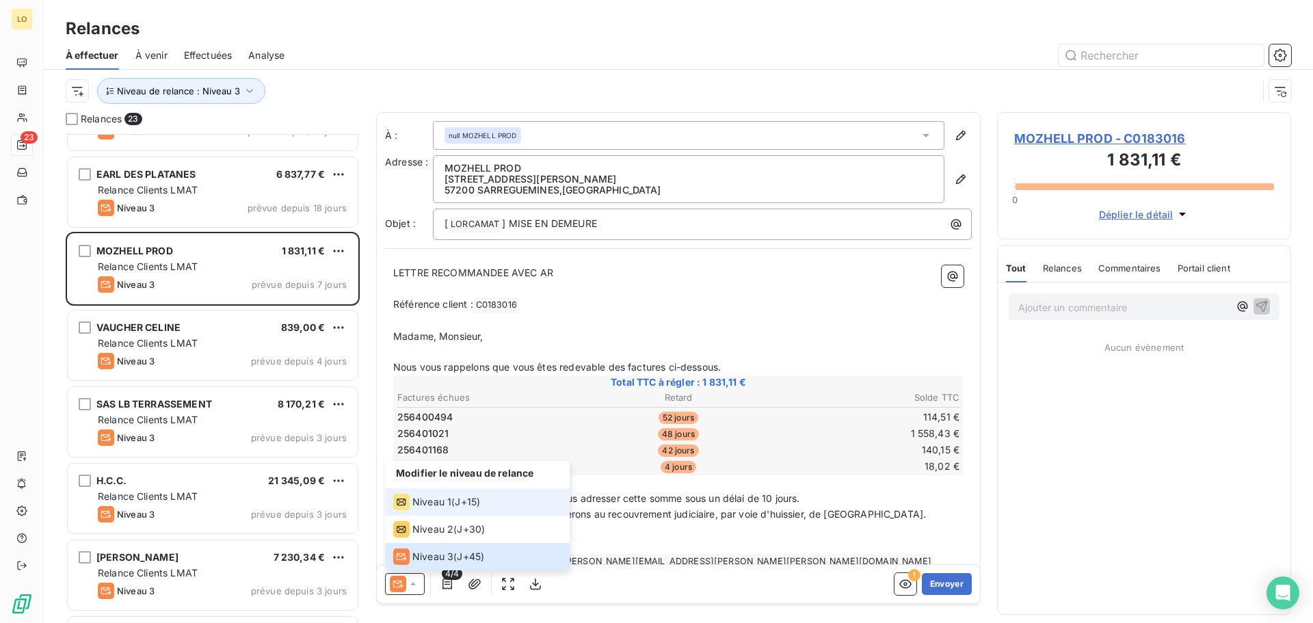
click at [433, 505] on span "Niveau 1" at bounding box center [431, 502] width 39 height 14
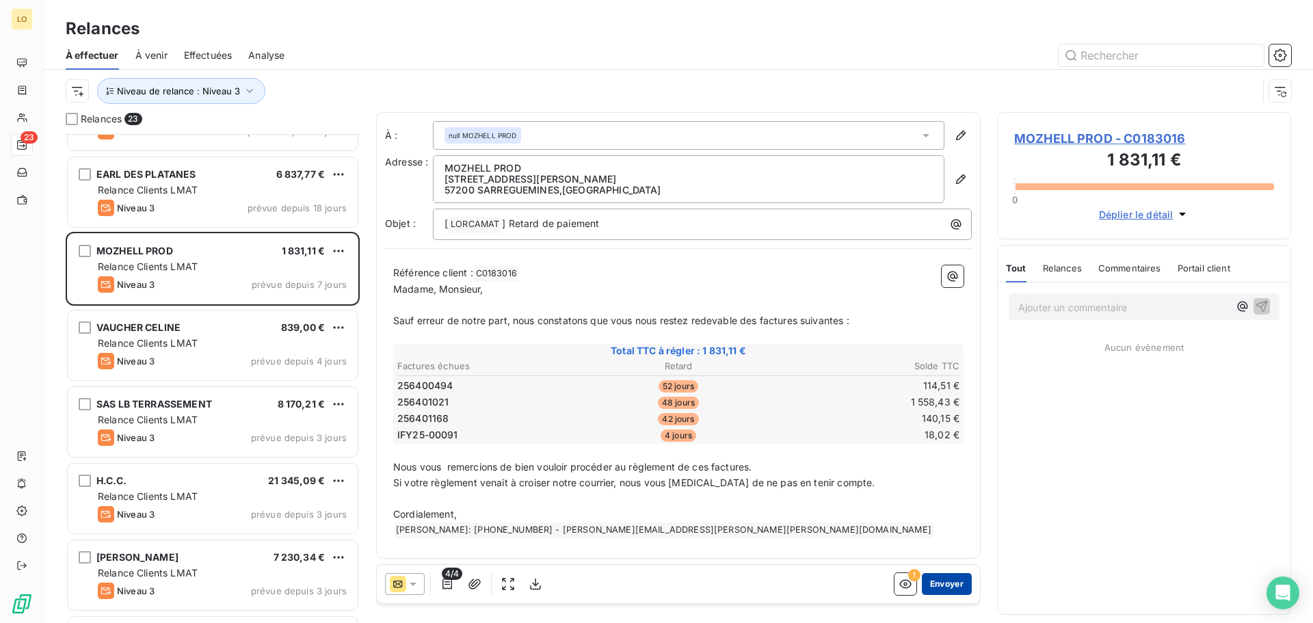
click at [938, 586] on button "Envoyer" at bounding box center [947, 584] width 50 height 22
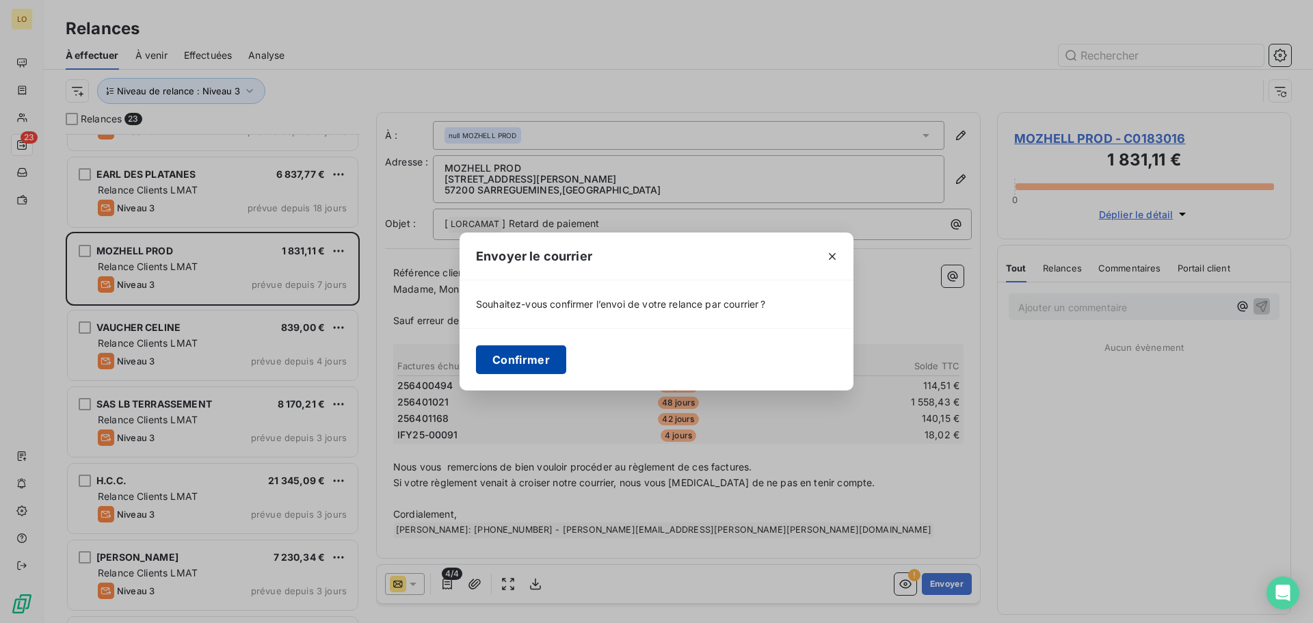
click at [527, 358] on button "Confirmer" at bounding box center [521, 359] width 90 height 29
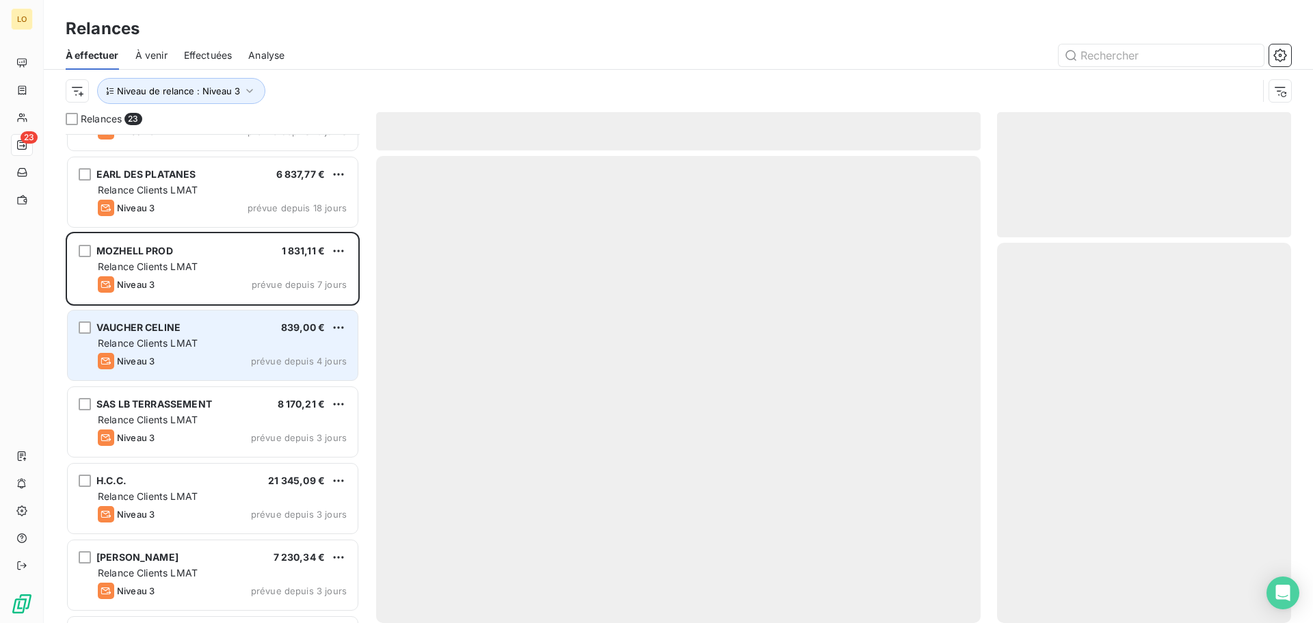
scroll to position [1196, 0]
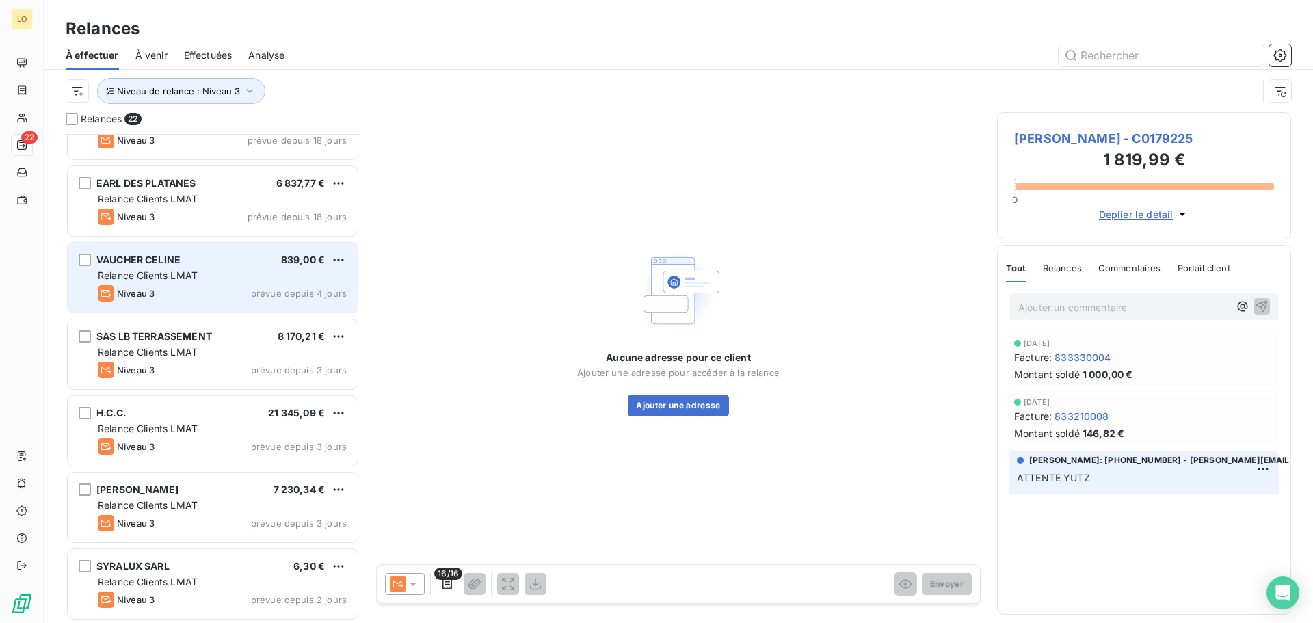
click at [205, 293] on div "Niveau 3 prévue depuis 4 jours" at bounding box center [222, 293] width 249 height 16
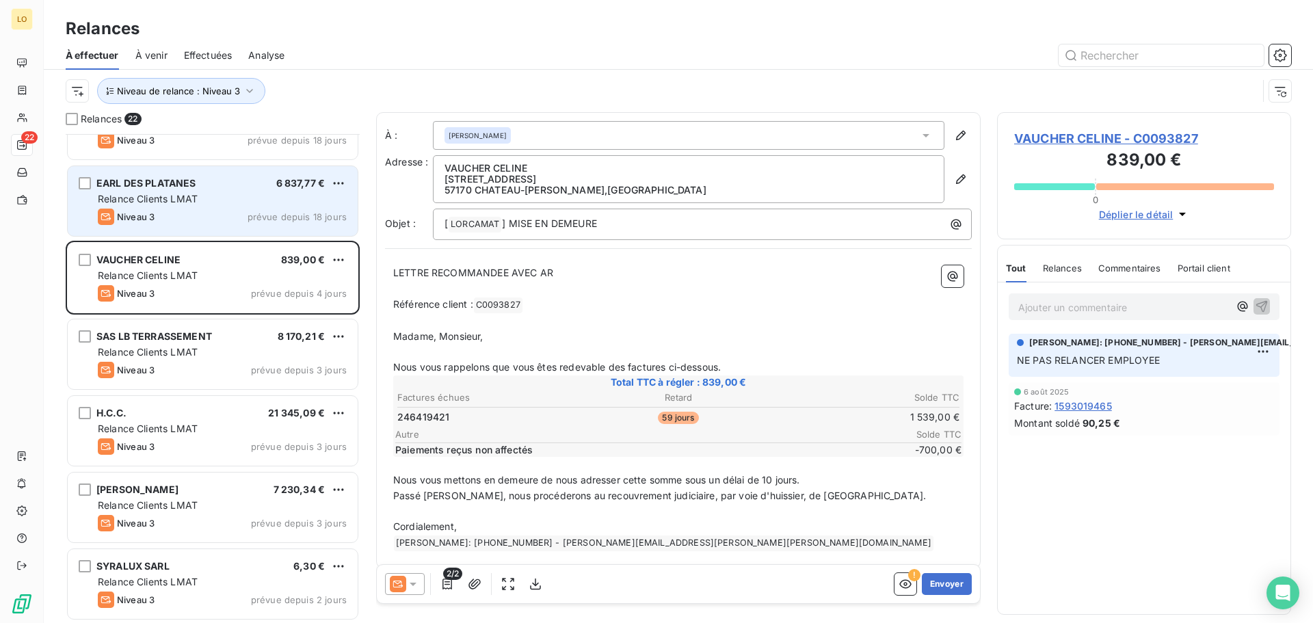
click at [218, 196] on div "Relance Clients LMAT" at bounding box center [222, 199] width 249 height 14
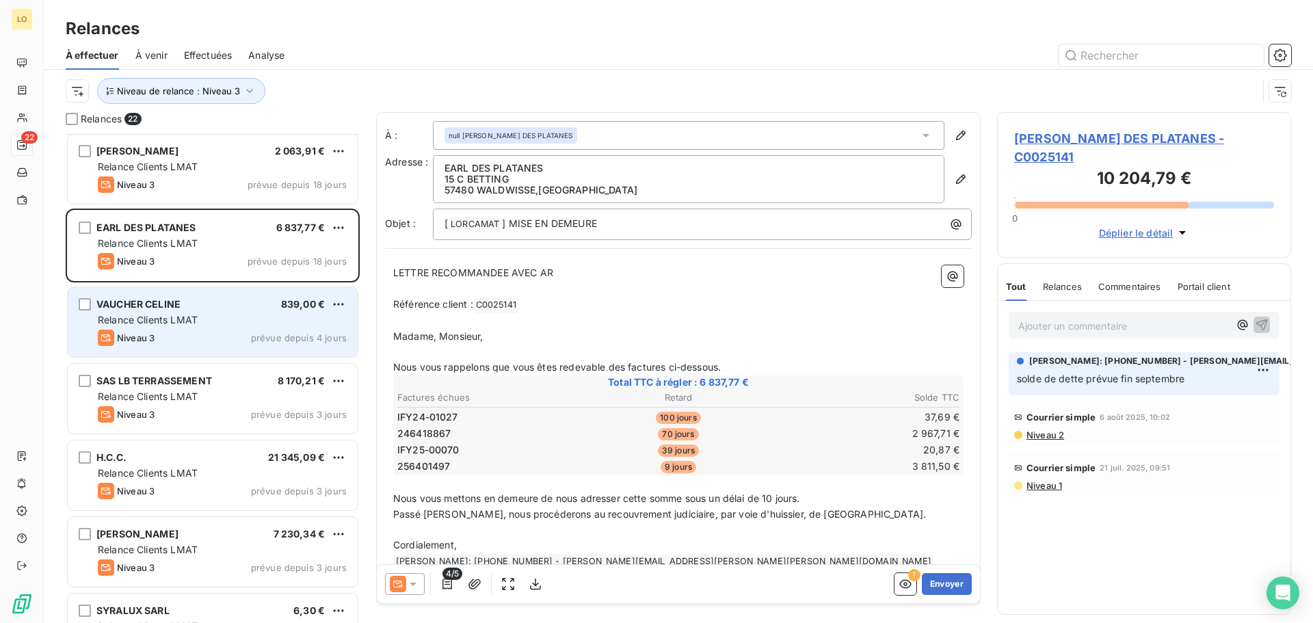
scroll to position [1128, 0]
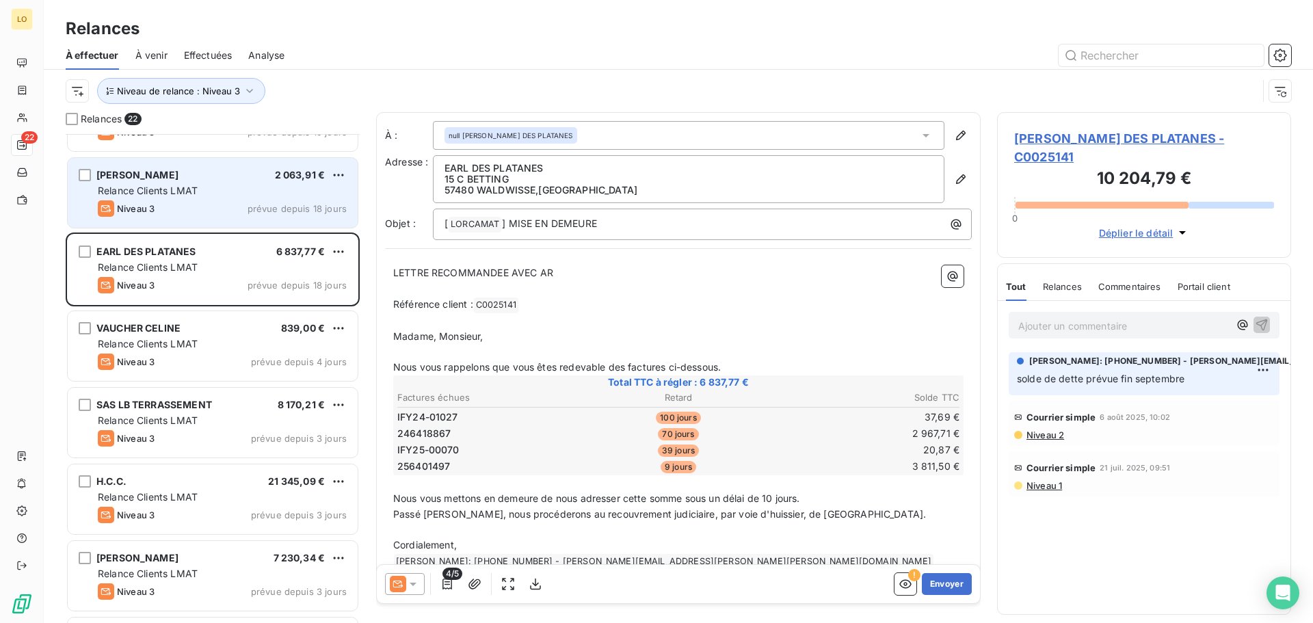
click at [212, 202] on div "Niveau 3 prévue depuis 18 jours" at bounding box center [222, 208] width 249 height 16
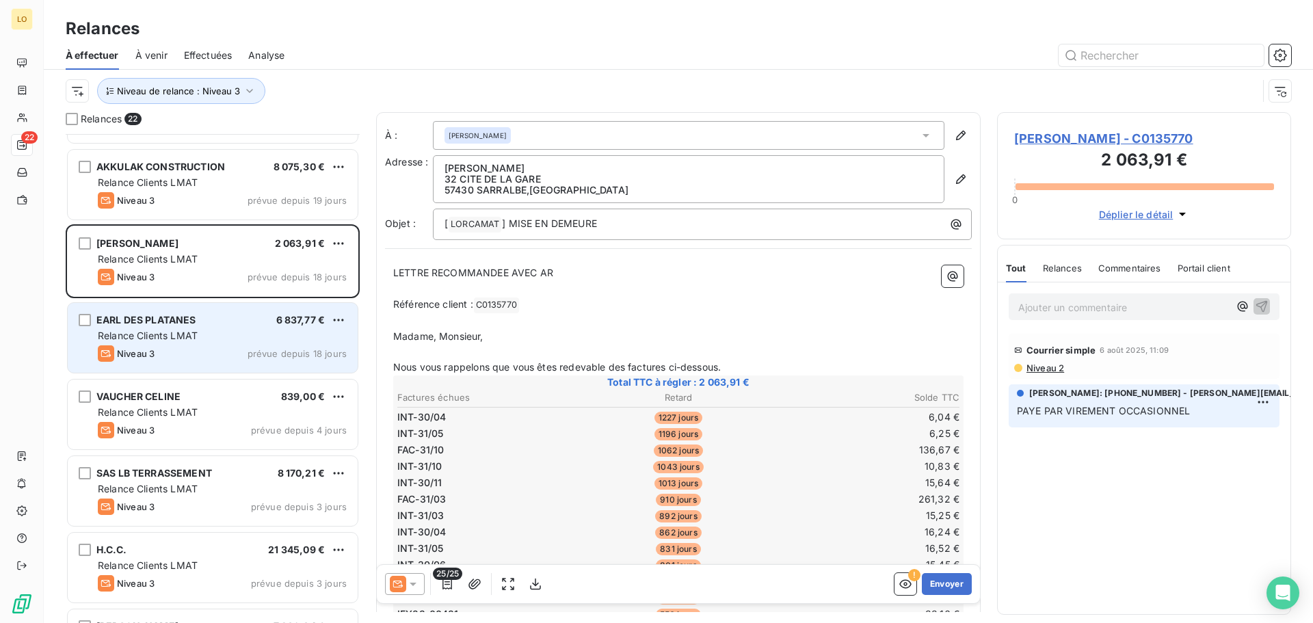
scroll to position [991, 0]
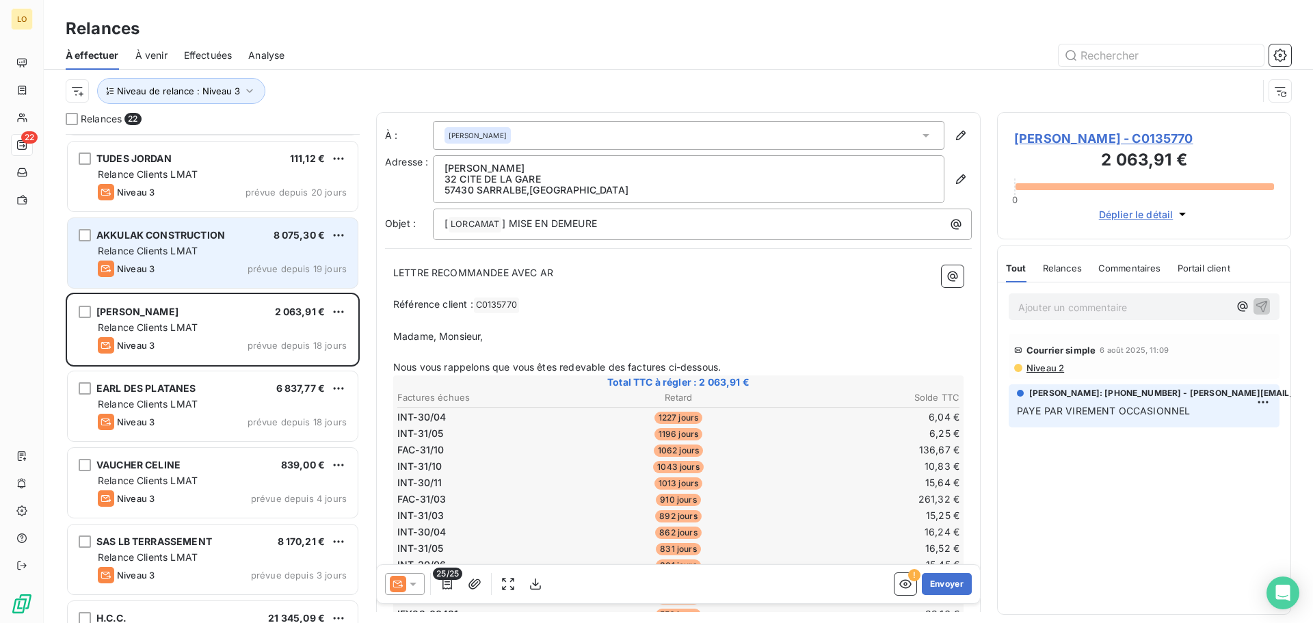
click at [255, 261] on div "Niveau 3 prévue depuis 19 jours" at bounding box center [222, 269] width 249 height 16
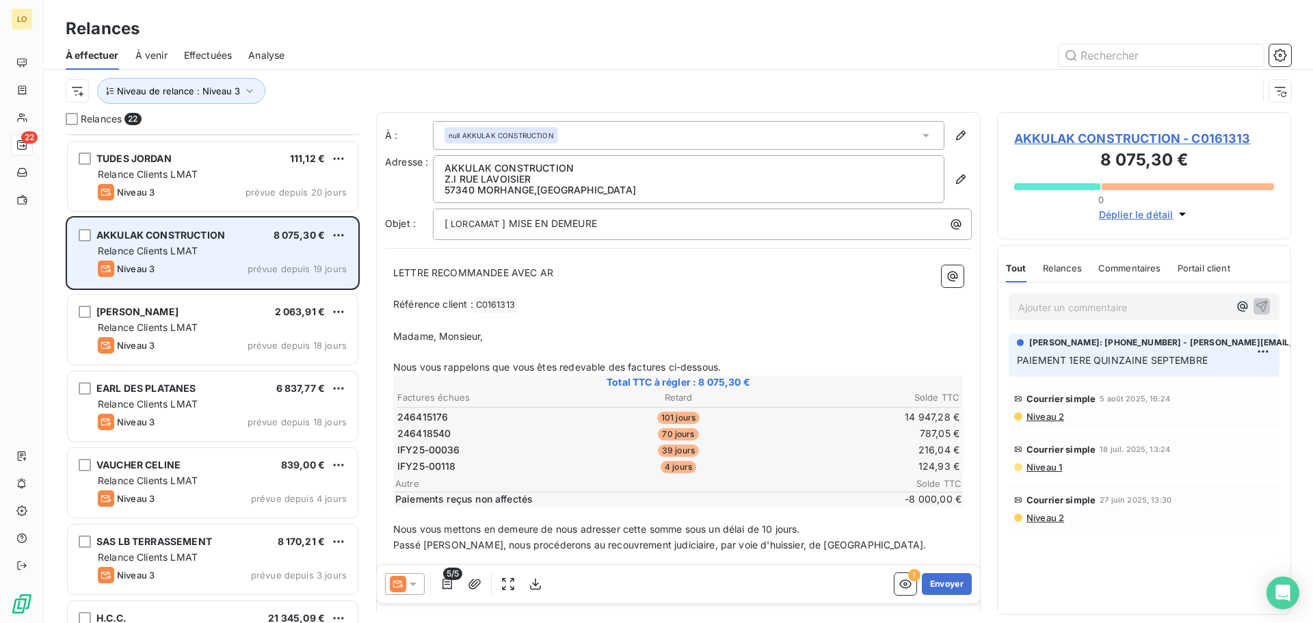
scroll to position [923, 0]
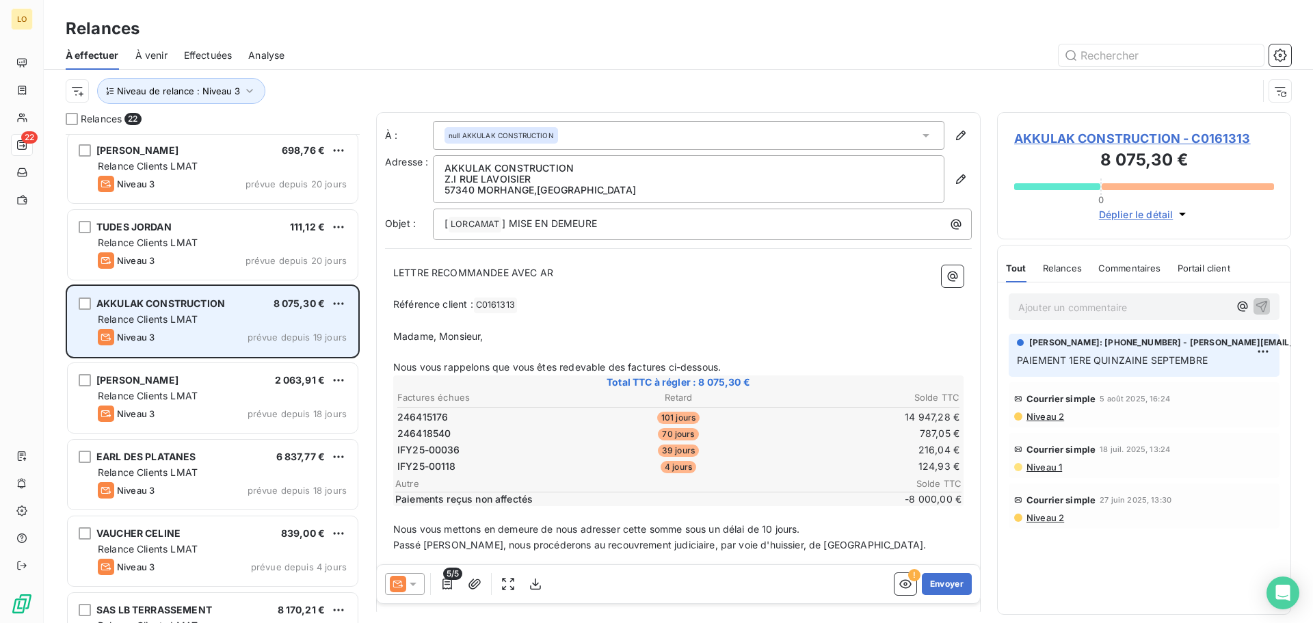
click at [141, 245] on span "Relance Clients LMAT" at bounding box center [148, 243] width 100 height 12
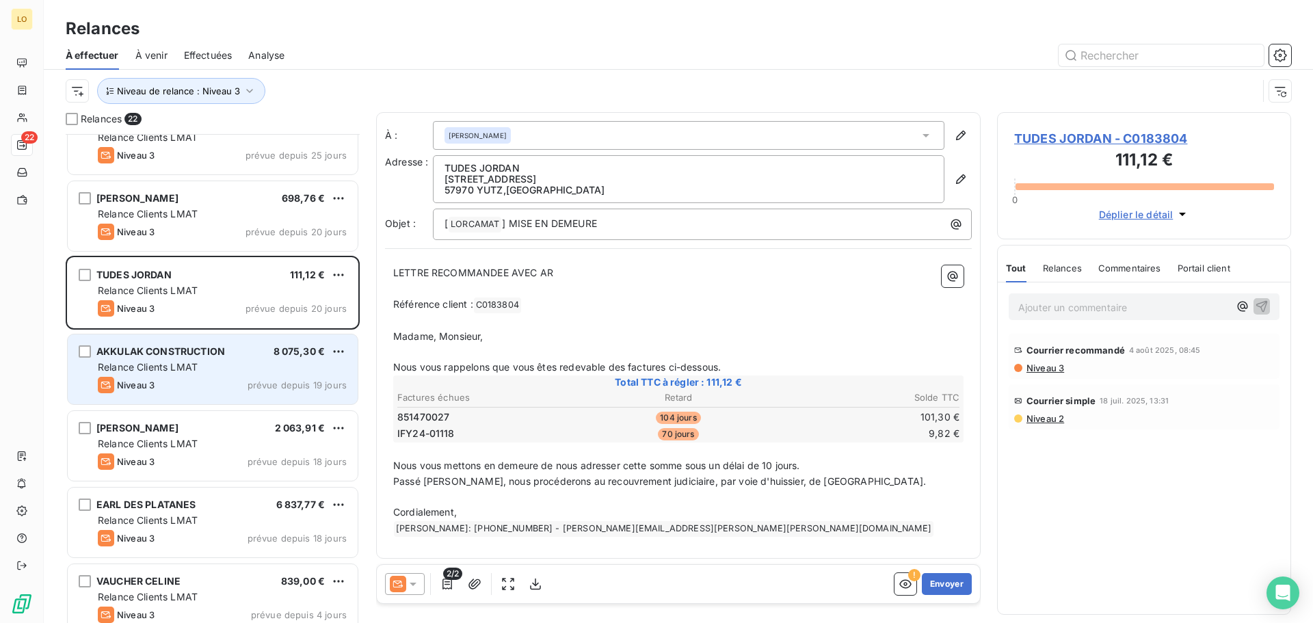
scroll to position [854, 0]
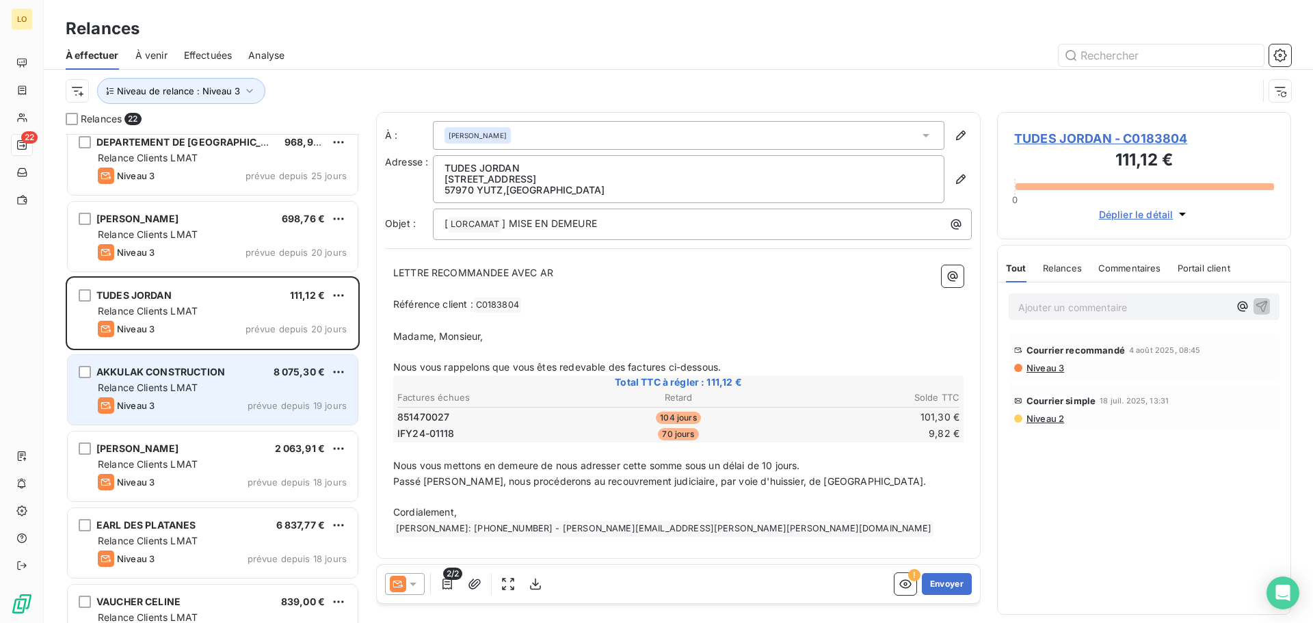
click at [141, 245] on div "Niveau 3" at bounding box center [126, 252] width 57 height 16
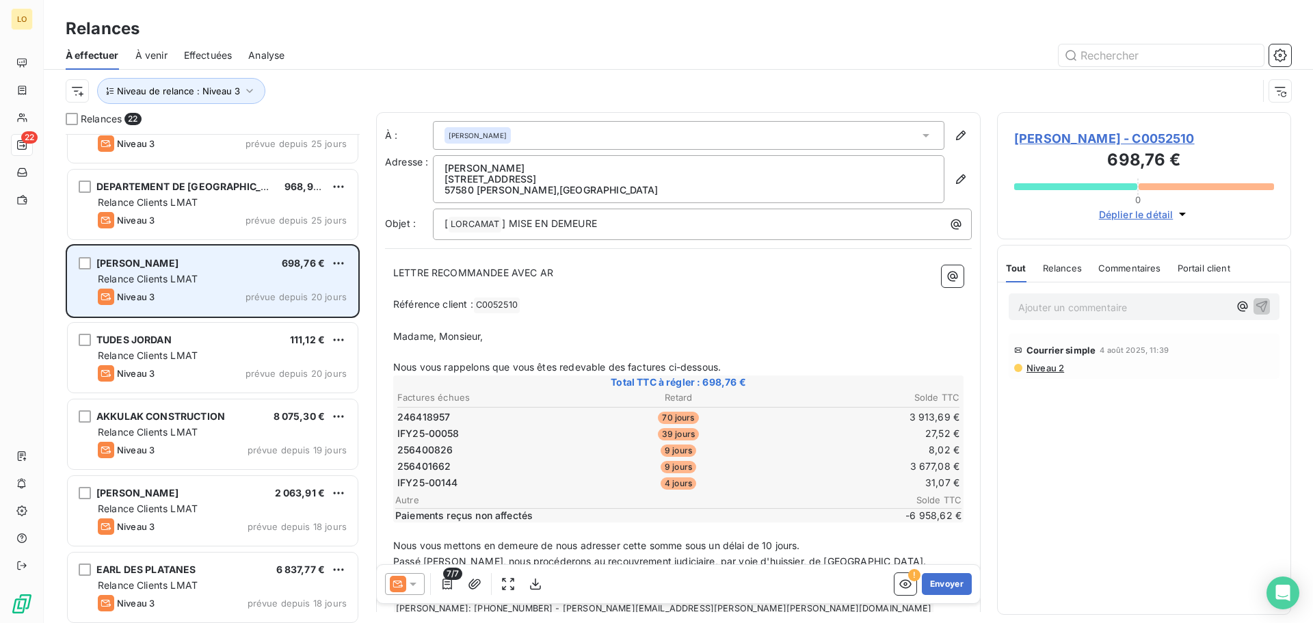
scroll to position [786, 0]
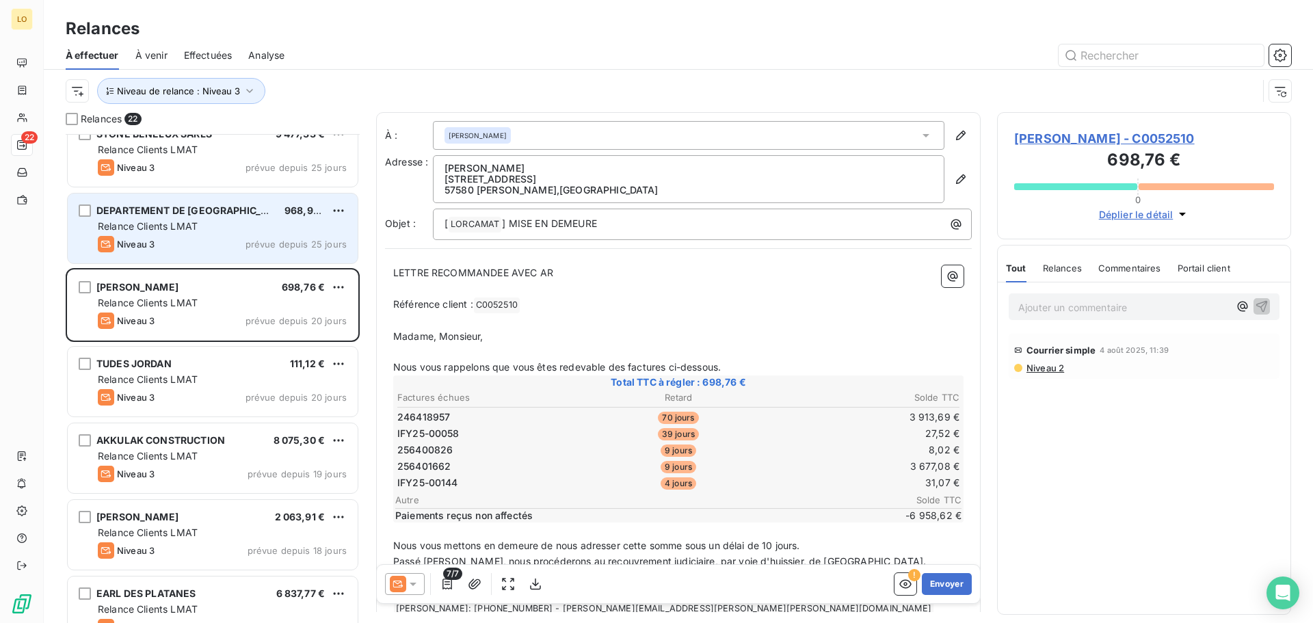
click at [137, 231] on span "Relance Clients LMAT" at bounding box center [148, 226] width 100 height 12
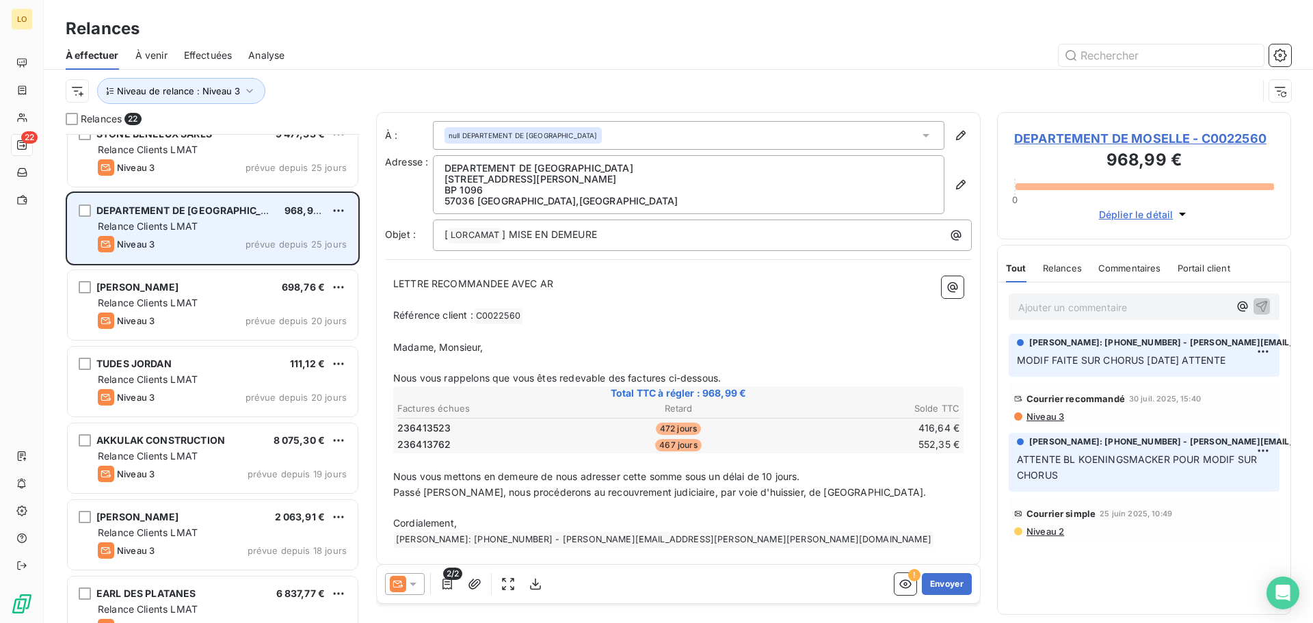
scroll to position [718, 0]
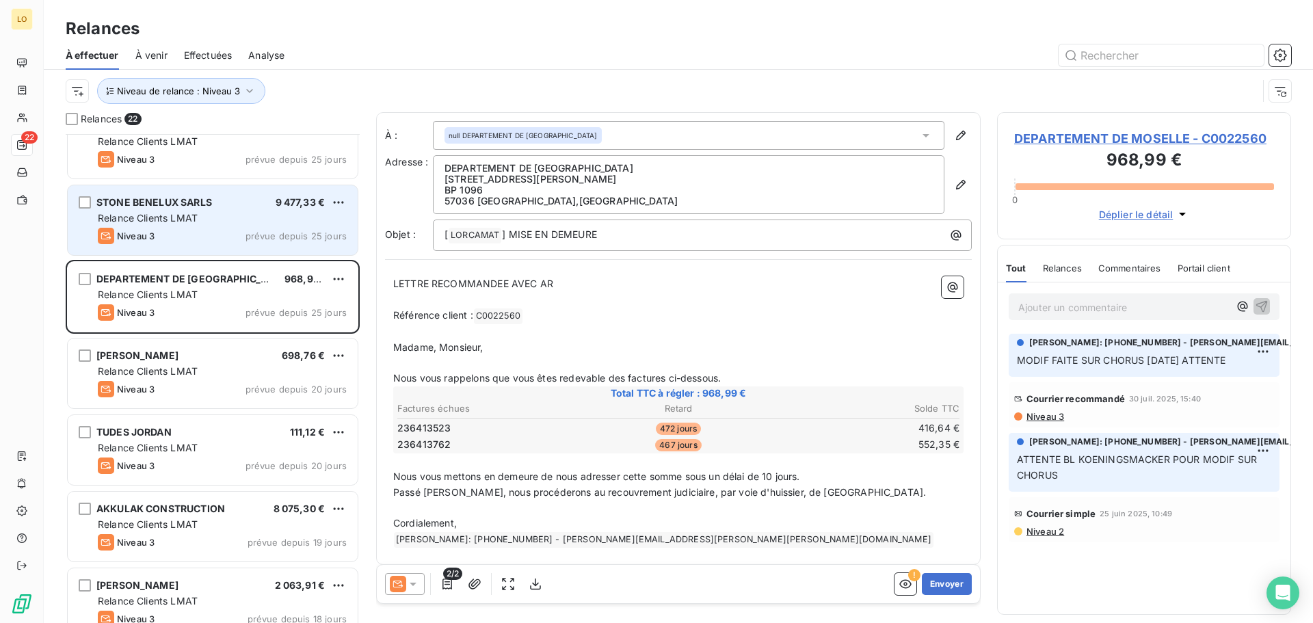
click at [159, 235] on div "Niveau 3 prévue depuis 25 jours" at bounding box center [222, 236] width 249 height 16
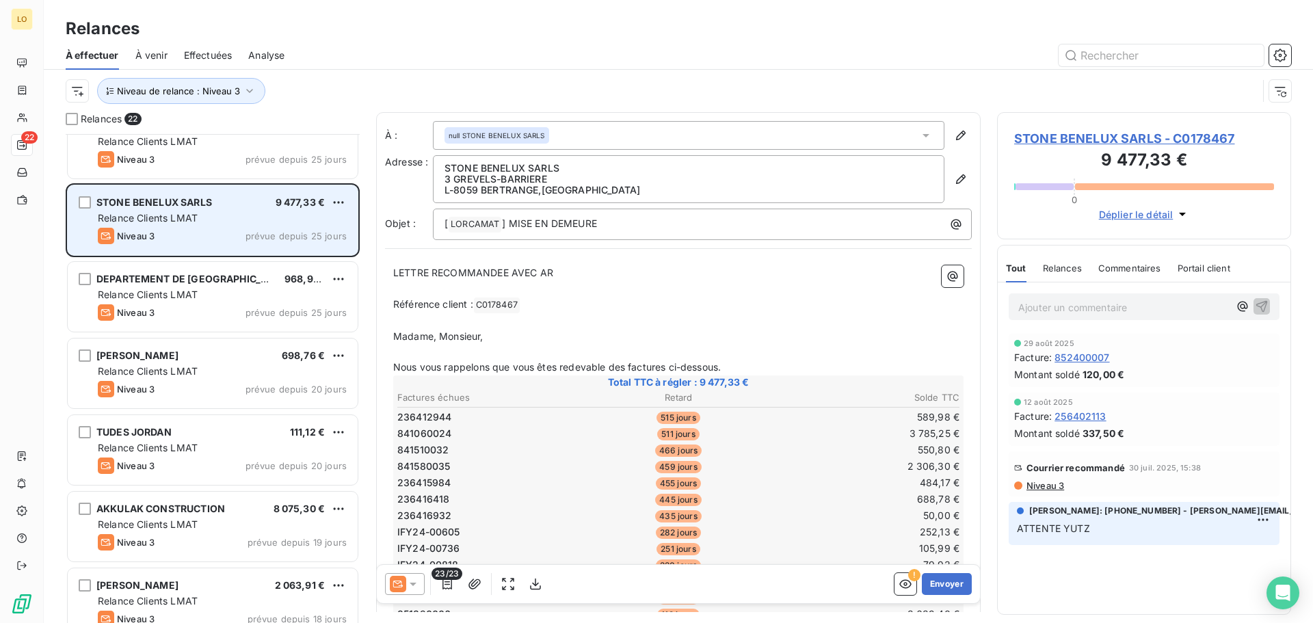
scroll to position [649, 0]
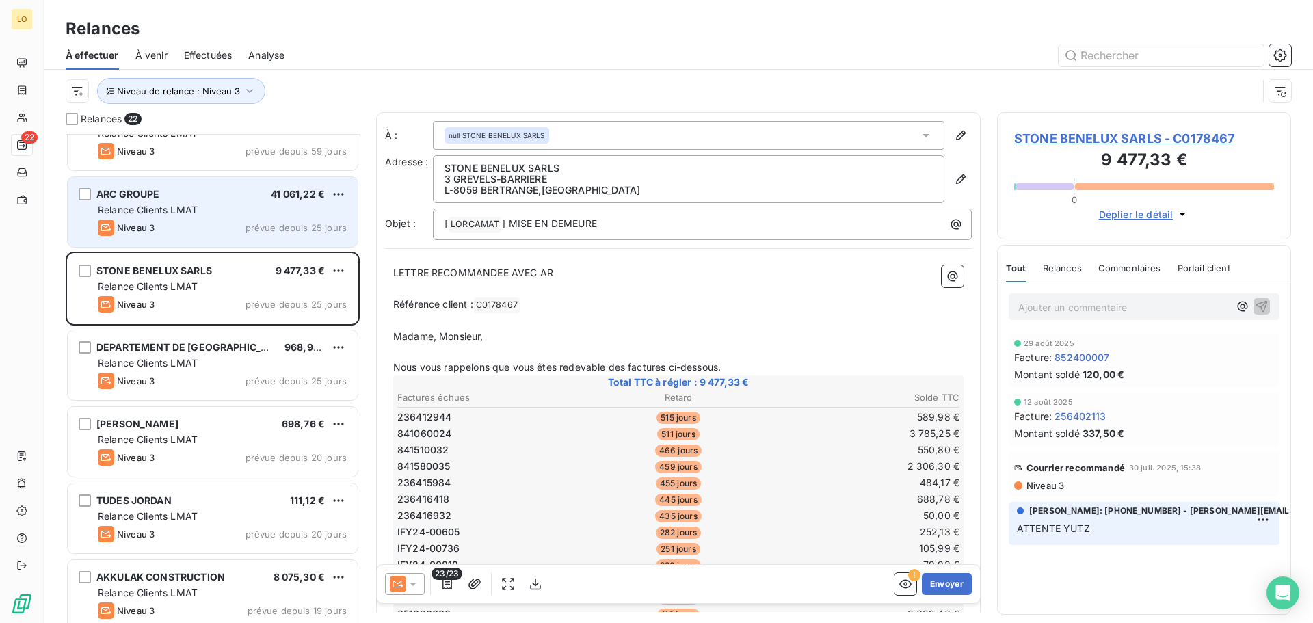
click at [189, 194] on div "ARC GROUPE 41 061,22 €" at bounding box center [222, 194] width 249 height 12
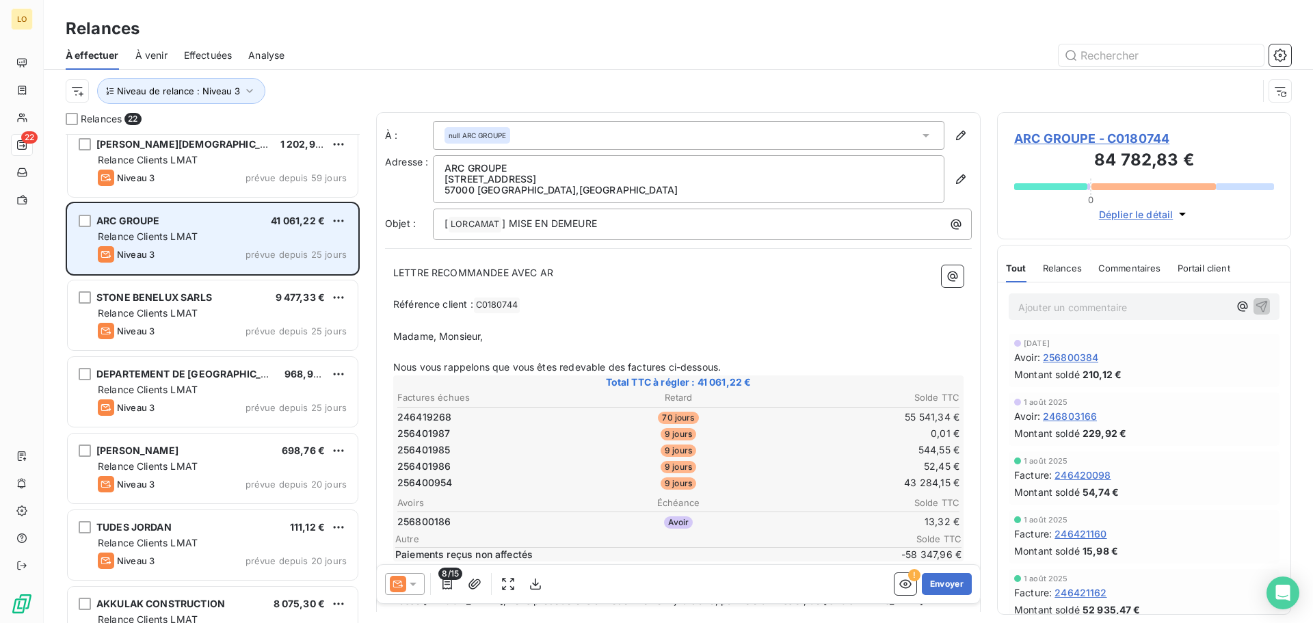
scroll to position [581, 0]
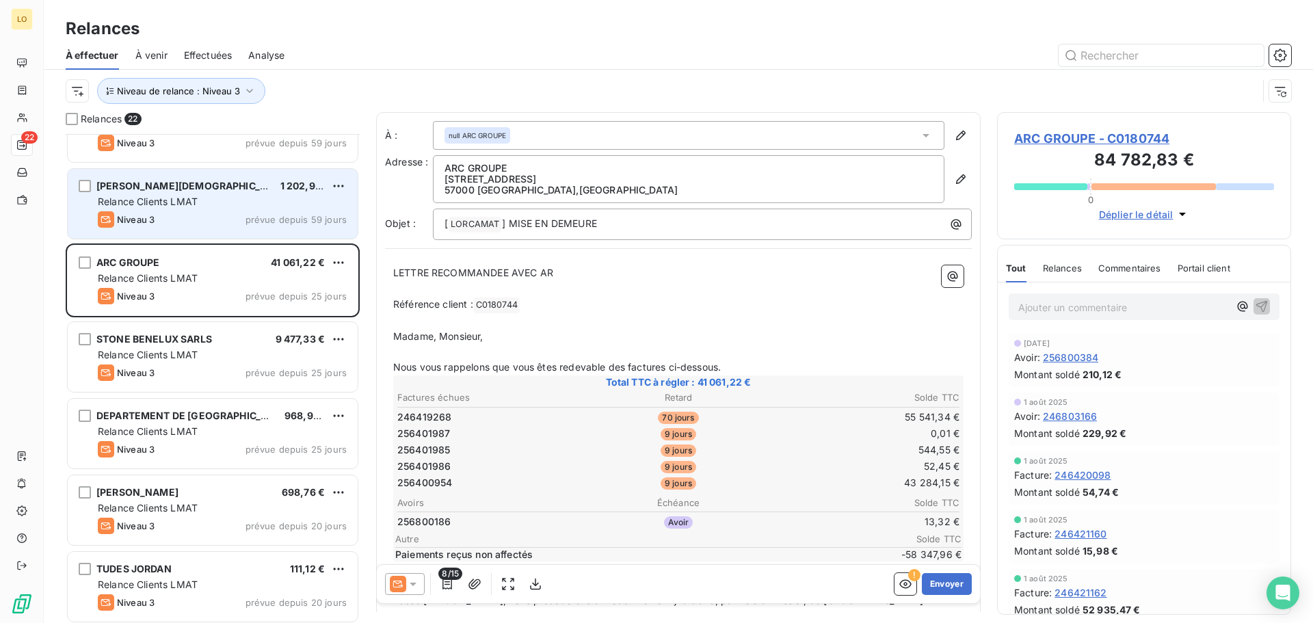
click at [200, 204] on div "Relance Clients LMAT" at bounding box center [222, 202] width 249 height 14
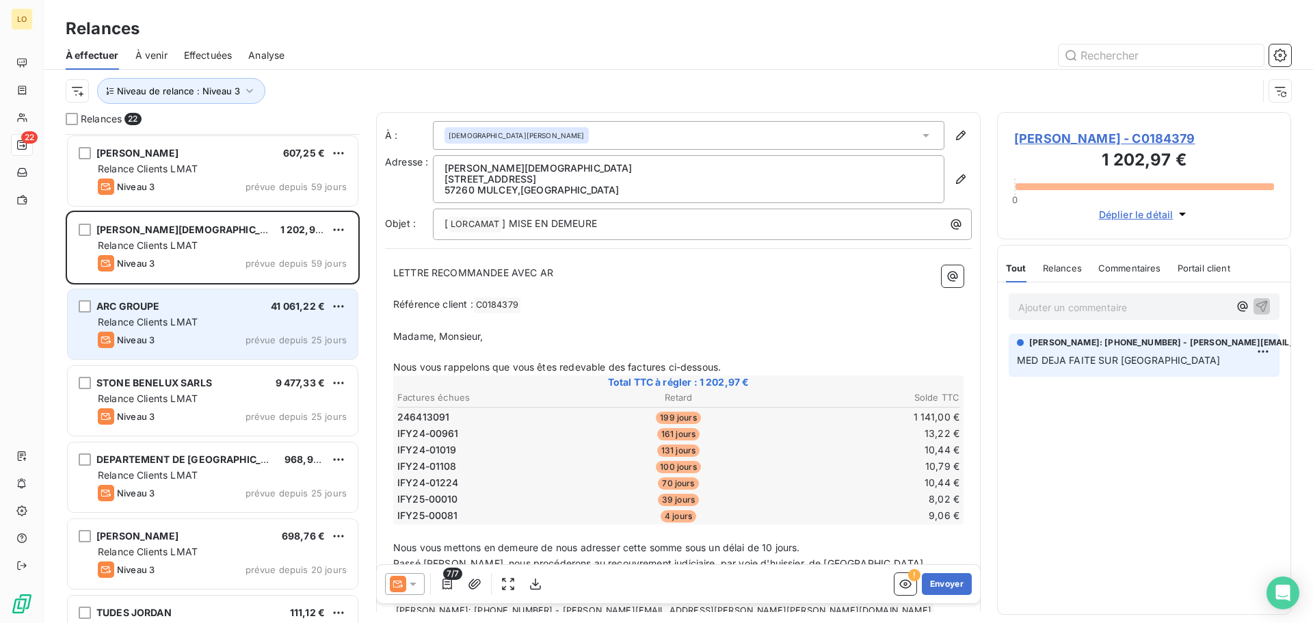
scroll to position [512, 0]
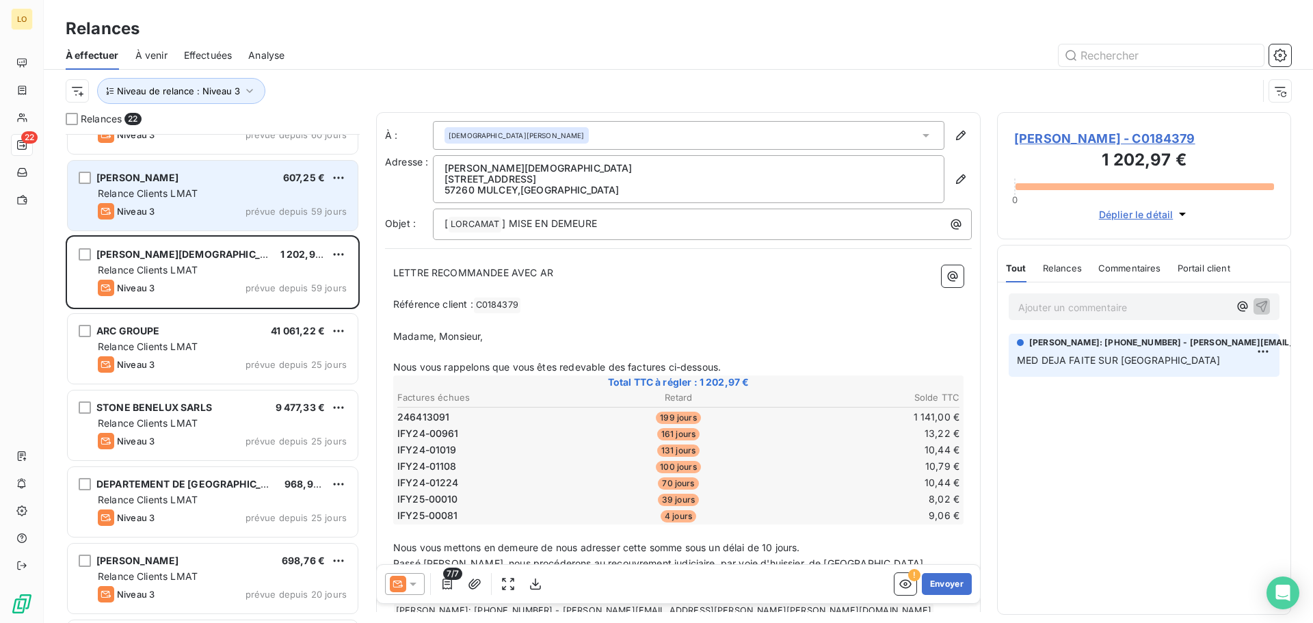
click at [171, 205] on div "Niveau 3 prévue depuis 59 jours" at bounding box center [222, 211] width 249 height 16
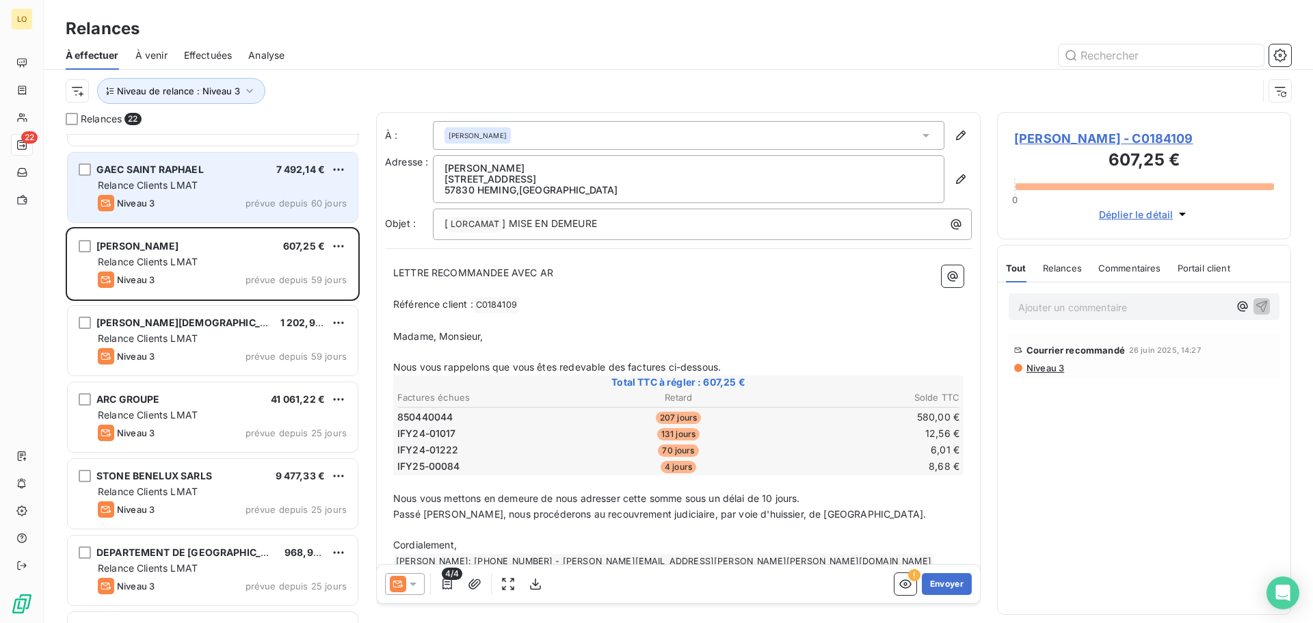
click at [172, 194] on div "GAEC SAINT RAPHAEL 7 492,14 € Relance Clients LMAT Niveau 3 prévue depuis 60 jo…" at bounding box center [213, 188] width 290 height 70
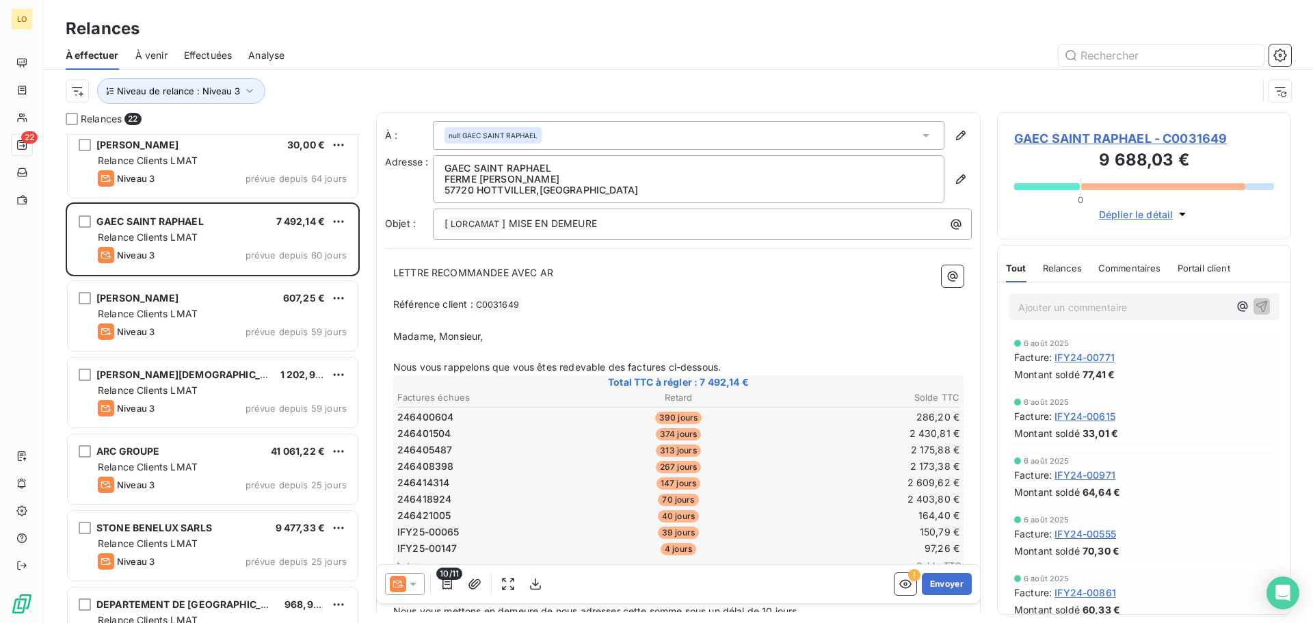
scroll to position [307, 0]
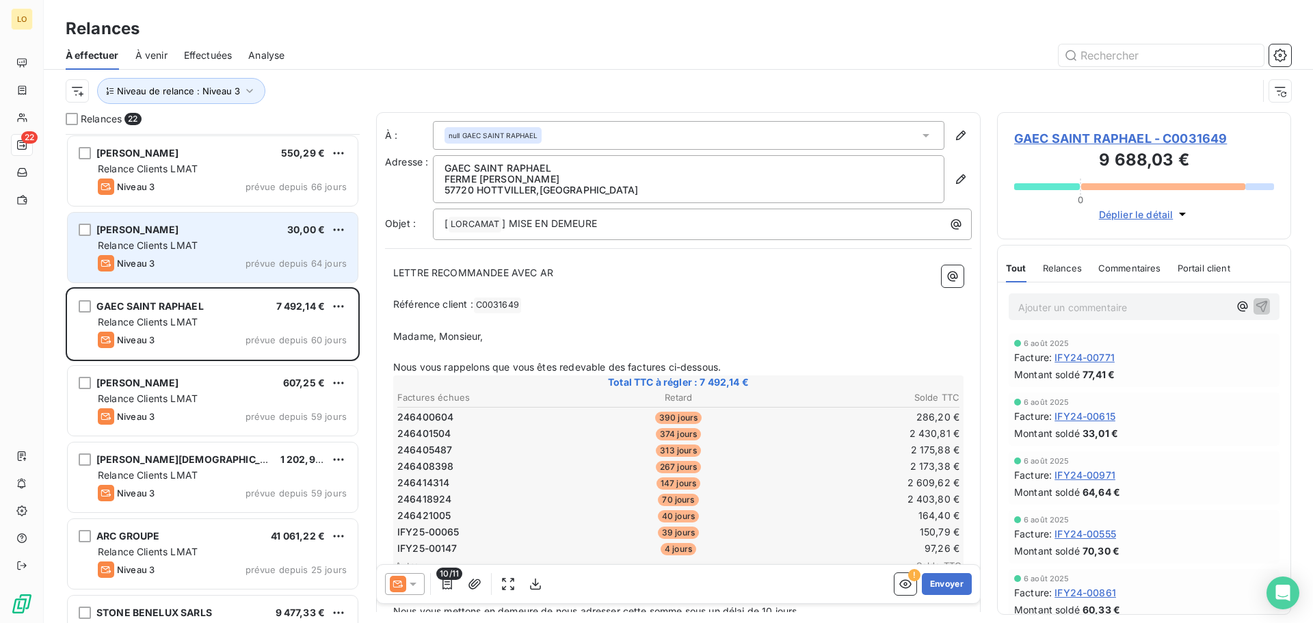
click at [178, 250] on span "Relance Clients LMAT" at bounding box center [148, 245] width 100 height 12
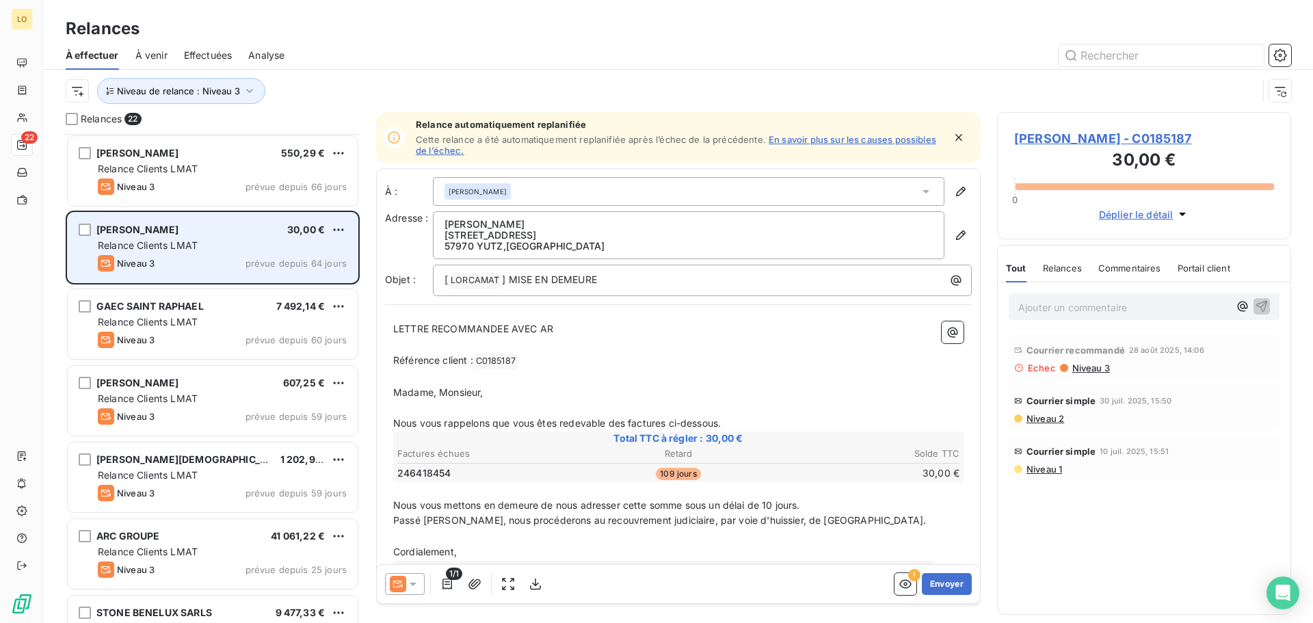
scroll to position [239, 0]
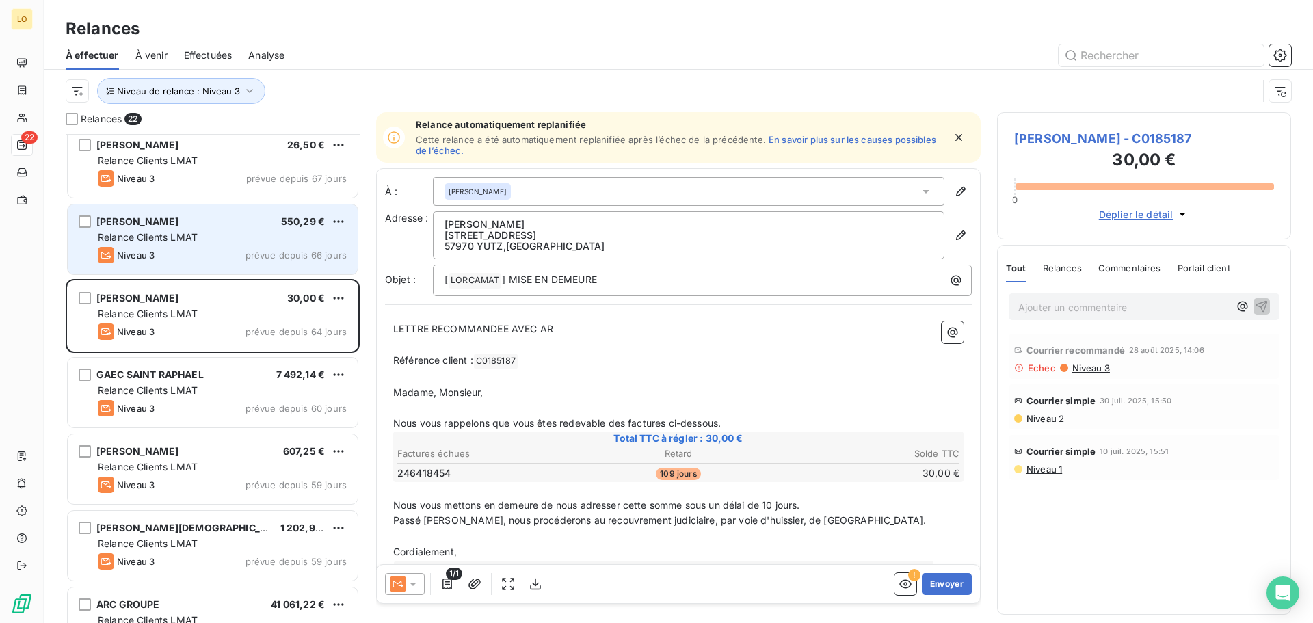
click at [162, 233] on span "Relance Clients LMAT" at bounding box center [148, 237] width 100 height 12
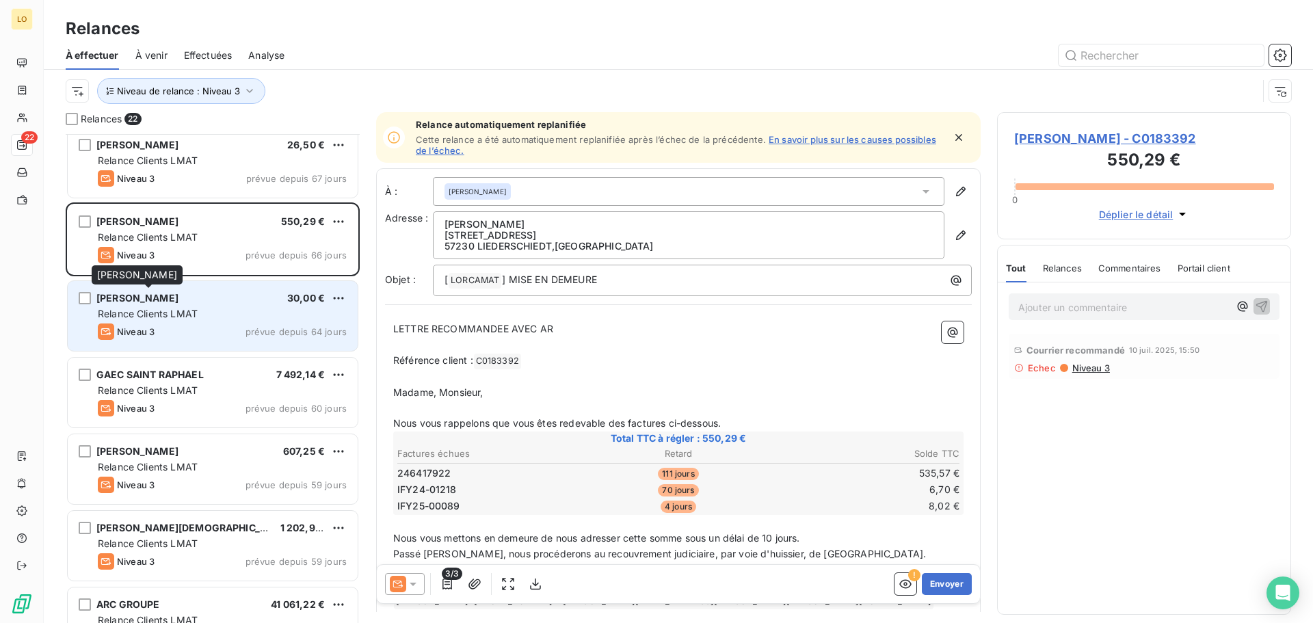
click at [156, 298] on span "[PERSON_NAME]" at bounding box center [137, 298] width 82 height 12
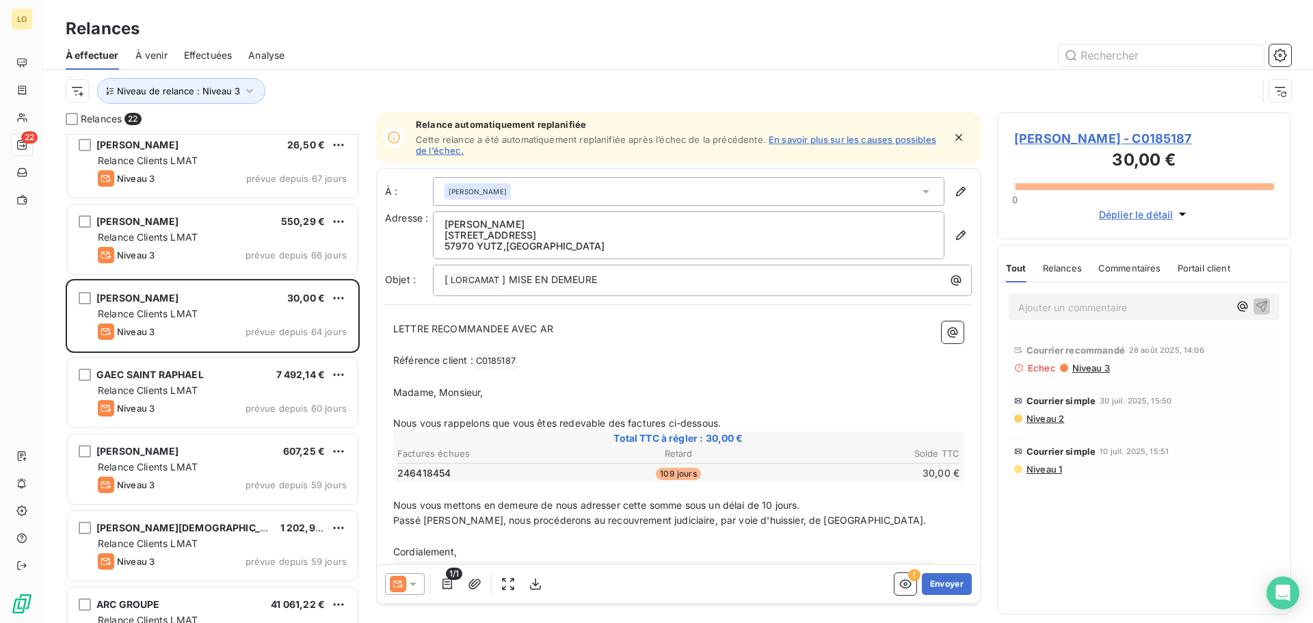
click at [1039, 367] on span "Echec" at bounding box center [1042, 368] width 28 height 11
click at [1087, 365] on span "Niveau 3" at bounding box center [1090, 368] width 39 height 11
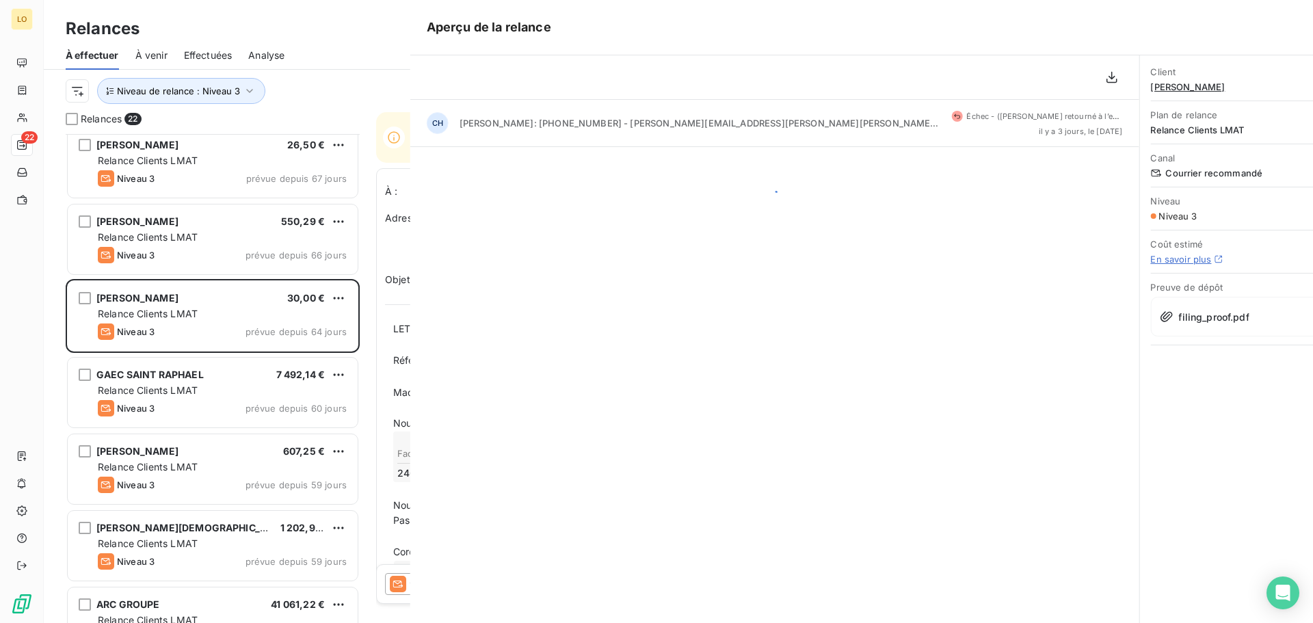
scroll to position [479, 284]
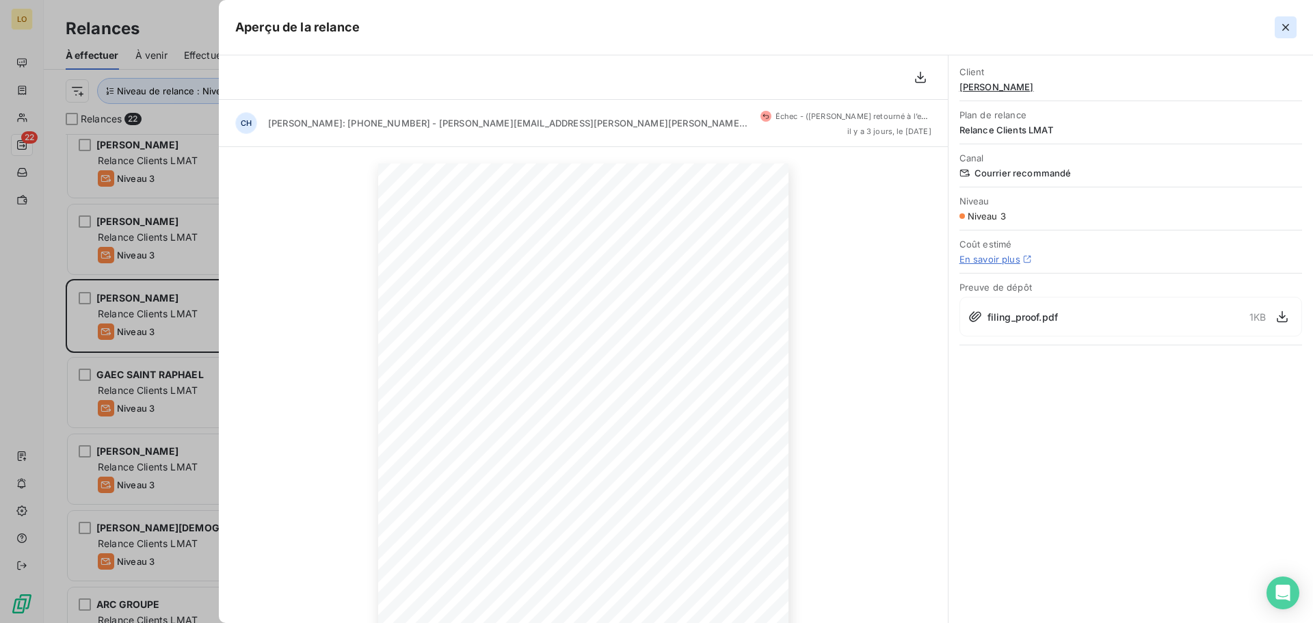
click at [1285, 27] on icon "button" at bounding box center [1286, 27] width 7 height 7
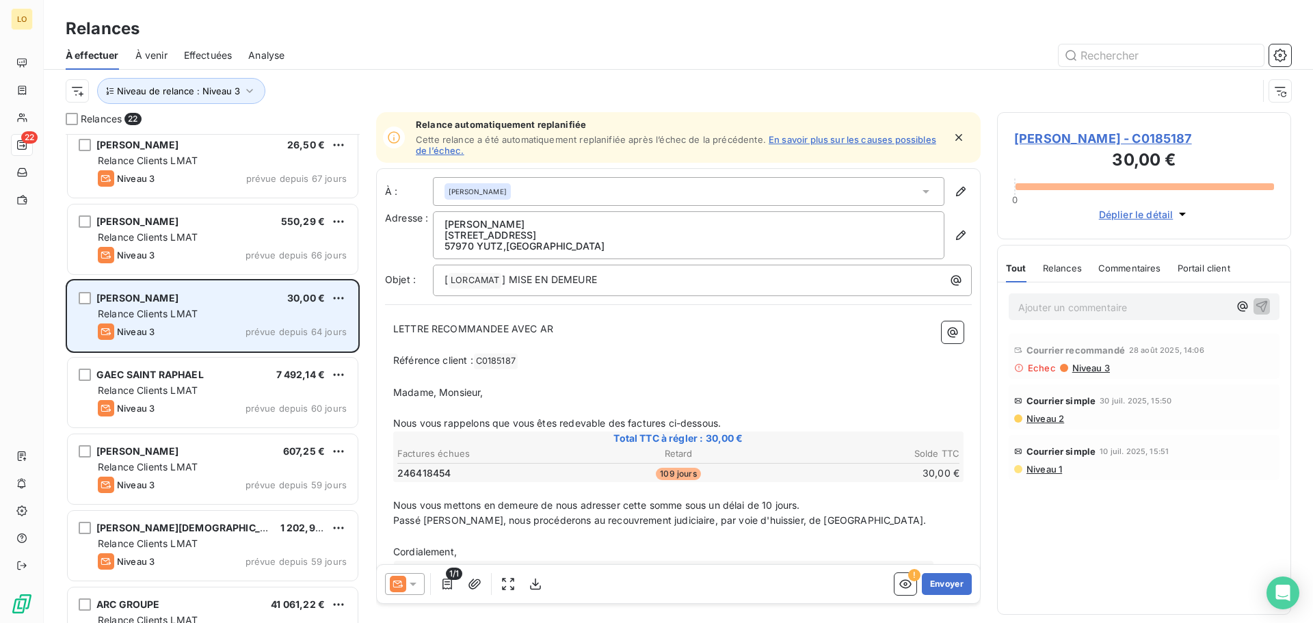
scroll to position [170, 0]
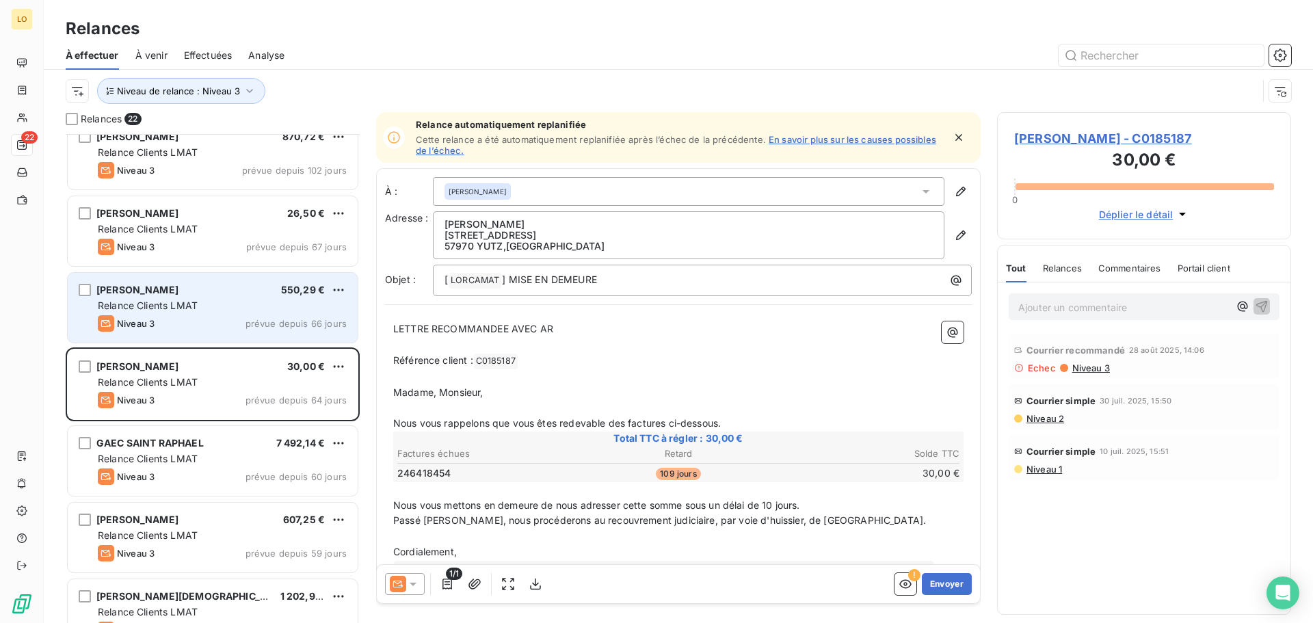
click at [235, 313] on div "[PERSON_NAME] 550,29 € Relance Clients LMAT Niveau 3 prévue depuis 66 jours" at bounding box center [213, 308] width 290 height 70
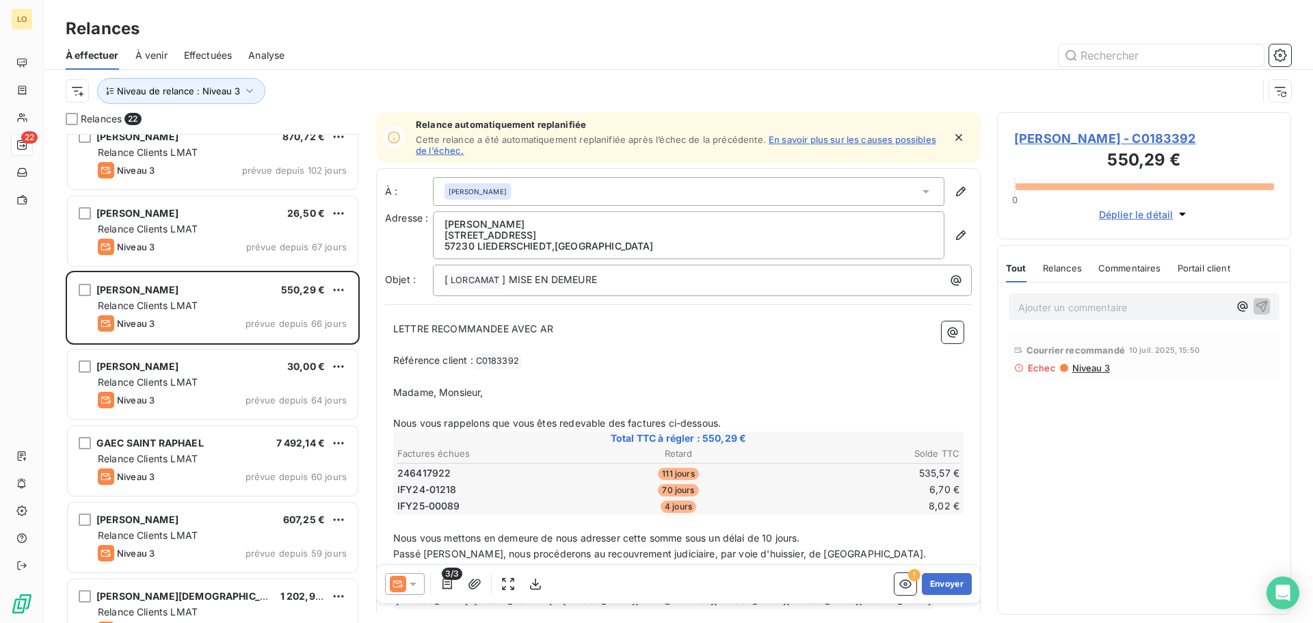
click at [1084, 367] on span "Niveau 3" at bounding box center [1090, 368] width 39 height 11
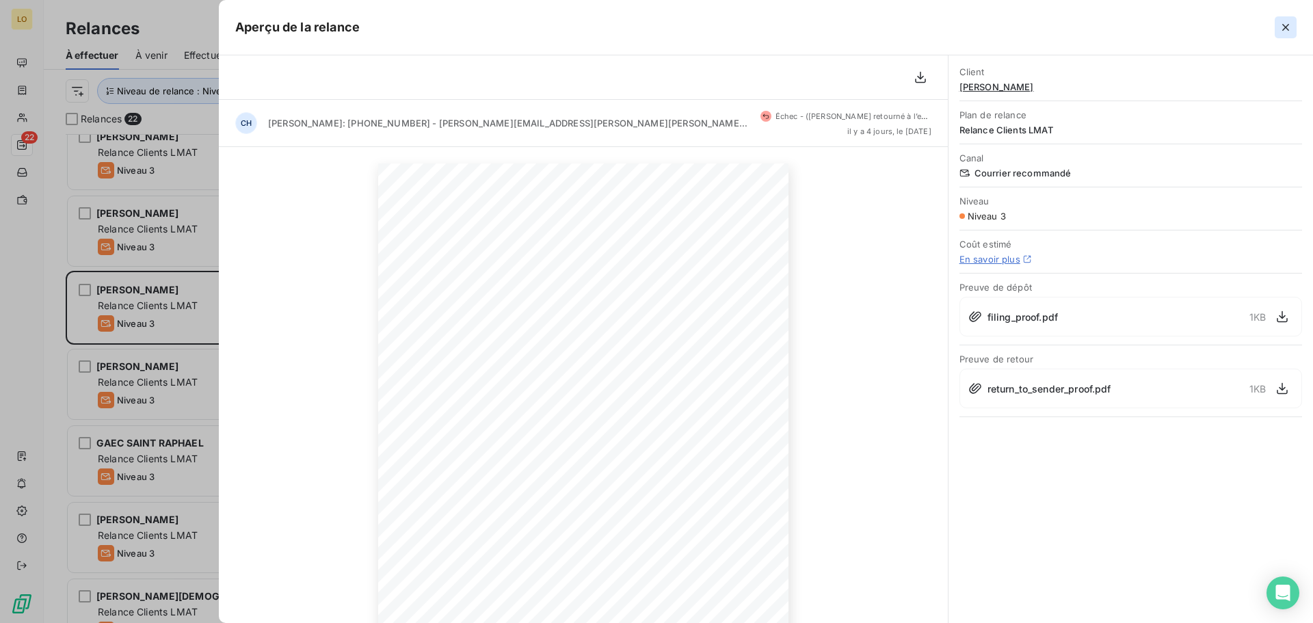
click at [1284, 25] on icon "button" at bounding box center [1286, 27] width 7 height 7
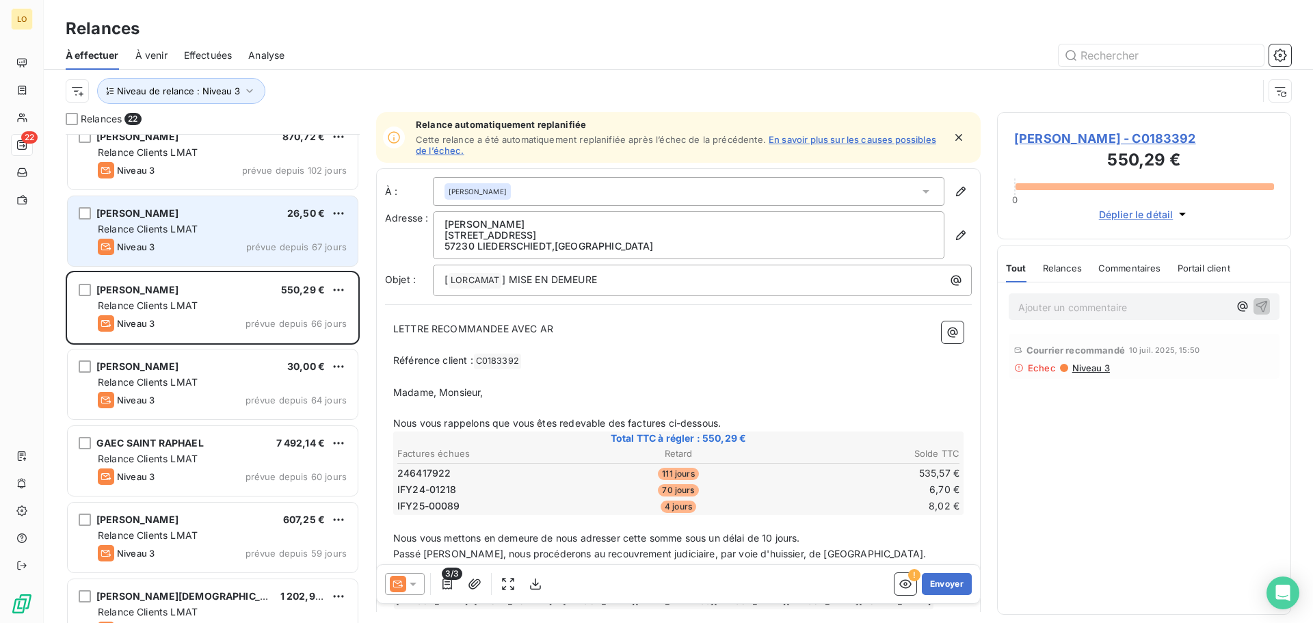
click at [255, 241] on span "prévue depuis 67 jours" at bounding box center [296, 246] width 101 height 11
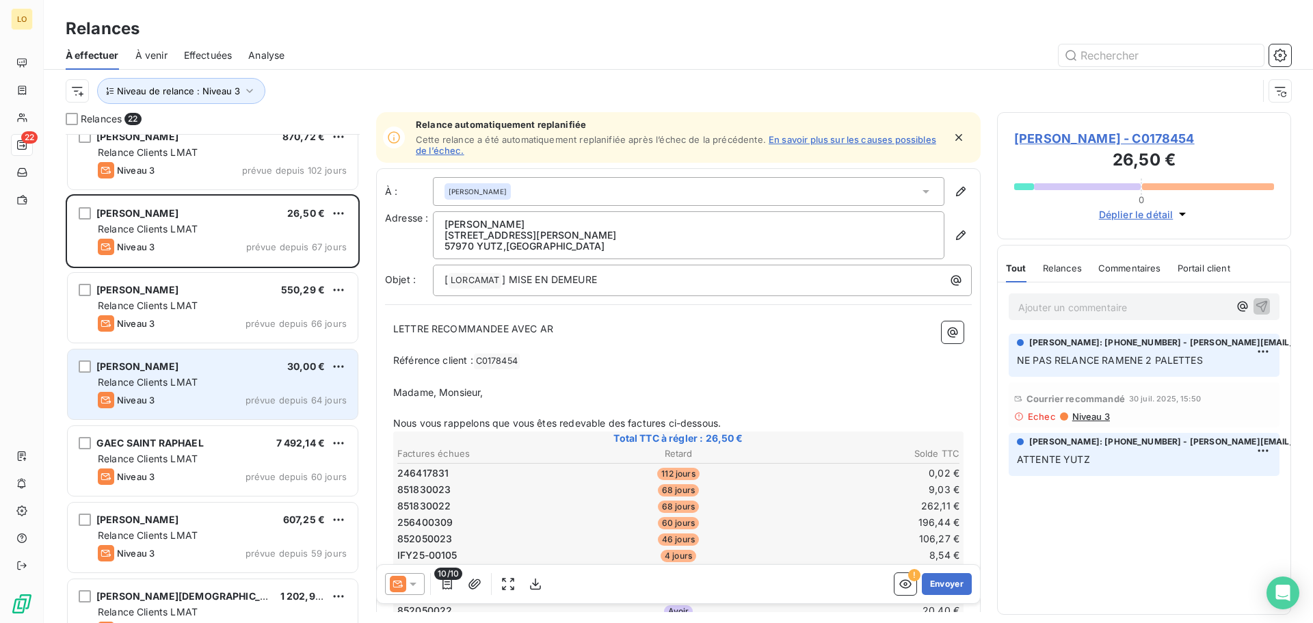
scroll to position [102, 0]
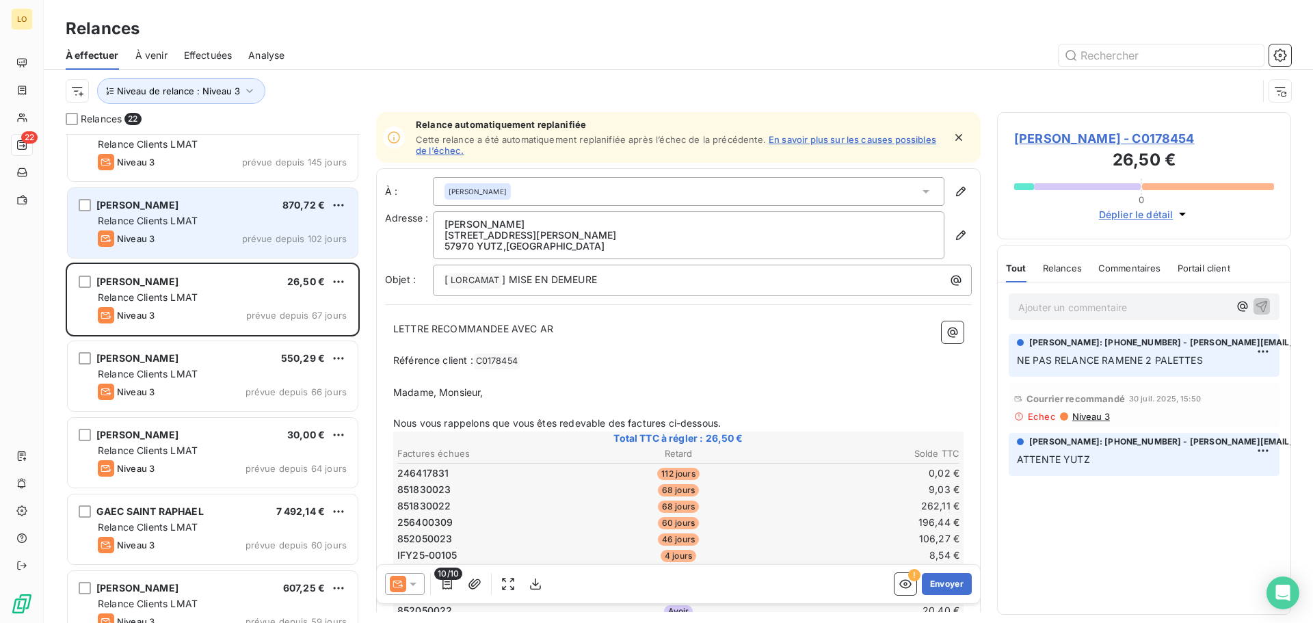
click at [272, 246] on div "Niveau 3 prévue depuis 102 jours" at bounding box center [222, 239] width 249 height 16
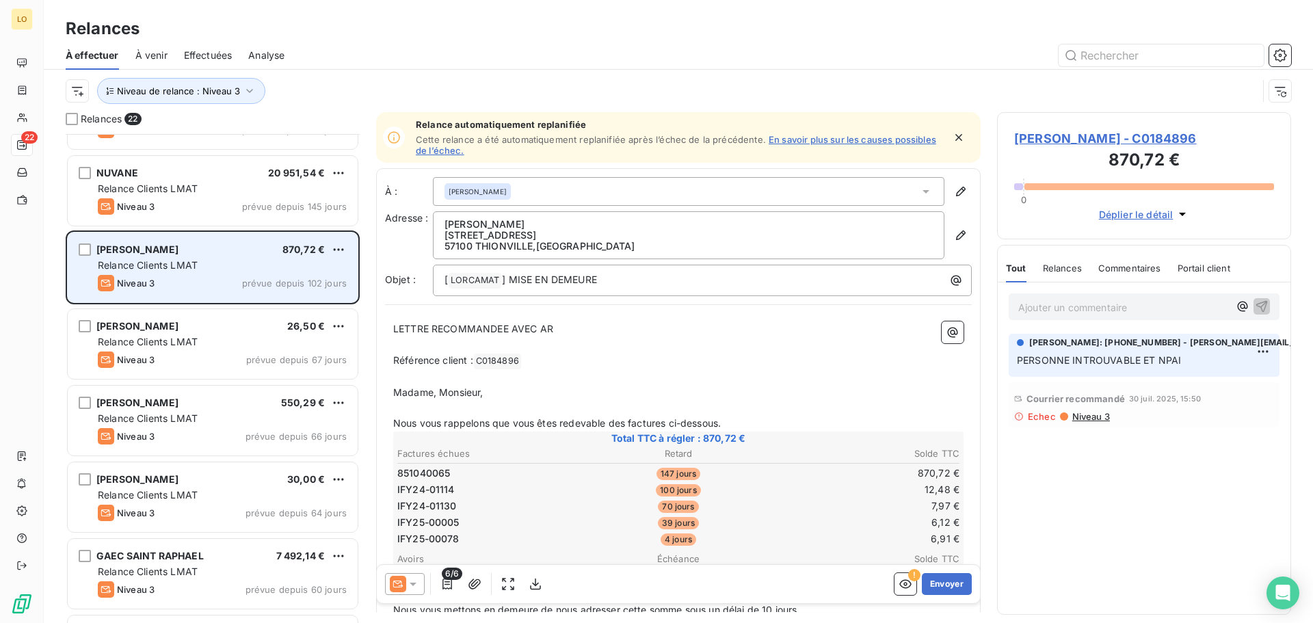
scroll to position [34, 0]
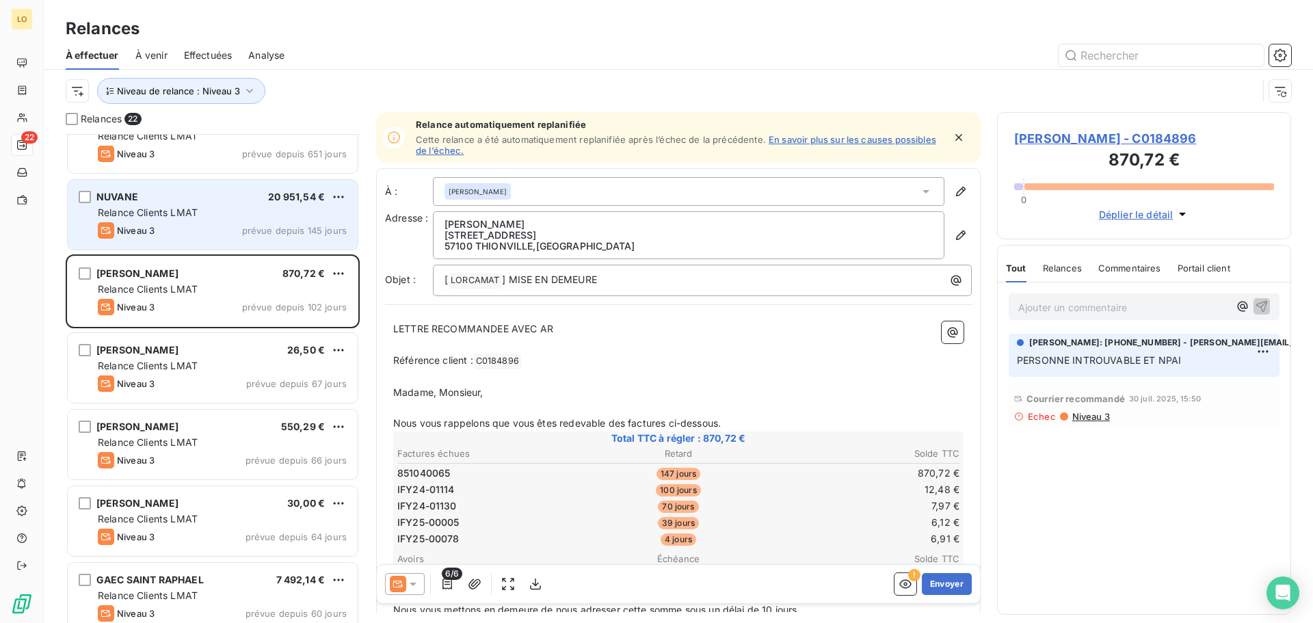
click at [275, 227] on span "prévue depuis 145 jours" at bounding box center [294, 230] width 105 height 11
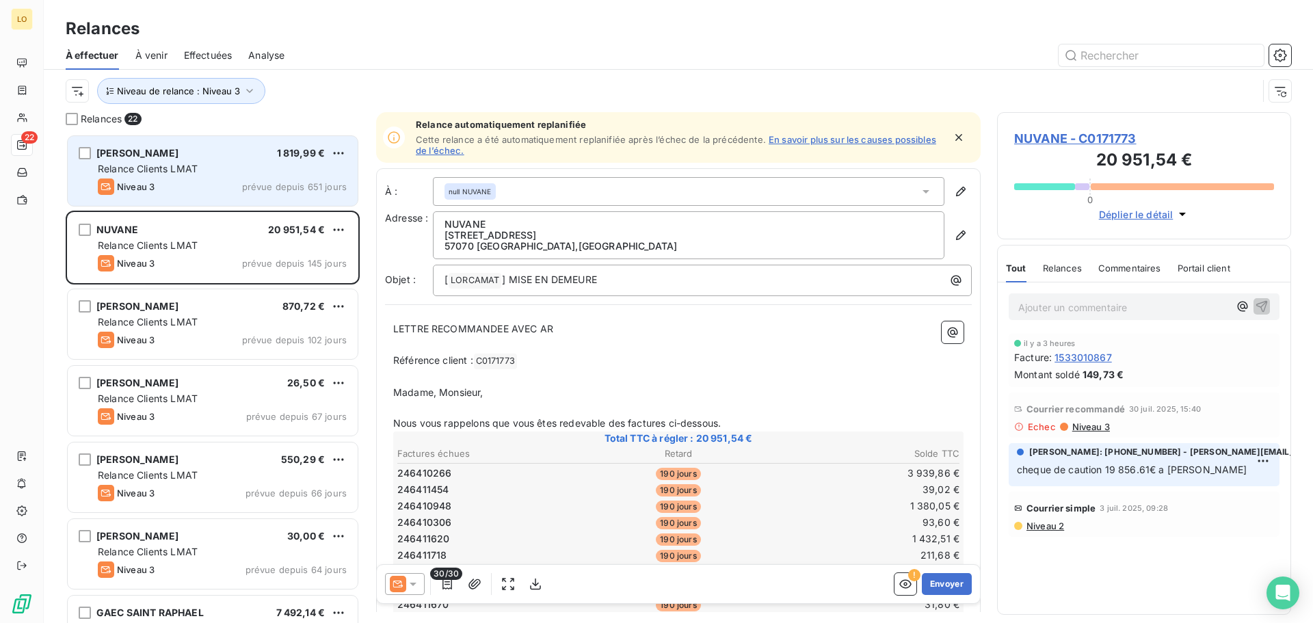
click at [274, 179] on div "Niveau 3 prévue depuis 651 jours" at bounding box center [222, 187] width 249 height 16
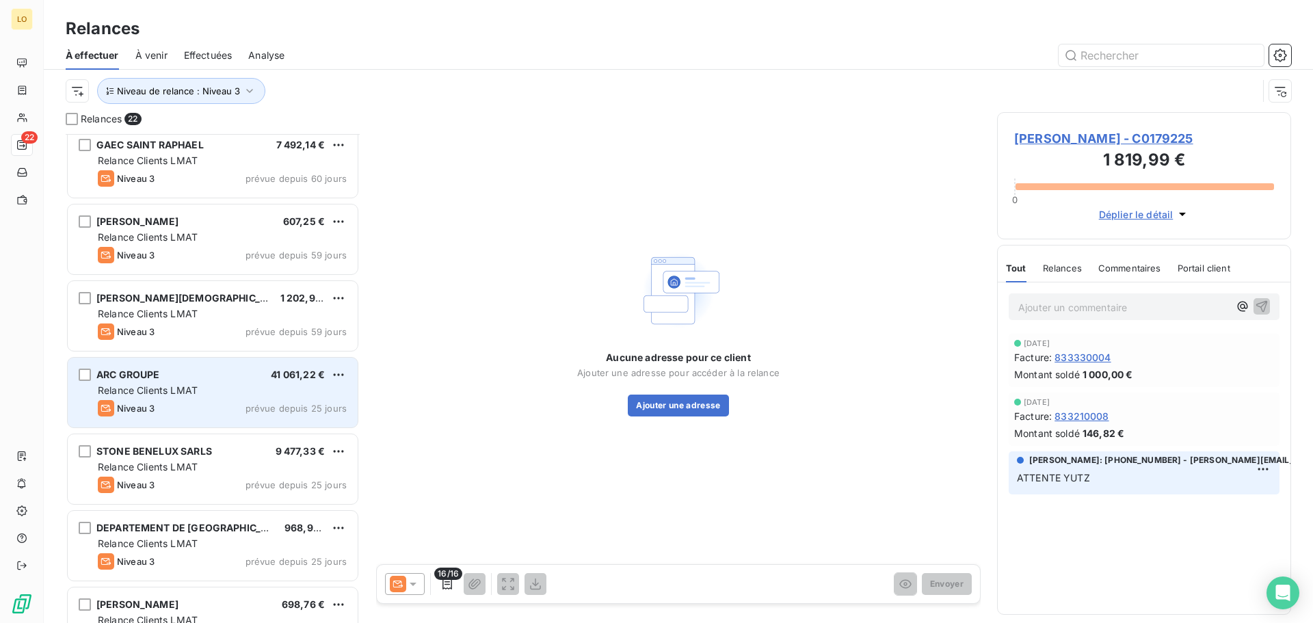
scroll to position [480, 0]
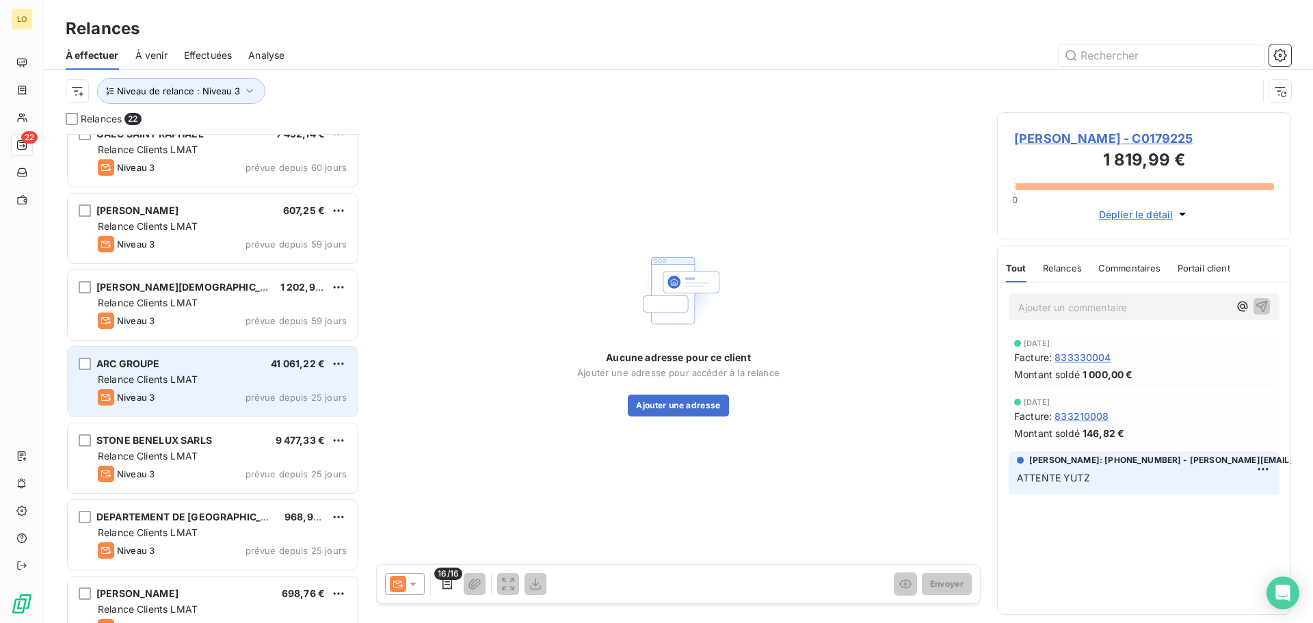
click at [211, 526] on div "Relance Clients LMAT" at bounding box center [222, 533] width 249 height 14
